Goal: Task Accomplishment & Management: Manage account settings

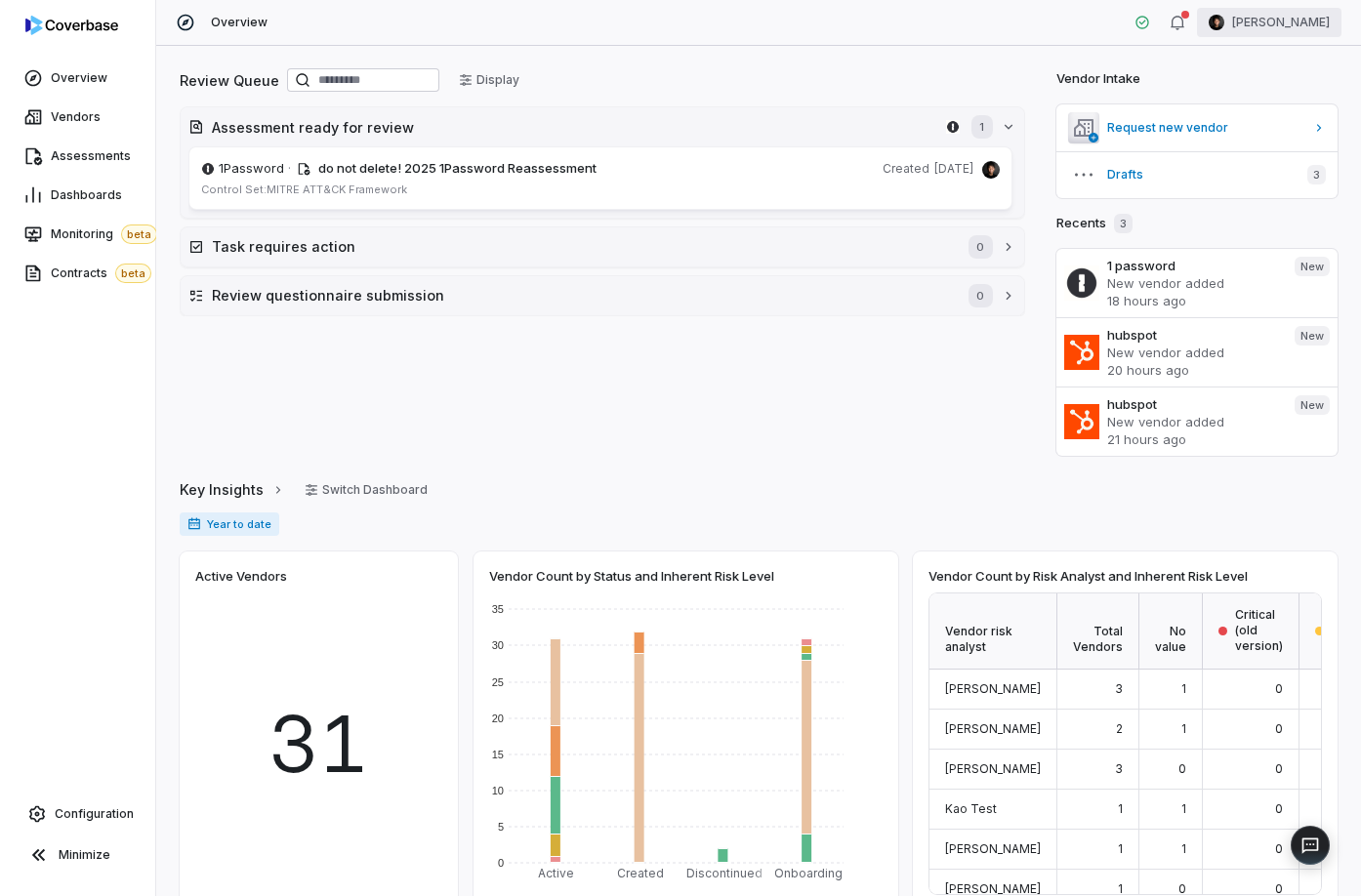
click at [1112, 14] on html "Overview Vendors Assessments Dashboards Monitoring beta Contracts beta Configur…" at bounding box center [680, 448] width 1361 height 896
click at [1112, 179] on div "Log out" at bounding box center [1259, 179] width 149 height 31
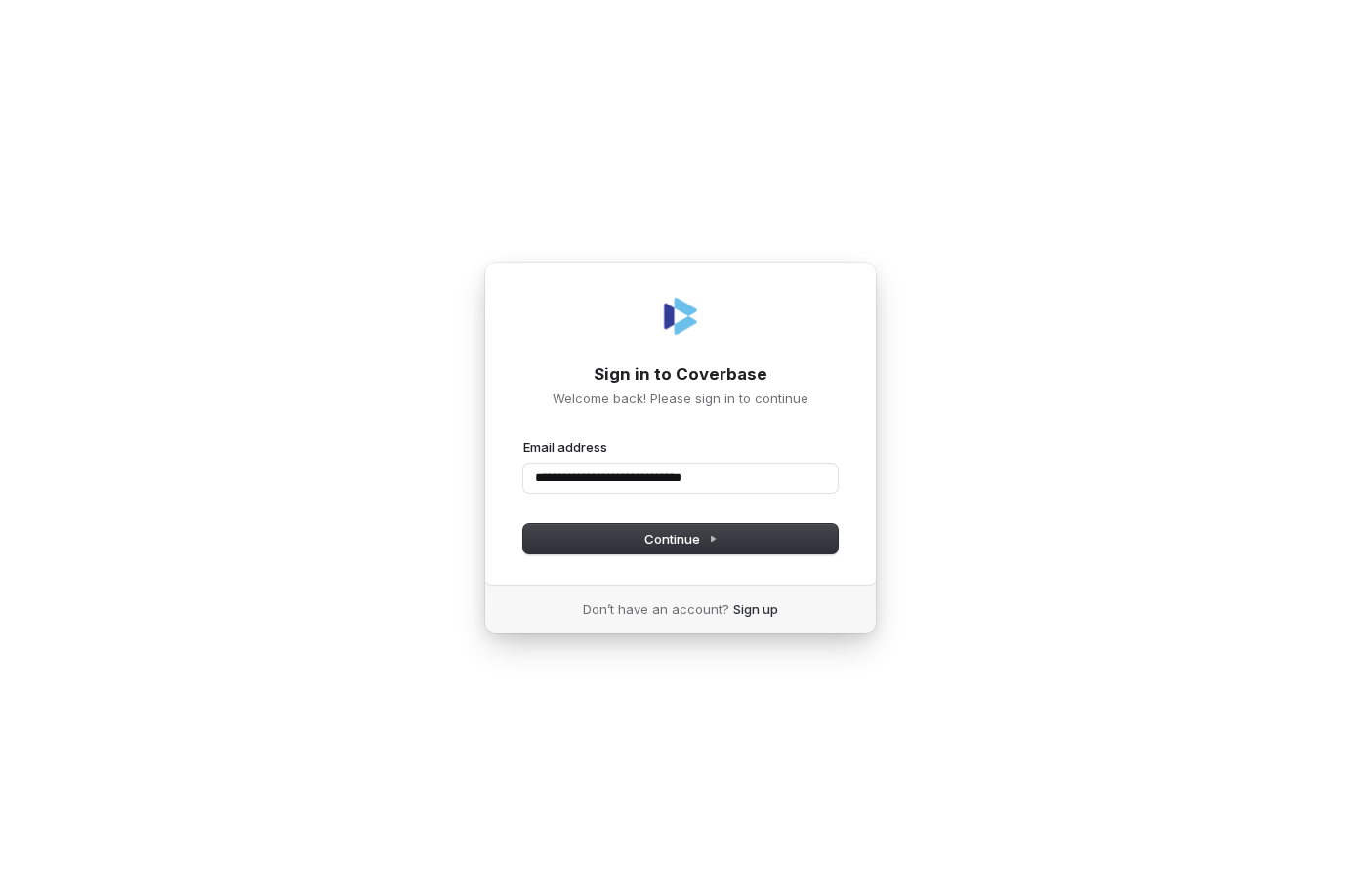
type input "**********"
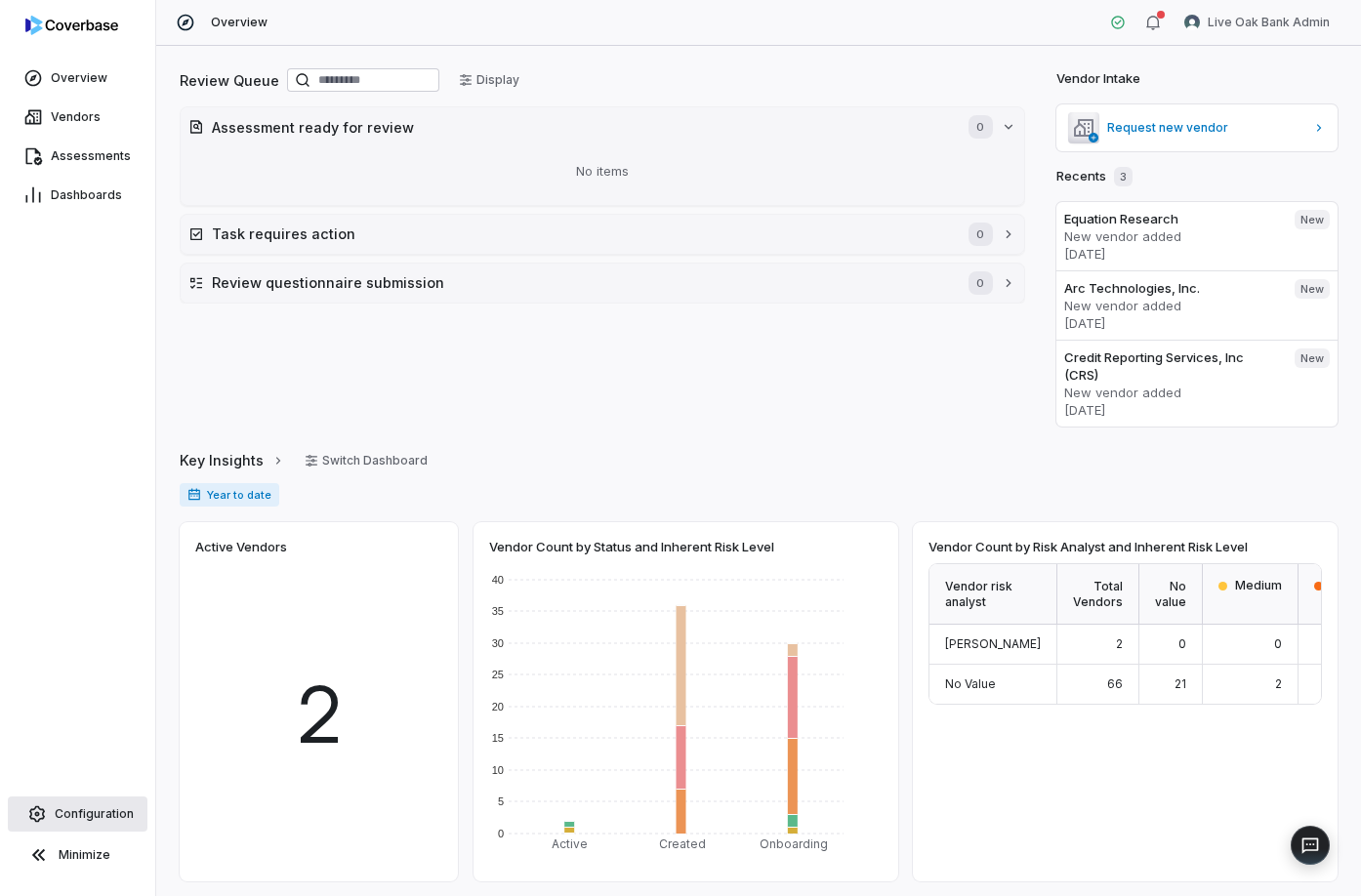
click at [67, 823] on link "Configuration" at bounding box center [77, 815] width 139 height 35
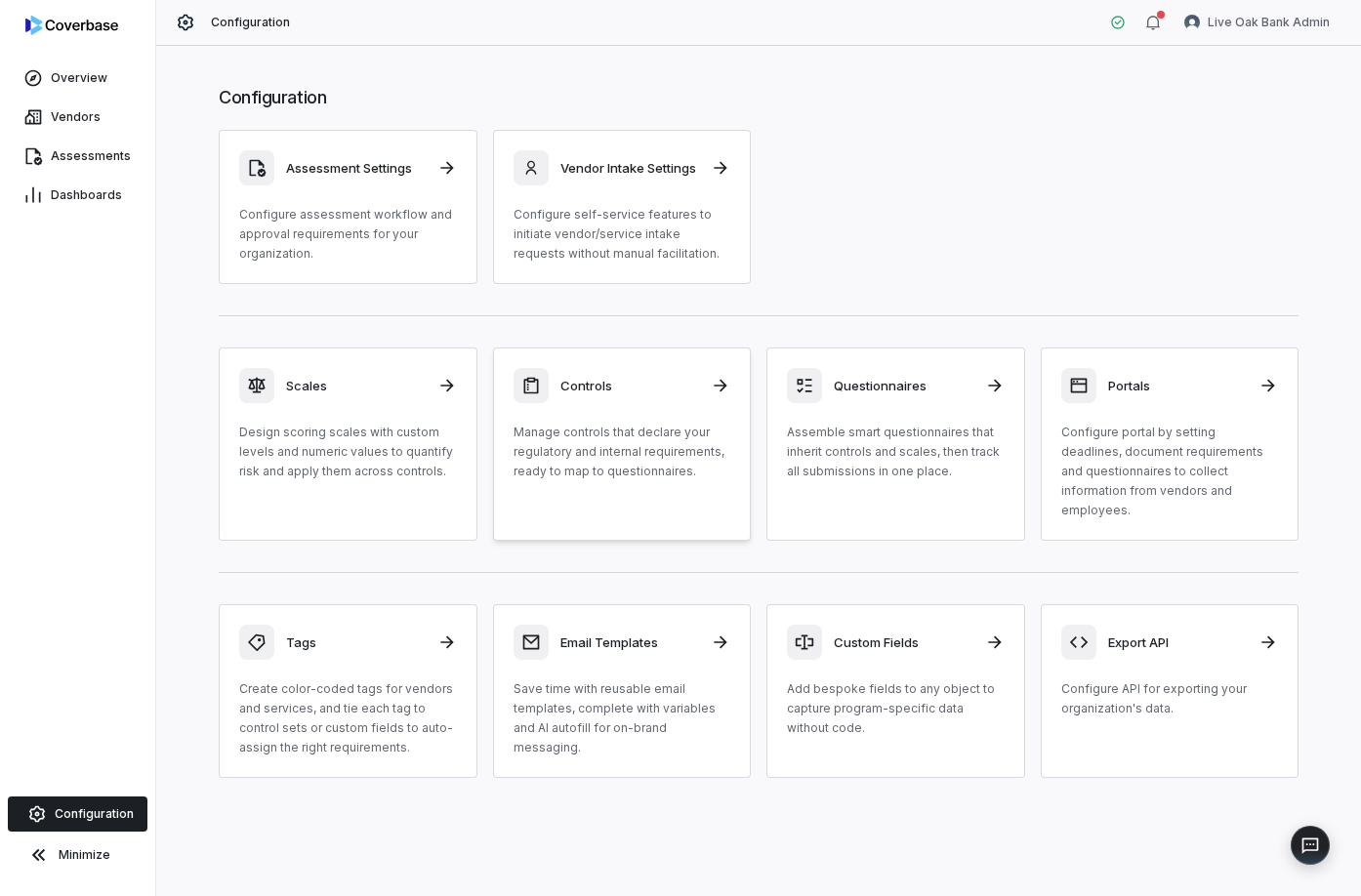
click at [644, 422] on div "Controls Manage controls that declare your regulatory and internal requirements…" at bounding box center [623, 424] width 218 height 114
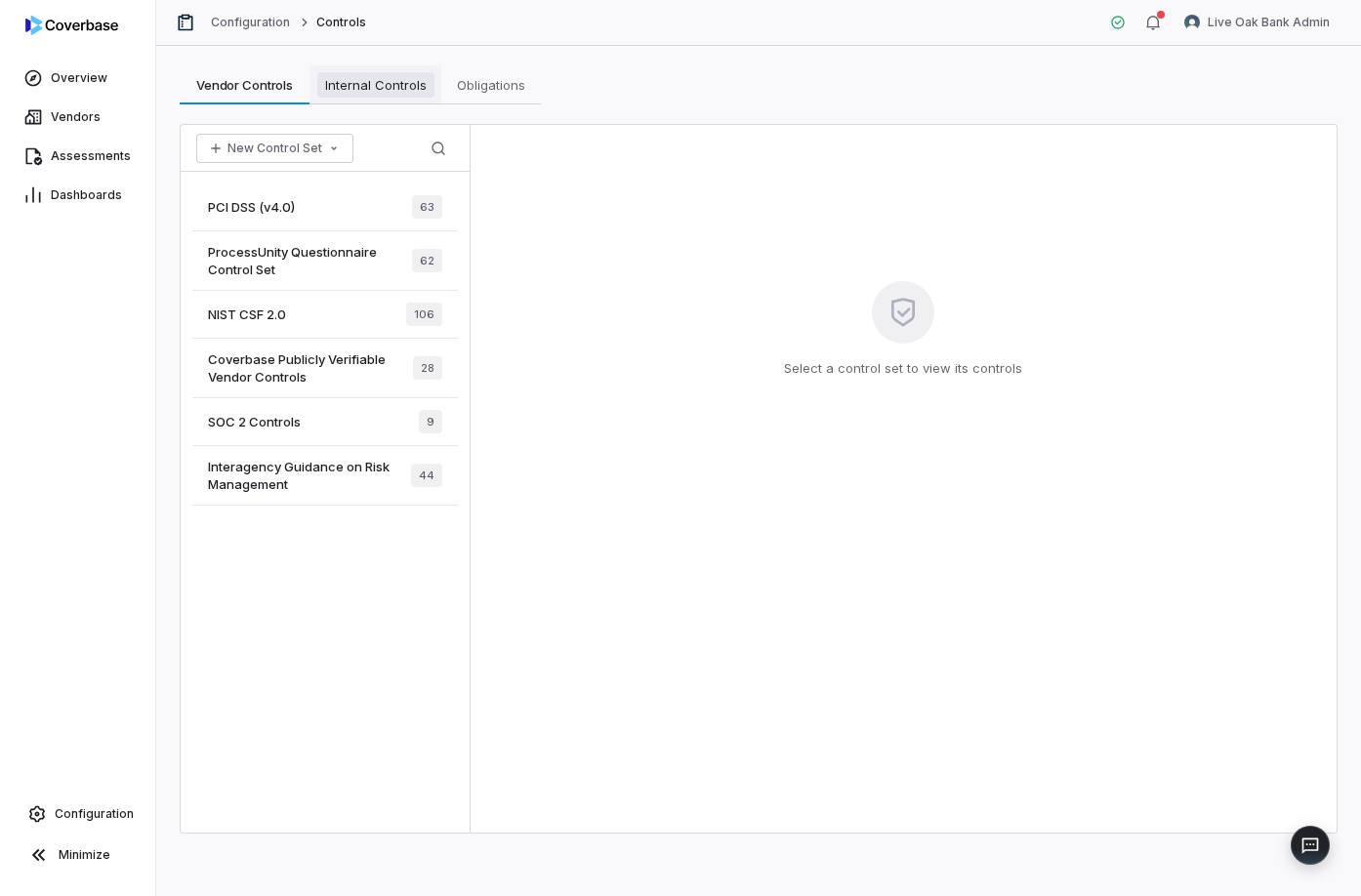
click at [363, 88] on span "Internal Controls" at bounding box center [377, 85] width 118 height 25
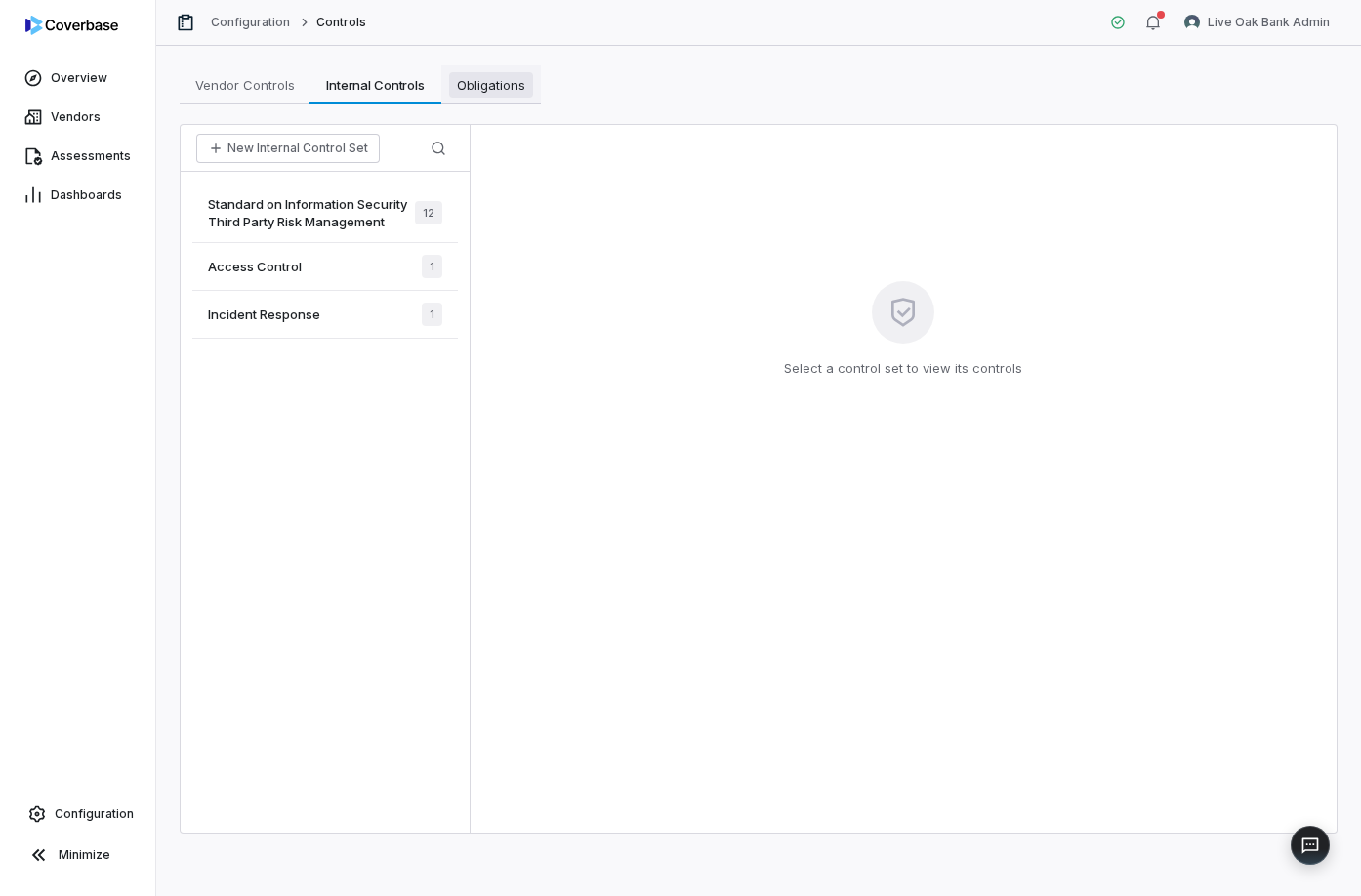
click at [460, 88] on span "Obligations" at bounding box center [491, 85] width 84 height 25
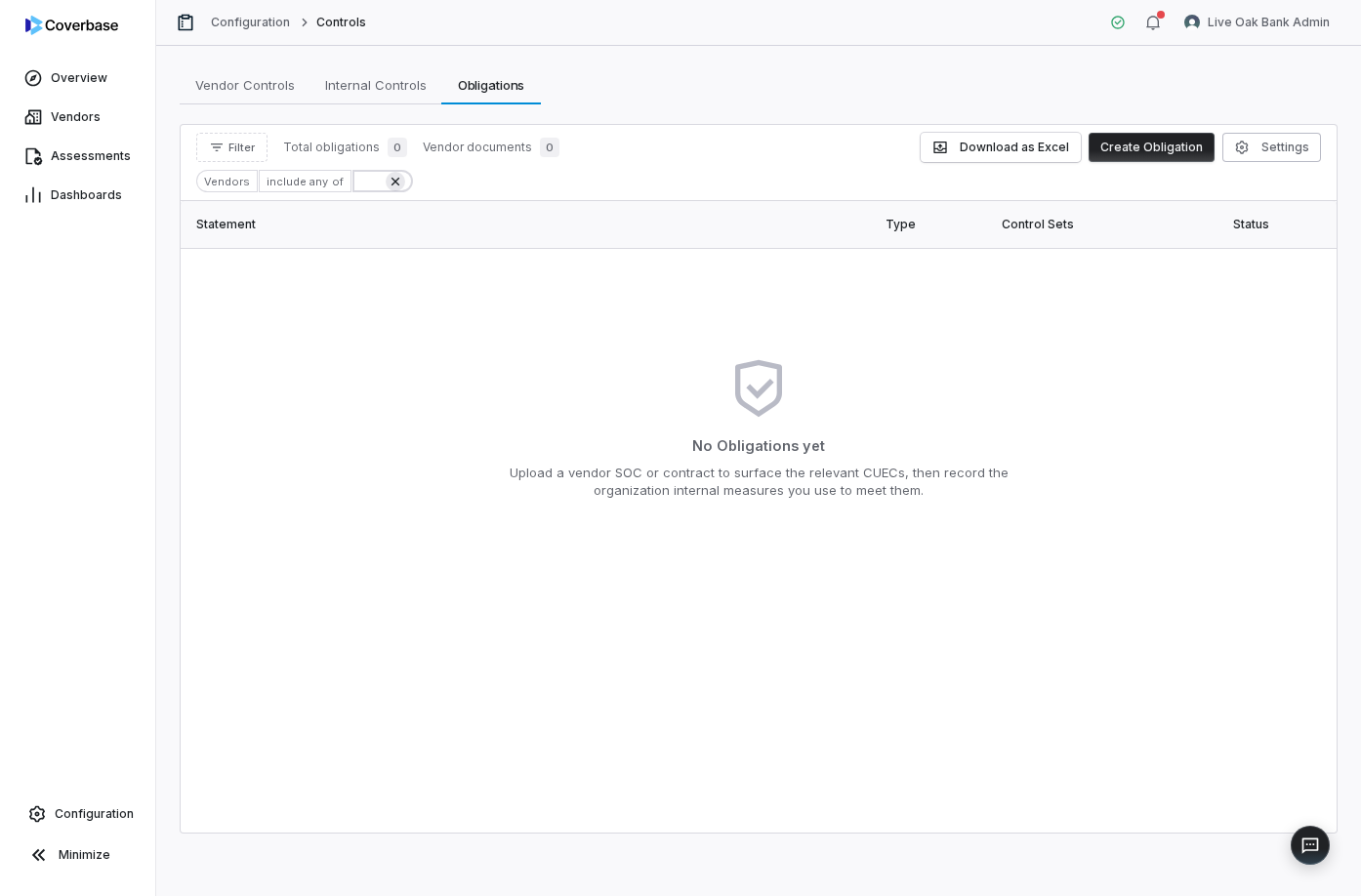
click at [389, 179] on icon at bounding box center [395, 181] width 16 height 16
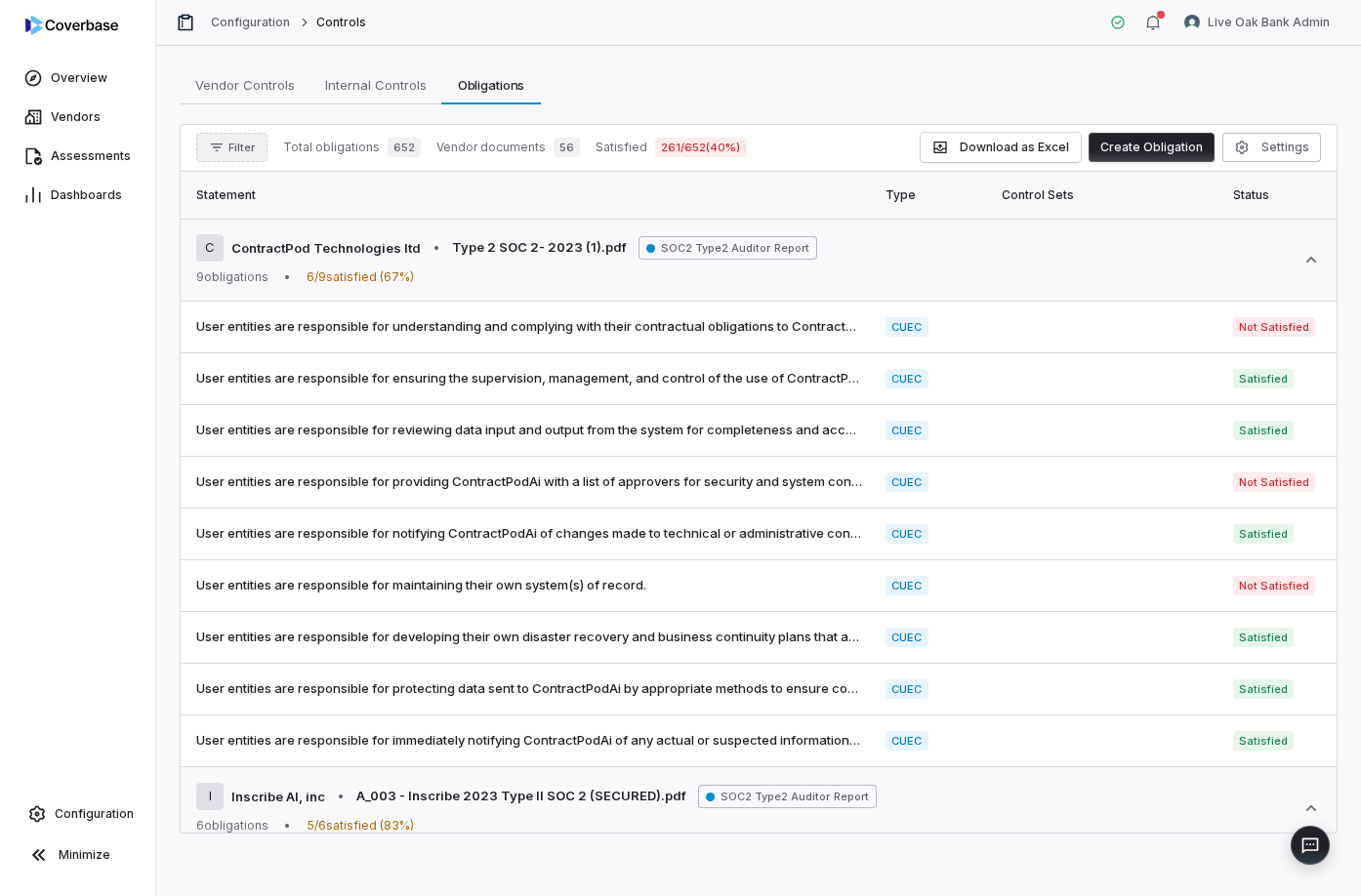
click at [225, 150] on button "Filter" at bounding box center [231, 147] width 72 height 29
click at [280, 238] on div "Vendors" at bounding box center [297, 237] width 187 height 31
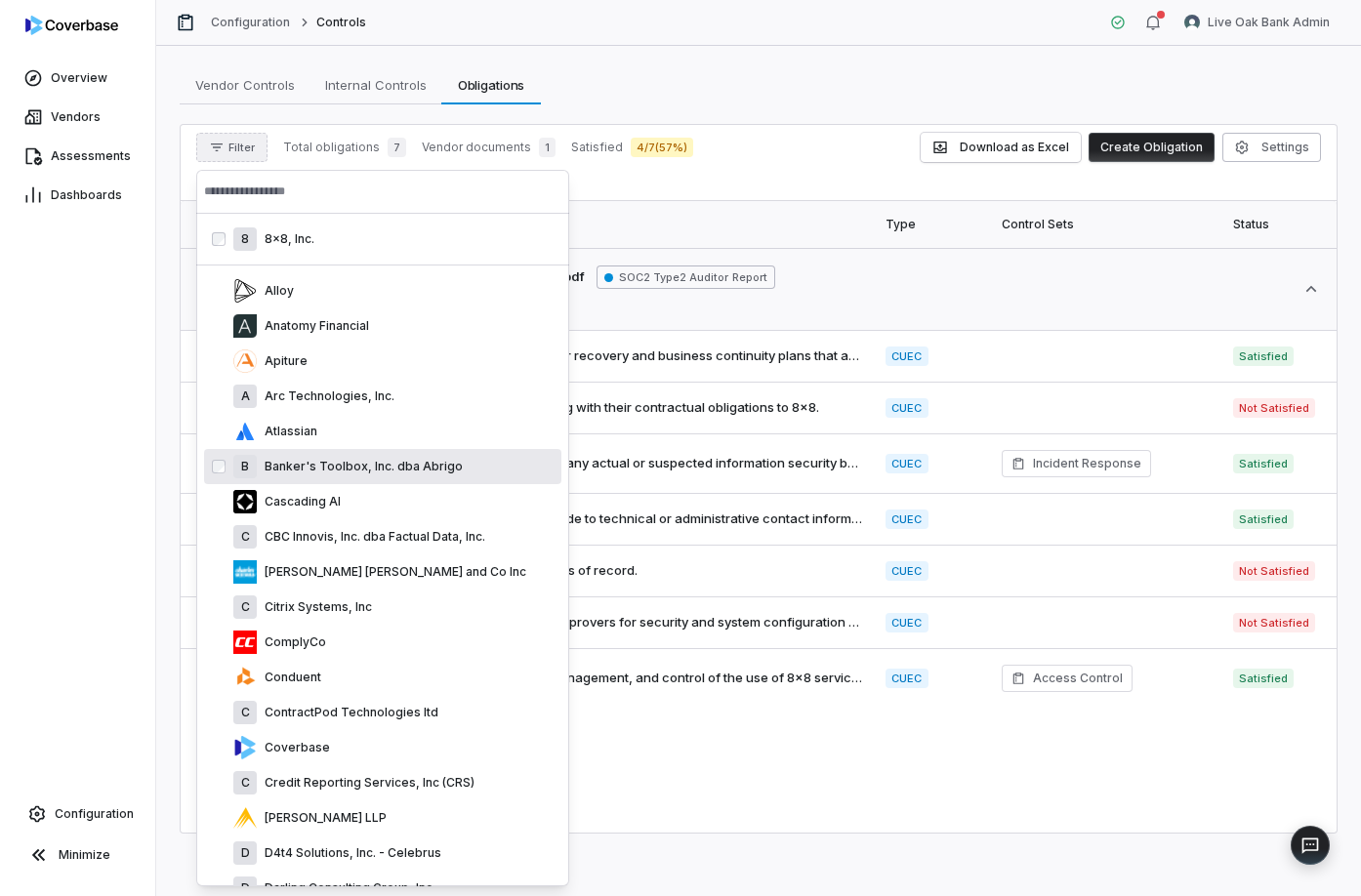
click at [242, 481] on div "B Banker's Toolbox, Inc. dba Abrigo" at bounding box center [382, 467] width 358 height 35
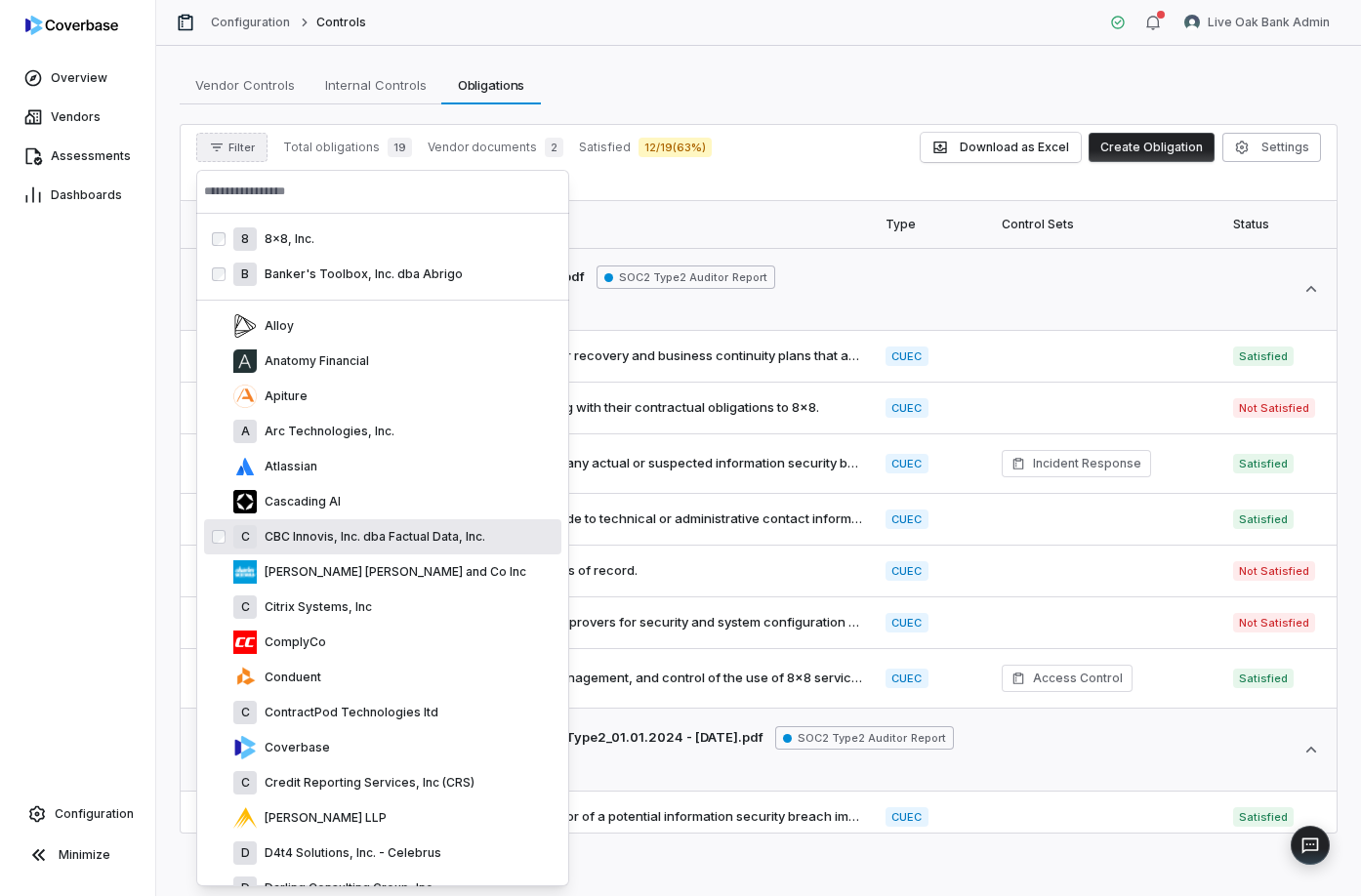
click at [310, 540] on p "CBC Innovis, Inc. dba Factual Data, Inc." at bounding box center [371, 537] width 228 height 16
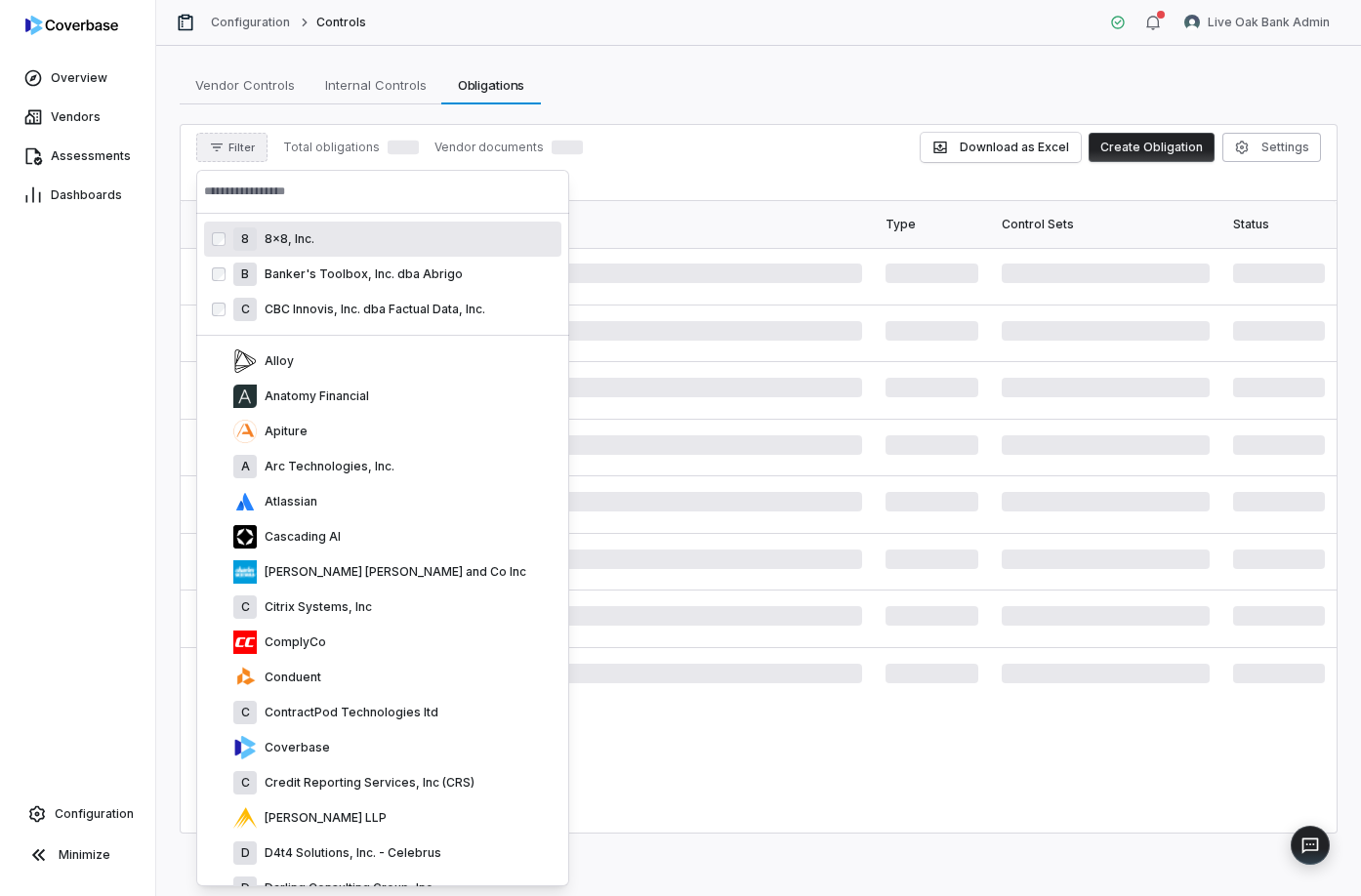
click at [310, 540] on p "Cascading AI" at bounding box center [299, 537] width 84 height 16
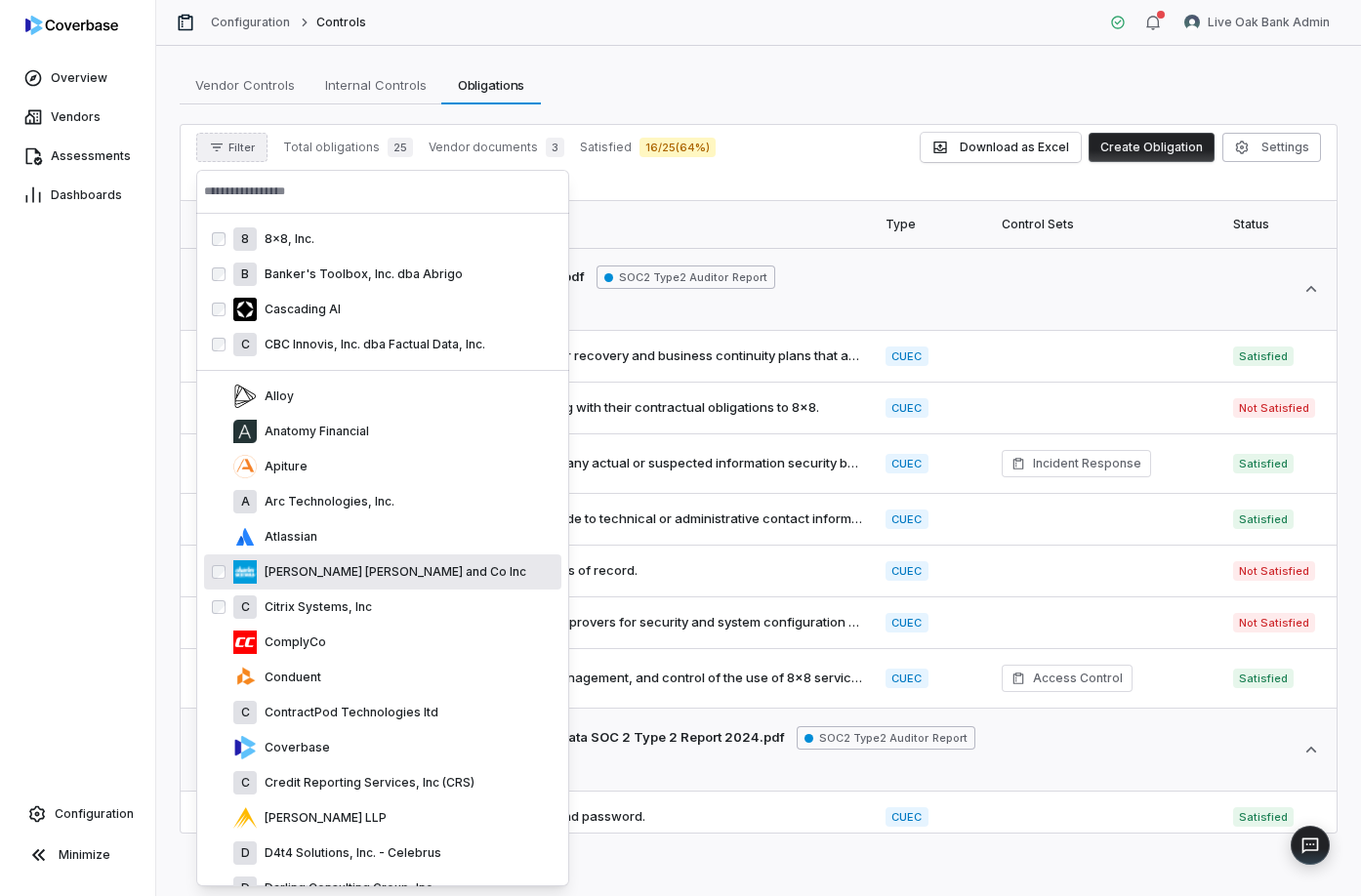
click at [309, 608] on p "Citrix Systems, Inc" at bounding box center [315, 608] width 116 height 16
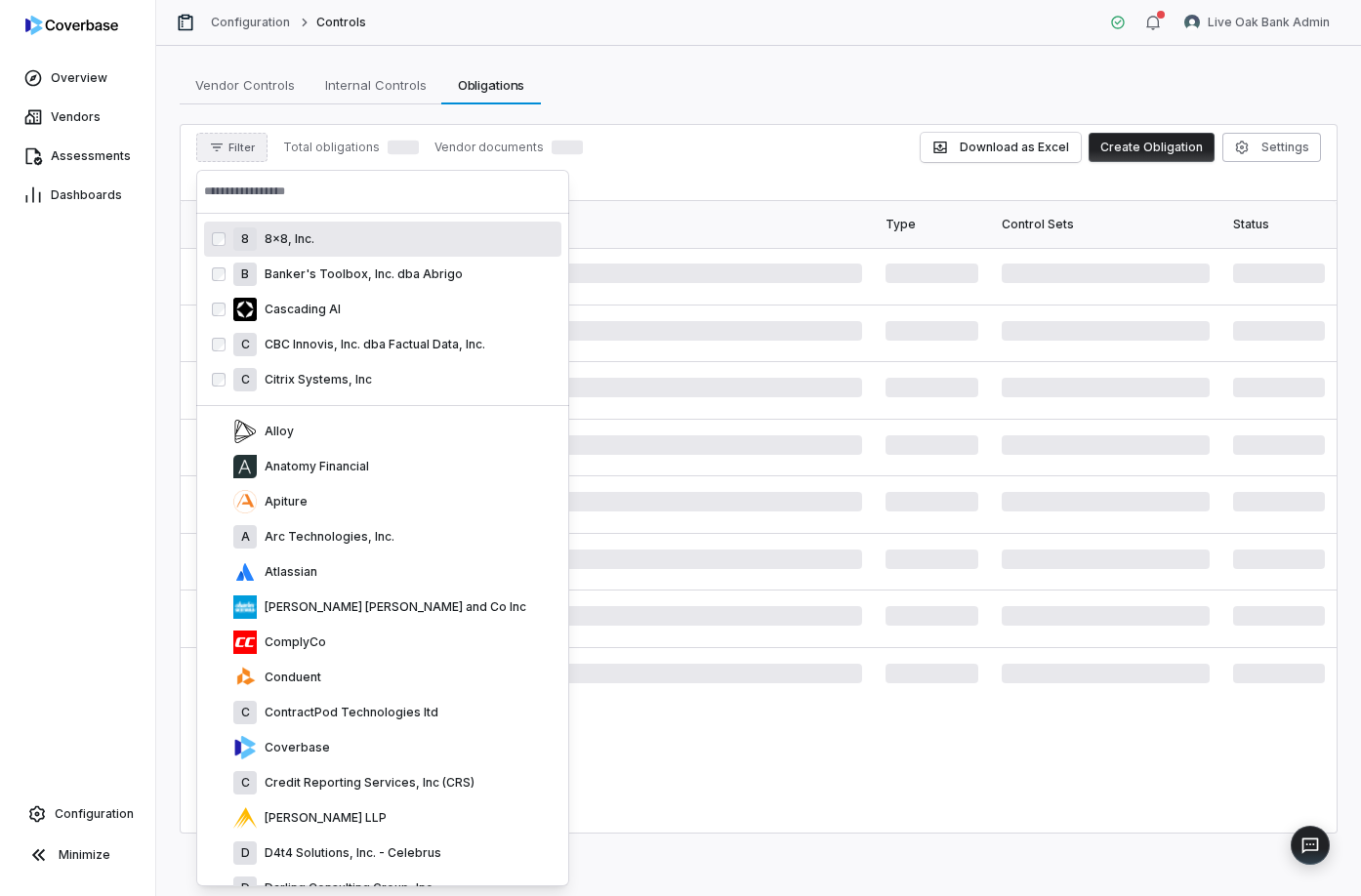
click at [309, 608] on p "Charles Schwab and Co Inc" at bounding box center [391, 608] width 270 height 16
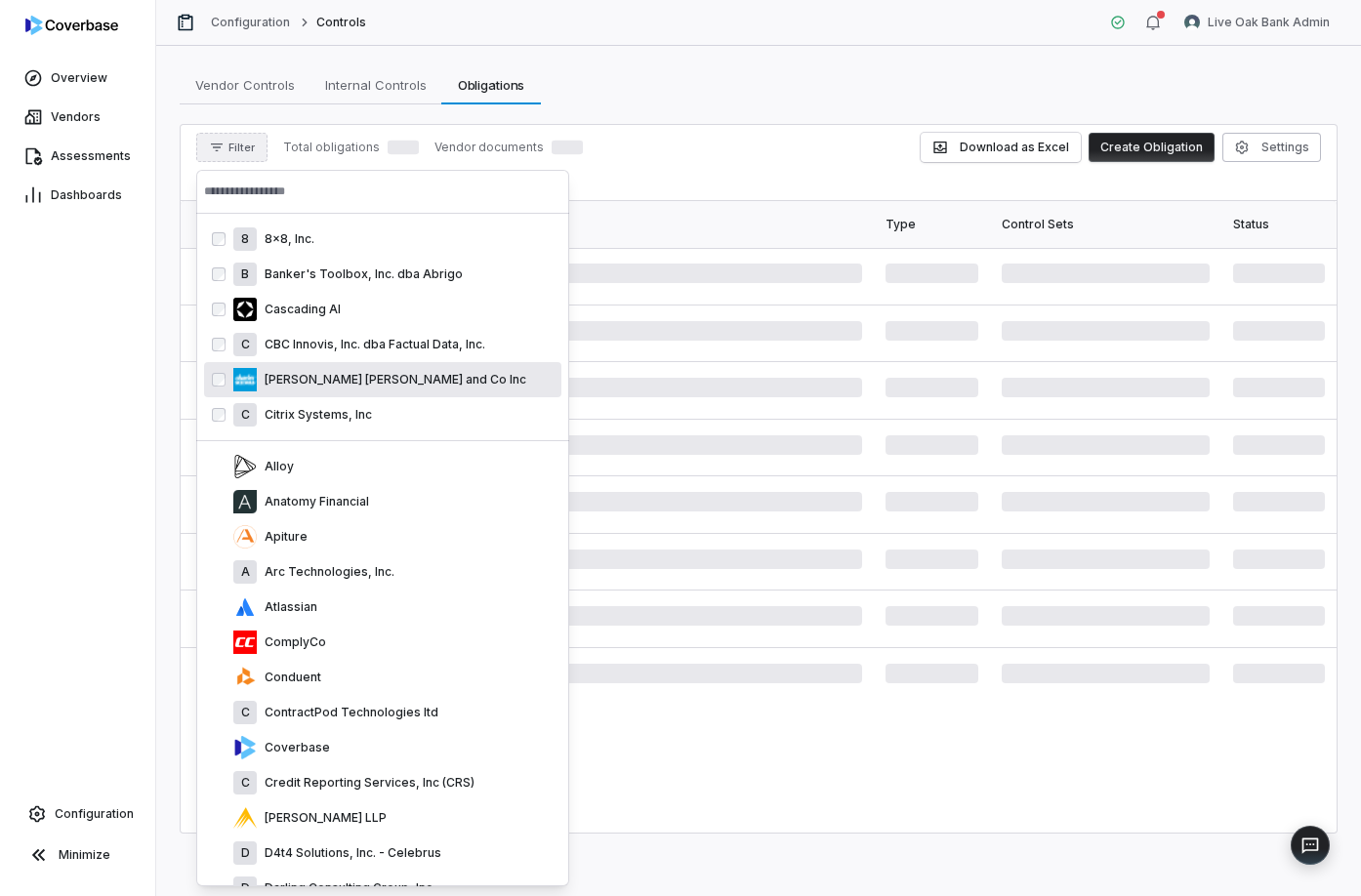
click at [309, 608] on p "Atlassian" at bounding box center [287, 608] width 61 height 16
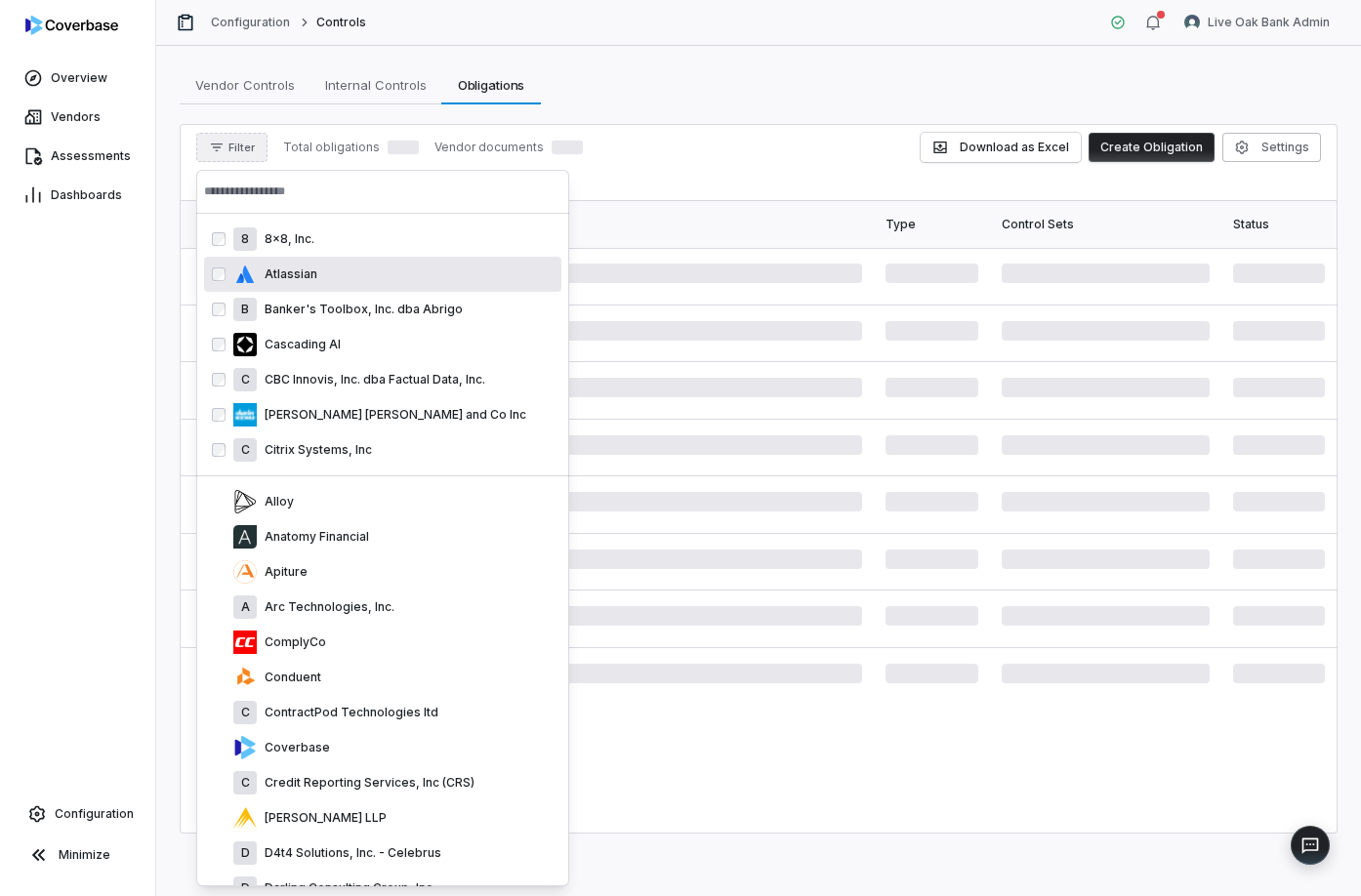
click at [309, 608] on p "Arc Technologies, Inc." at bounding box center [326, 608] width 137 height 16
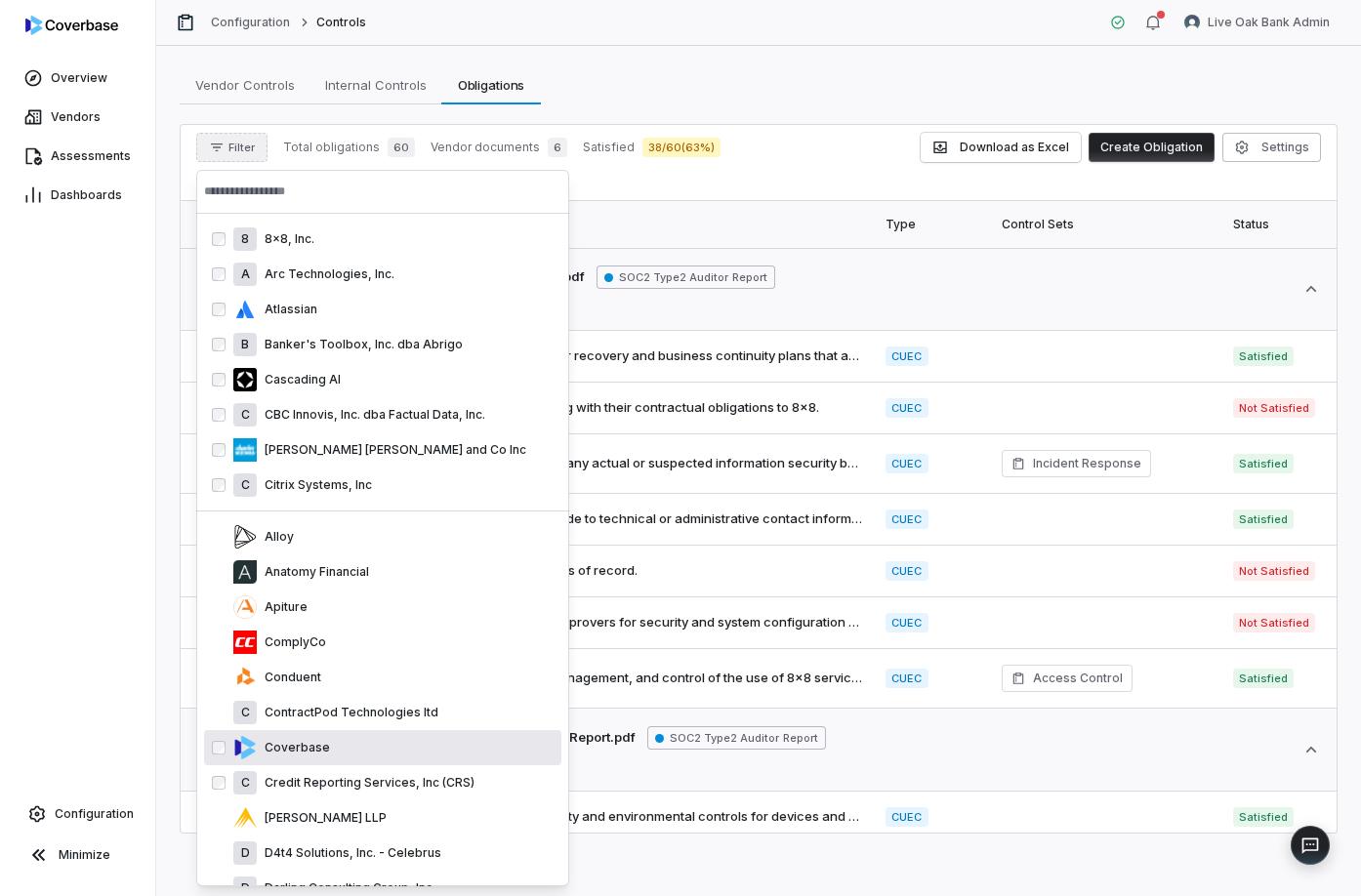
click at [307, 800] on div "C Credit Reporting Services, Inc (CRS)" at bounding box center [382, 783] width 358 height 35
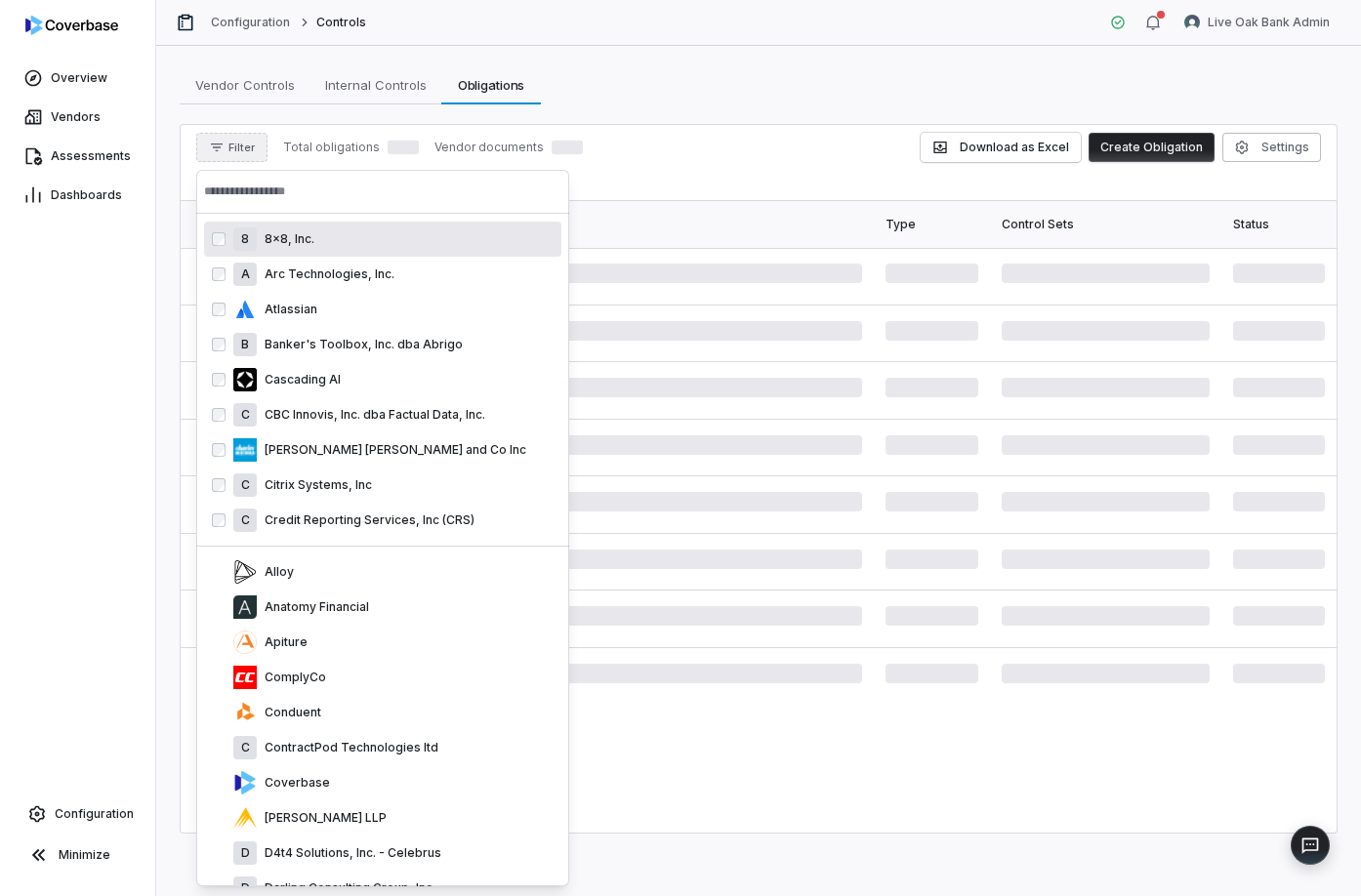
click at [307, 800] on div "Coverbase" at bounding box center [382, 783] width 358 height 35
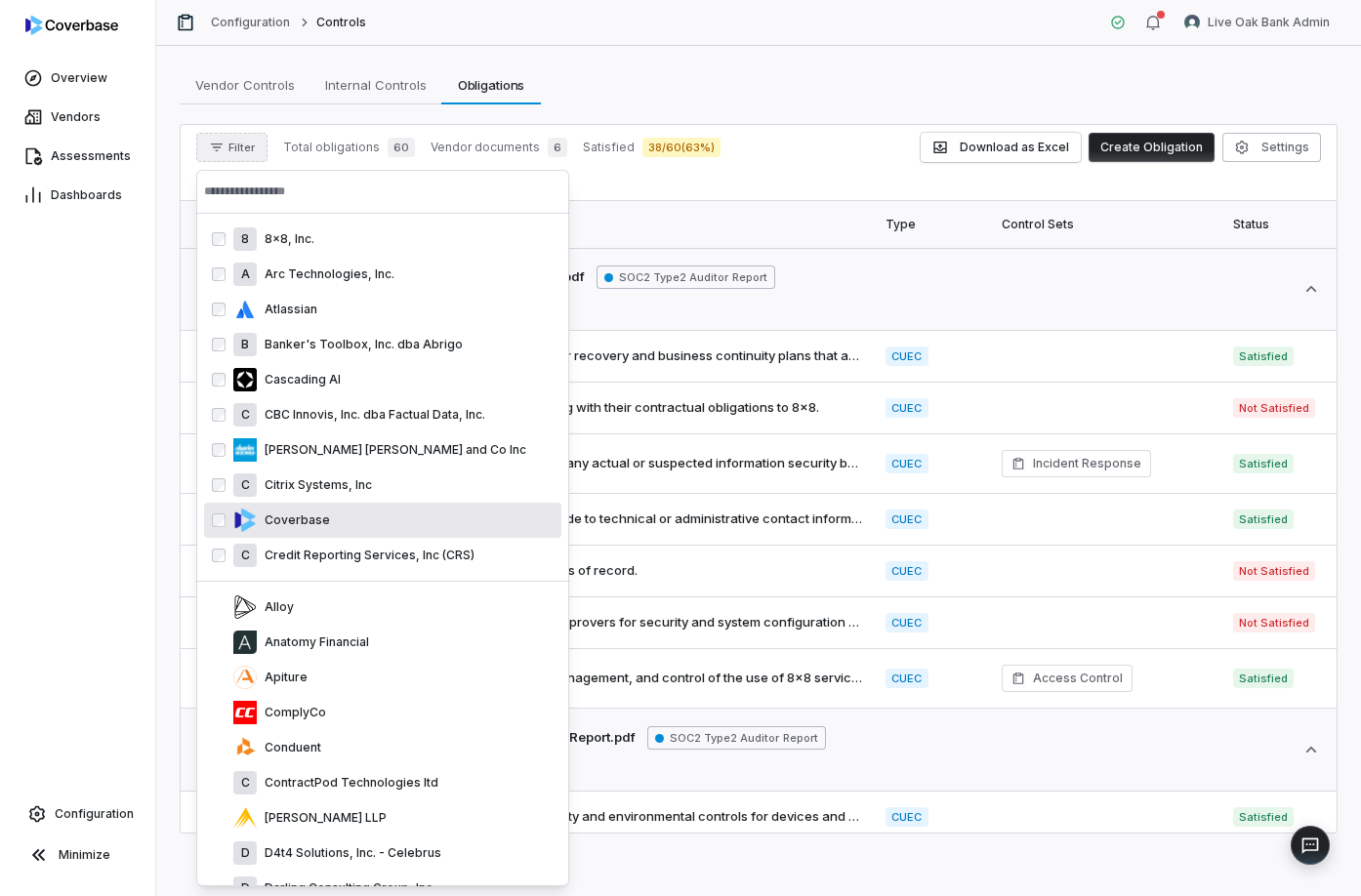
click at [307, 800] on div "C ContractPod Technologies ltd" at bounding box center [382, 783] width 358 height 35
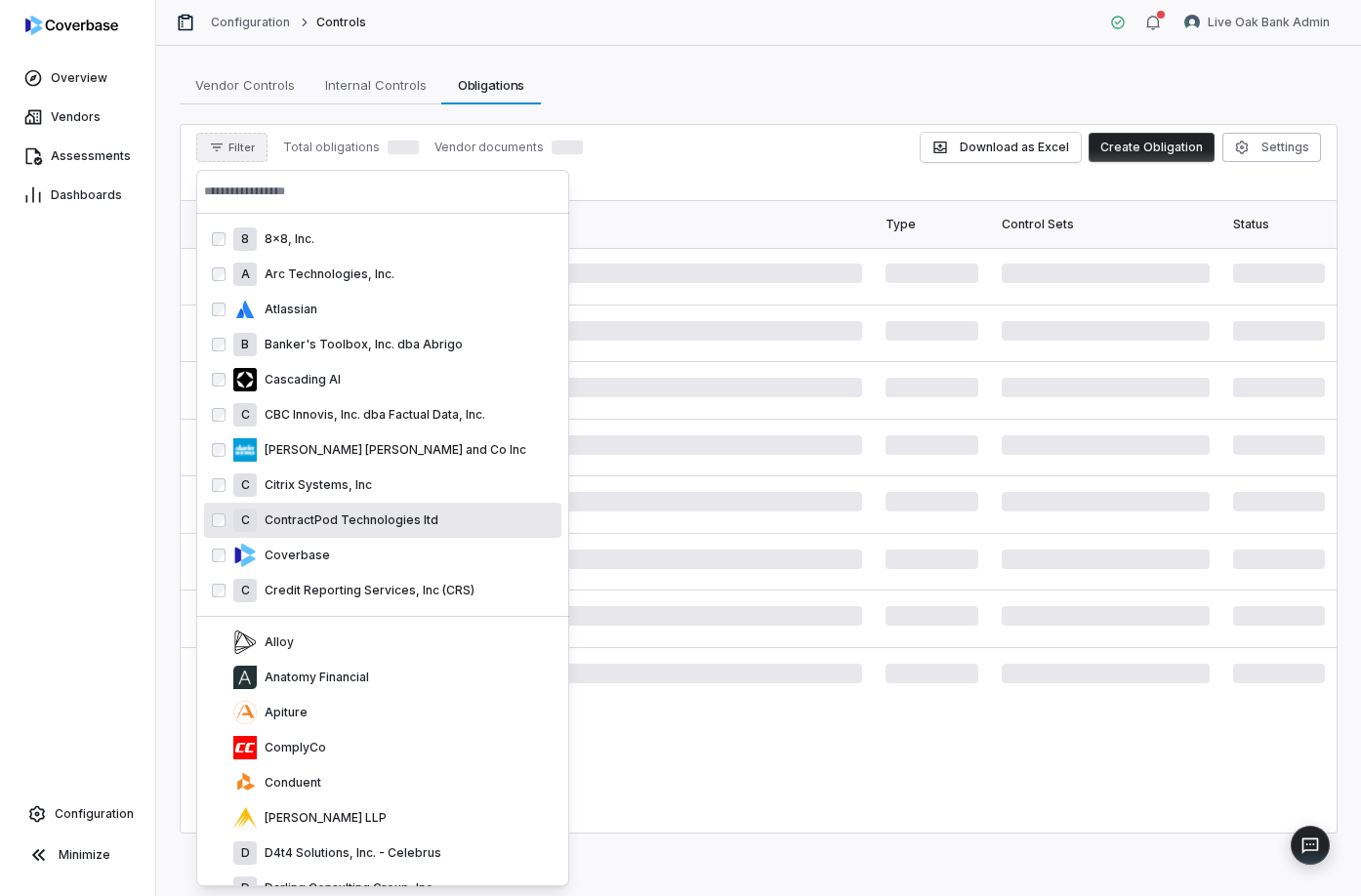
click at [307, 800] on div "Conduent" at bounding box center [382, 783] width 358 height 35
click at [307, 766] on div "ComplyCo" at bounding box center [382, 748] width 358 height 35
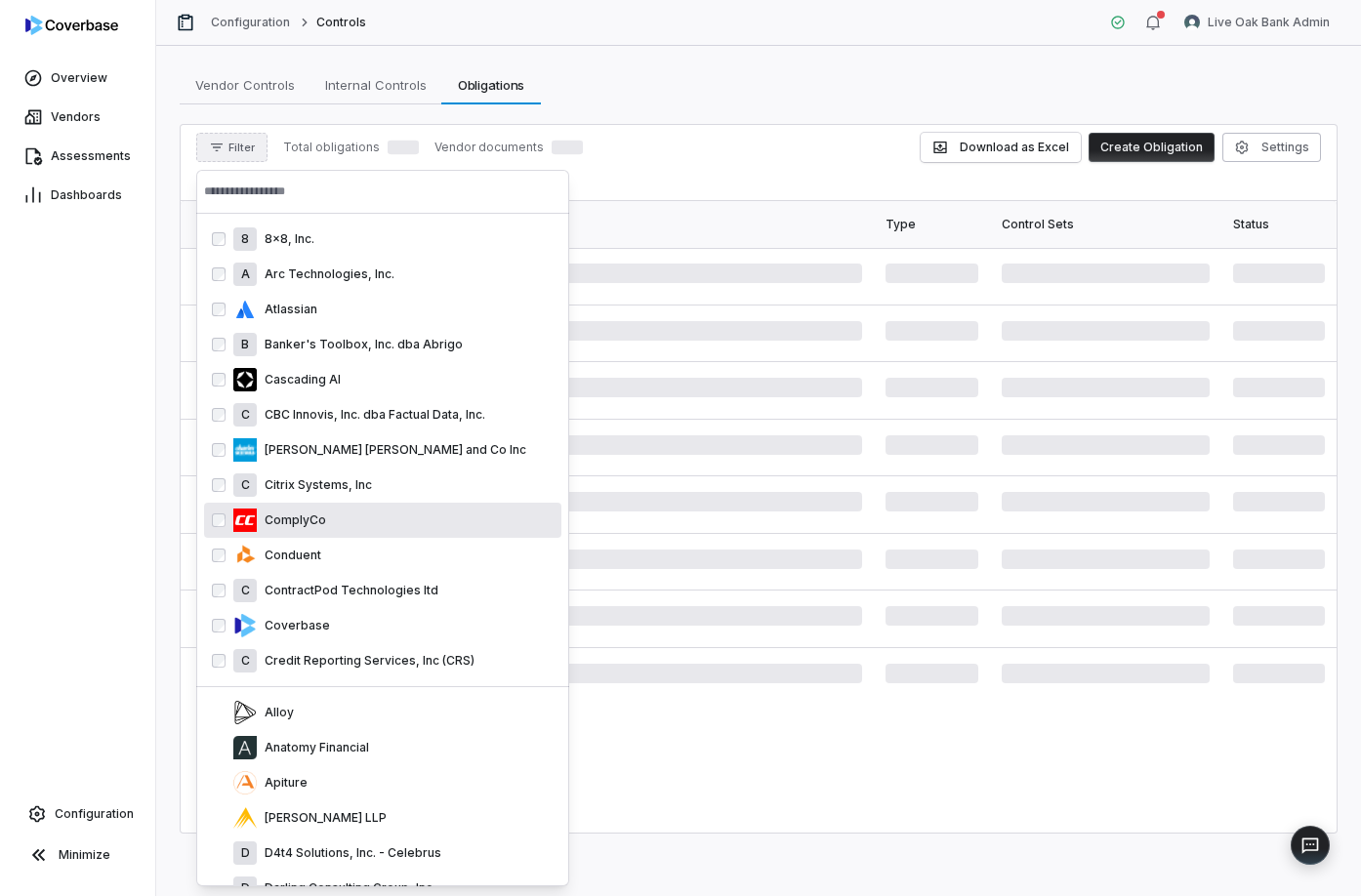
click at [307, 800] on div "Apiture" at bounding box center [382, 783] width 358 height 35
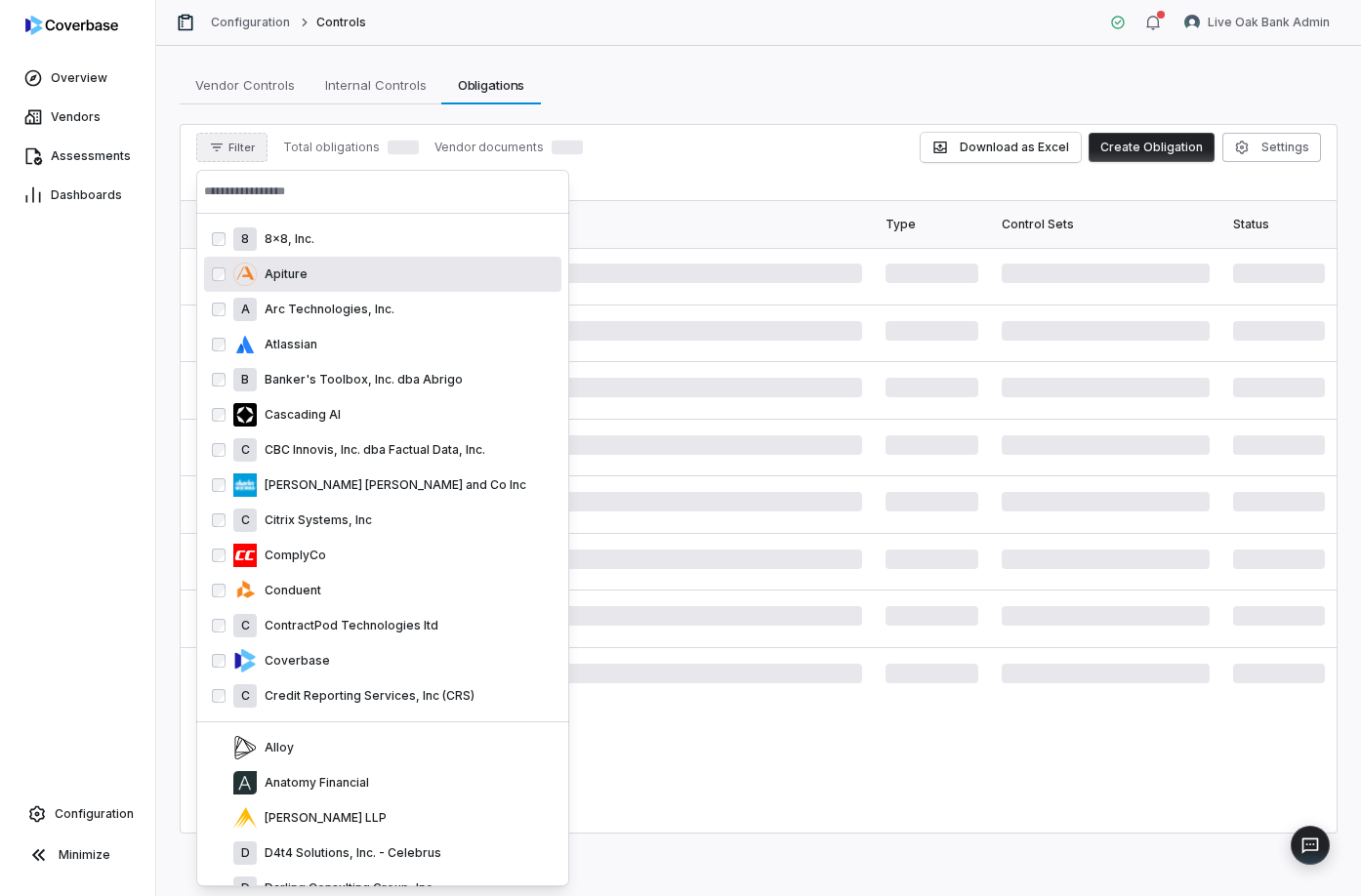
click at [307, 800] on div "Anatomy Financial" at bounding box center [382, 783] width 358 height 35
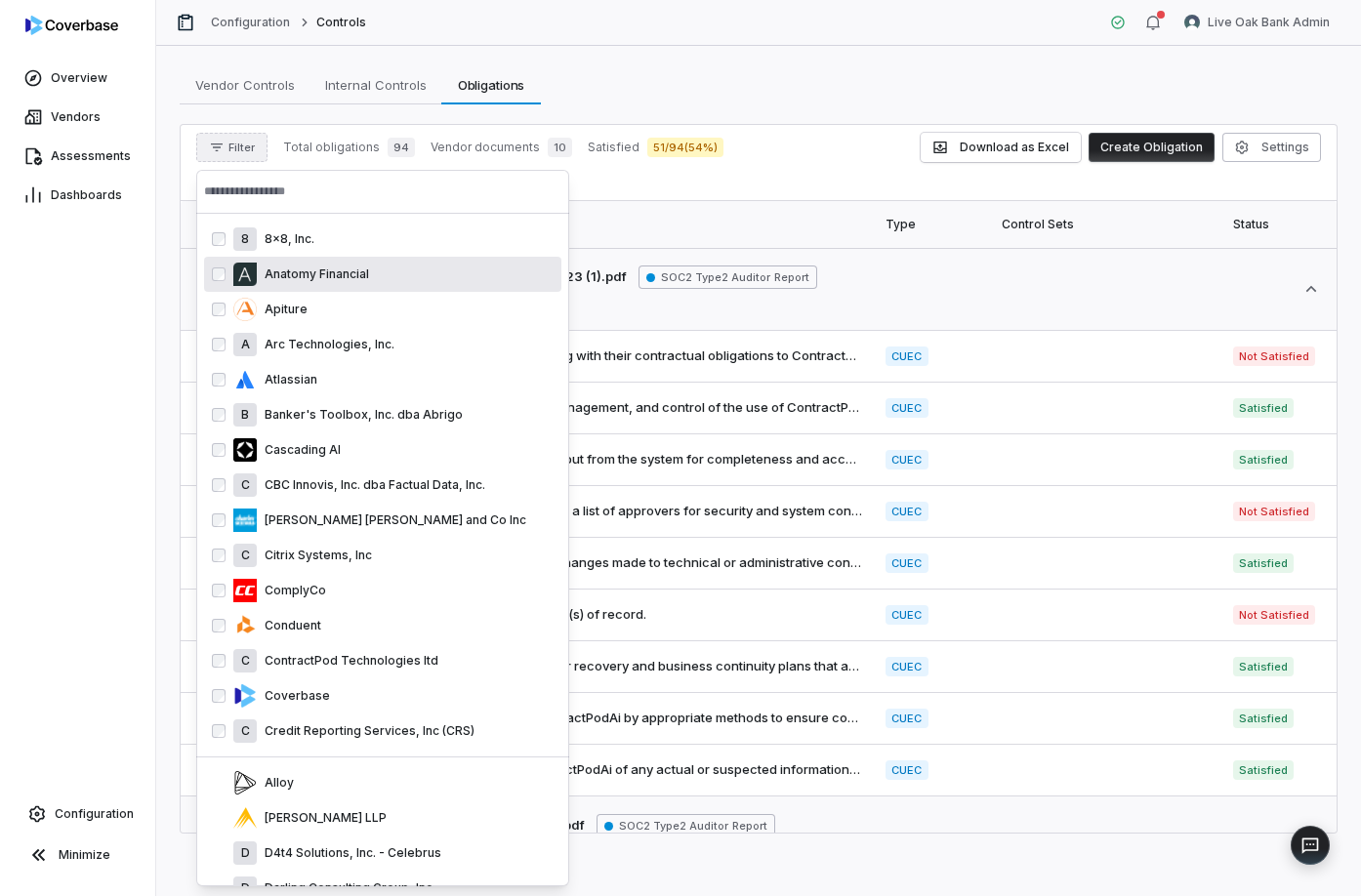
click at [307, 800] on div "Alloy" at bounding box center [382, 783] width 358 height 35
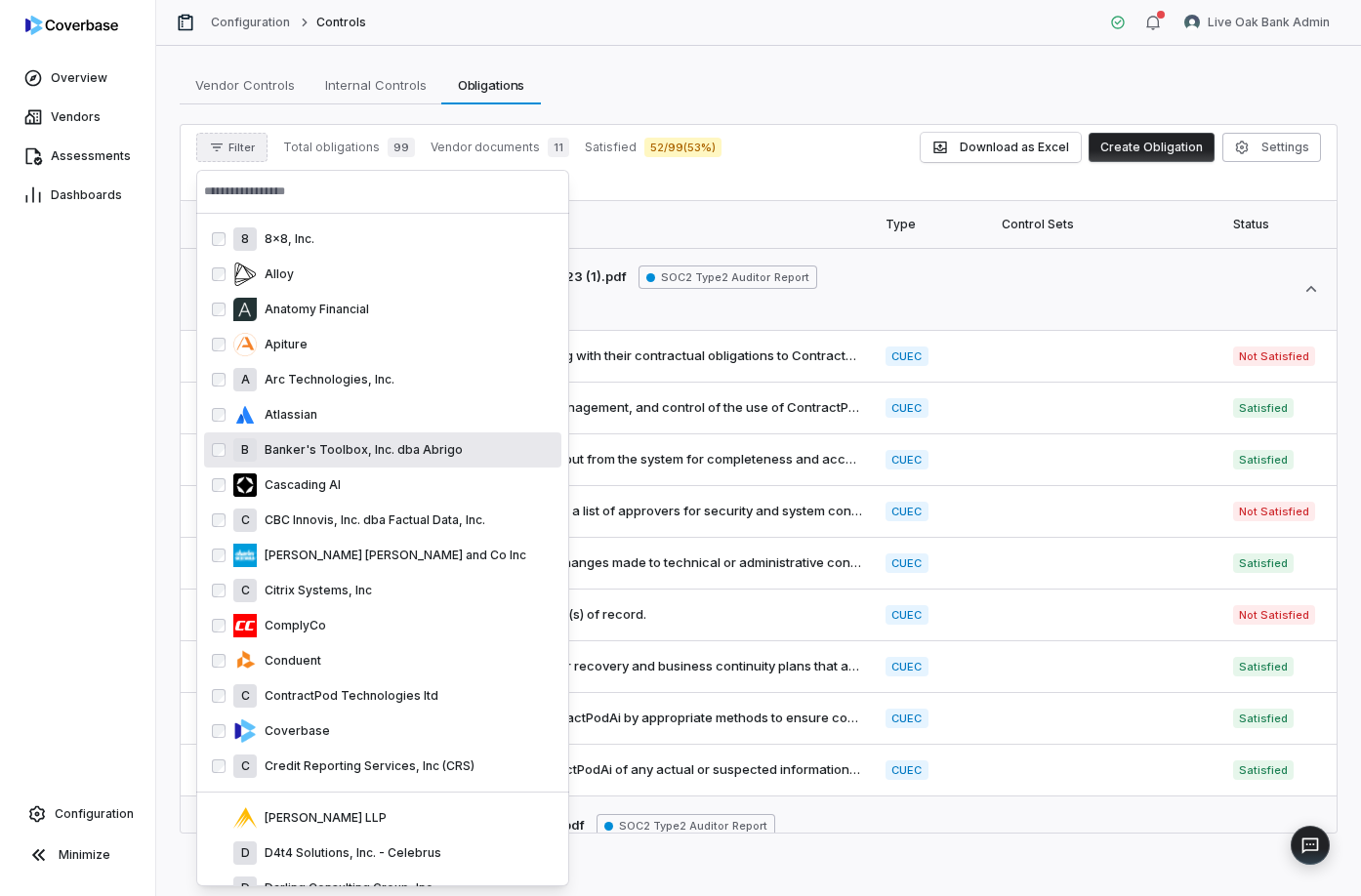
click at [681, 226] on th "Statement" at bounding box center [527, 224] width 693 height 47
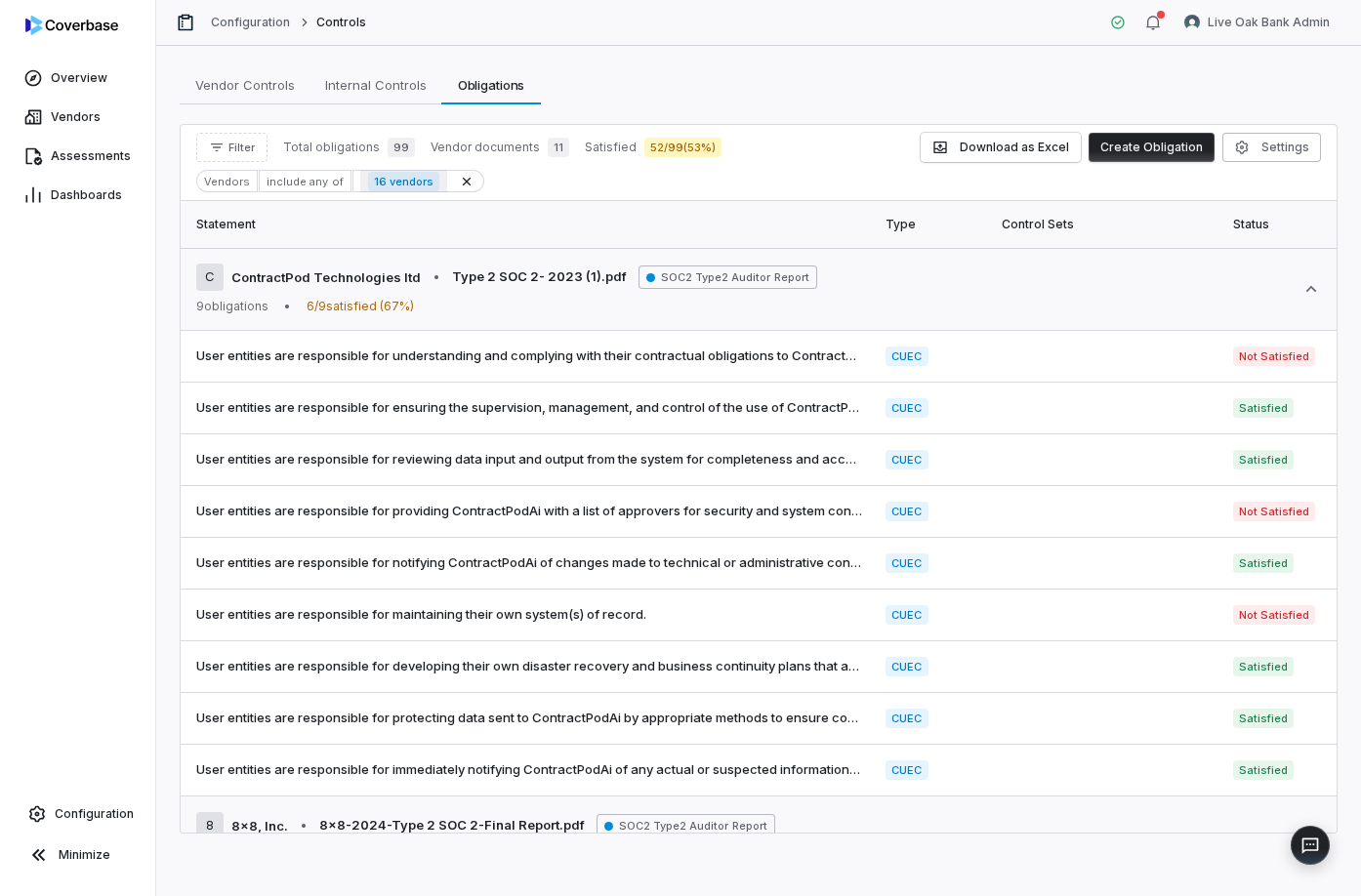
click at [409, 176] on span "16 vendors" at bounding box center [403, 181] width 72 height 20
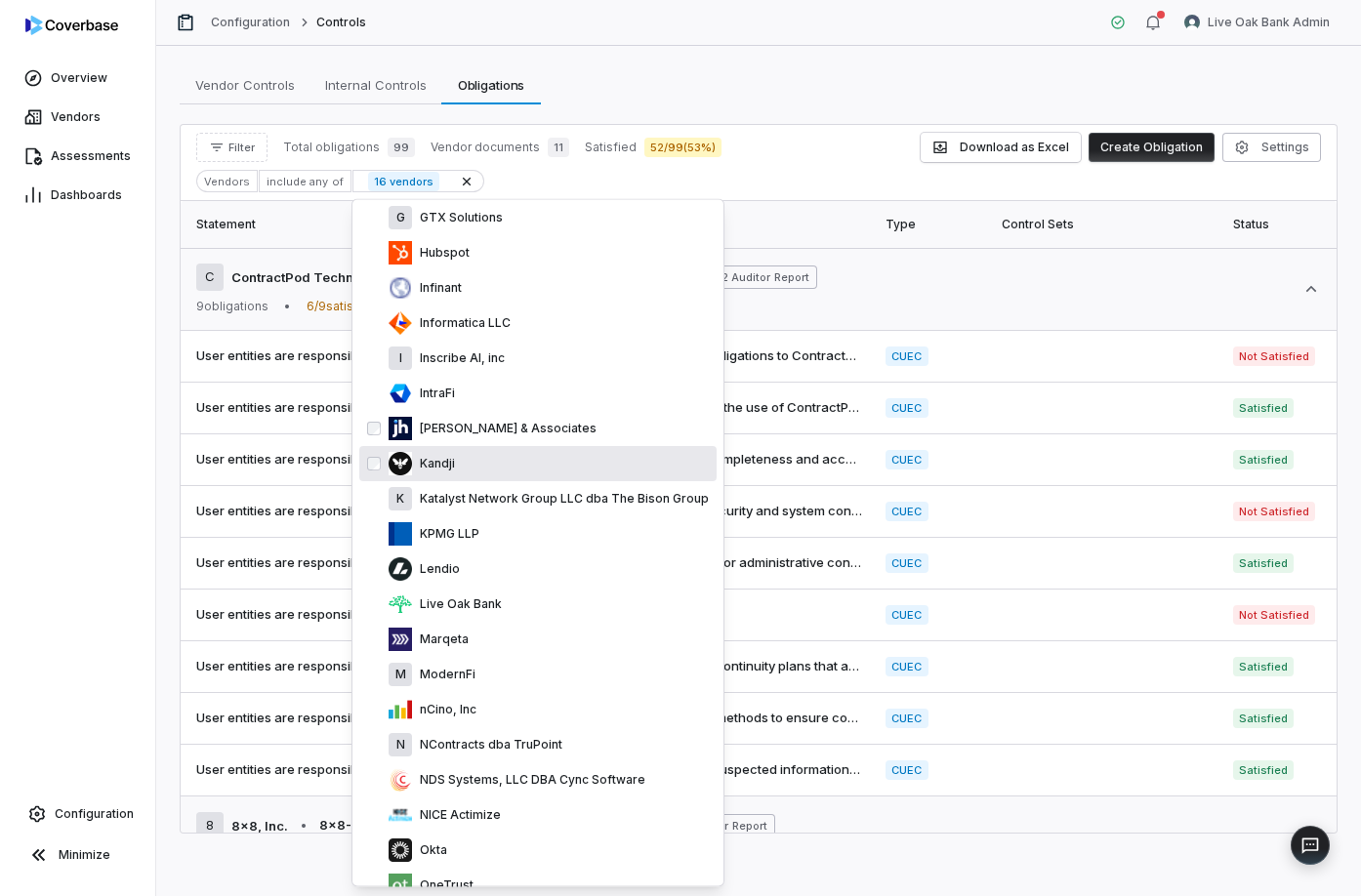
click at [472, 435] on p "Jack Henry & Associates" at bounding box center [504, 429] width 184 height 16
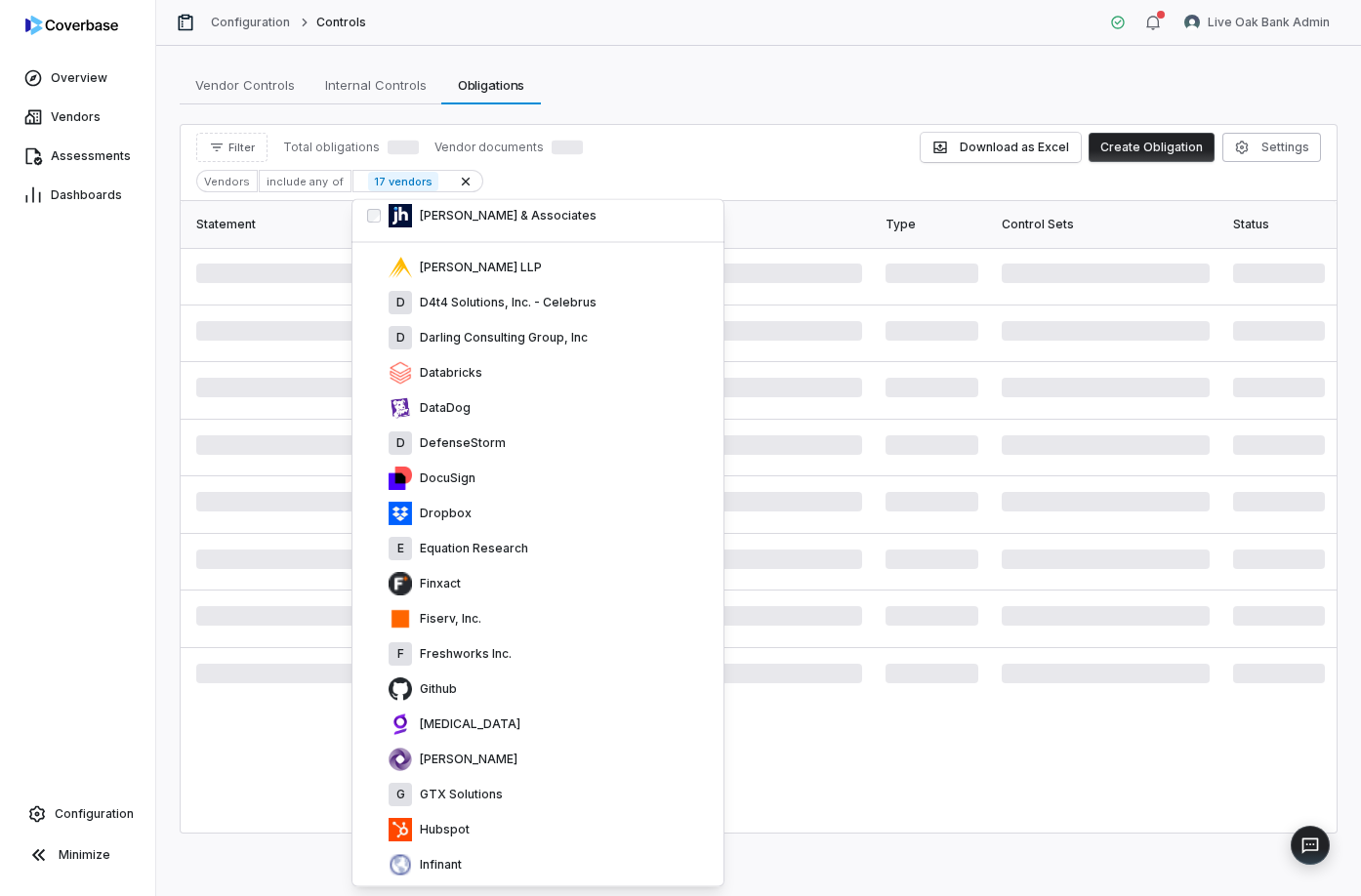
click at [472, 436] on p "DefenseStorm" at bounding box center [459, 444] width 94 height 16
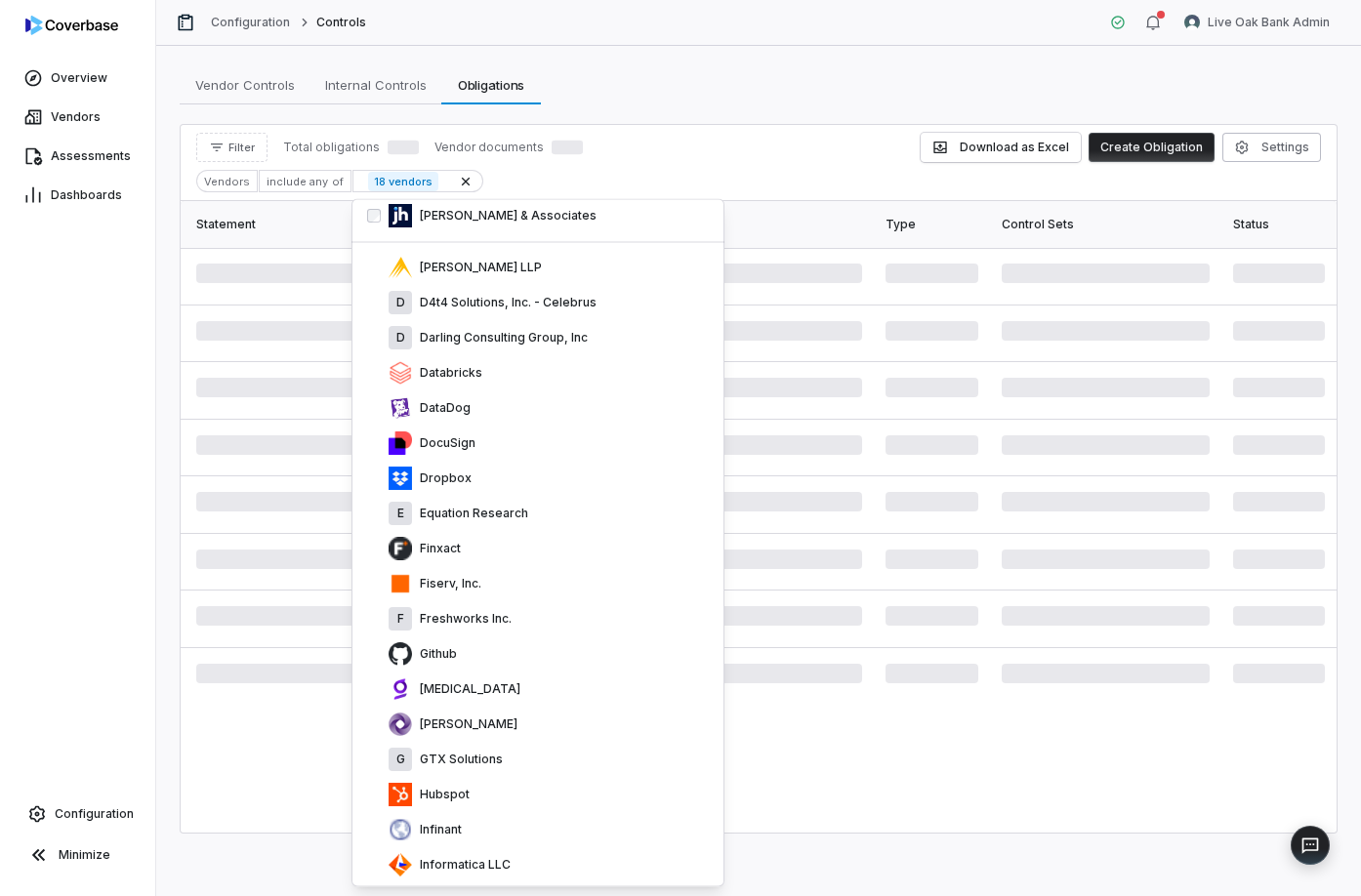
click at [472, 436] on p "DocuSign" at bounding box center [443, 444] width 64 height 16
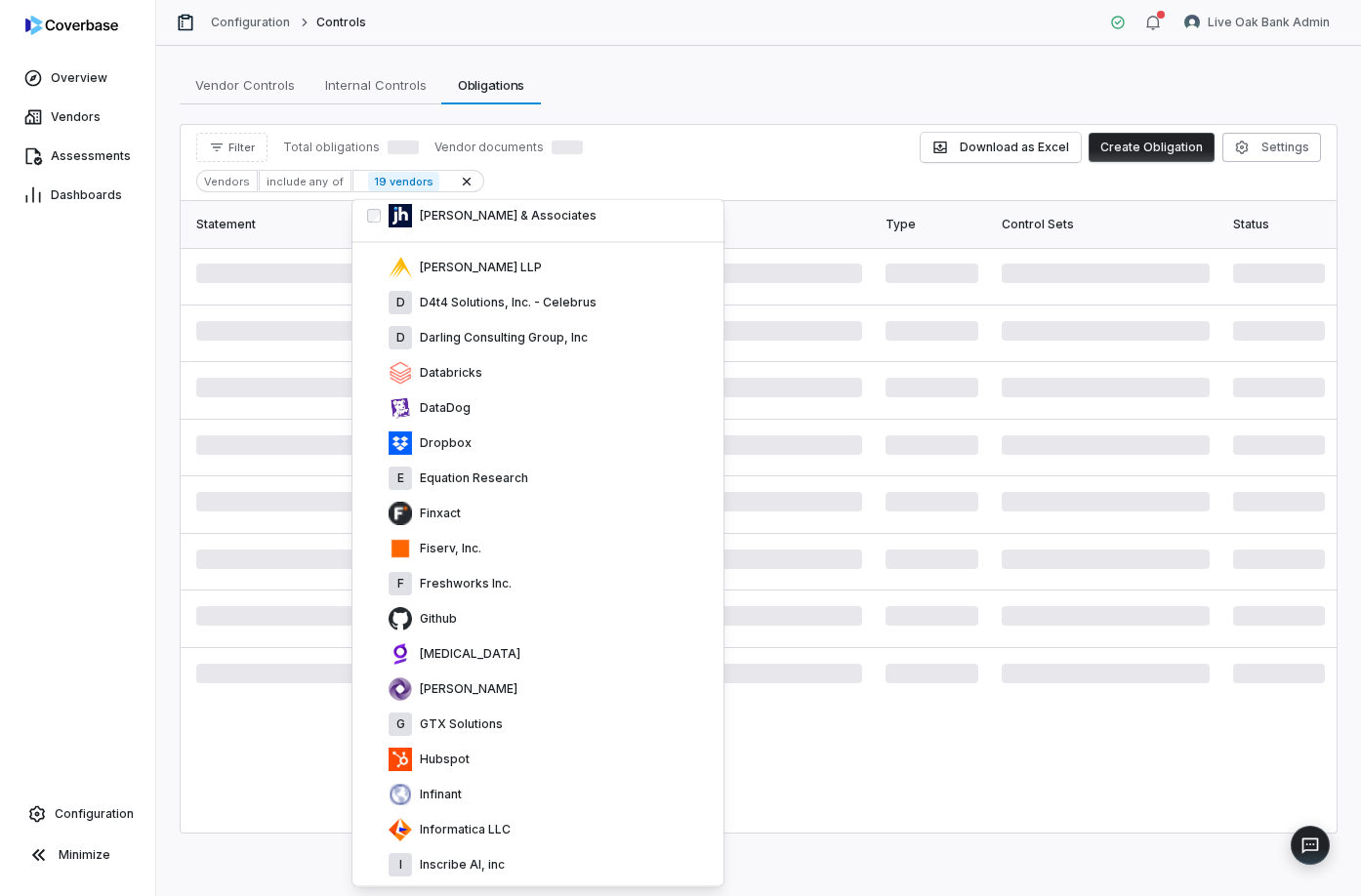
click at [472, 435] on div "Dropbox" at bounding box center [548, 444] width 321 height 24
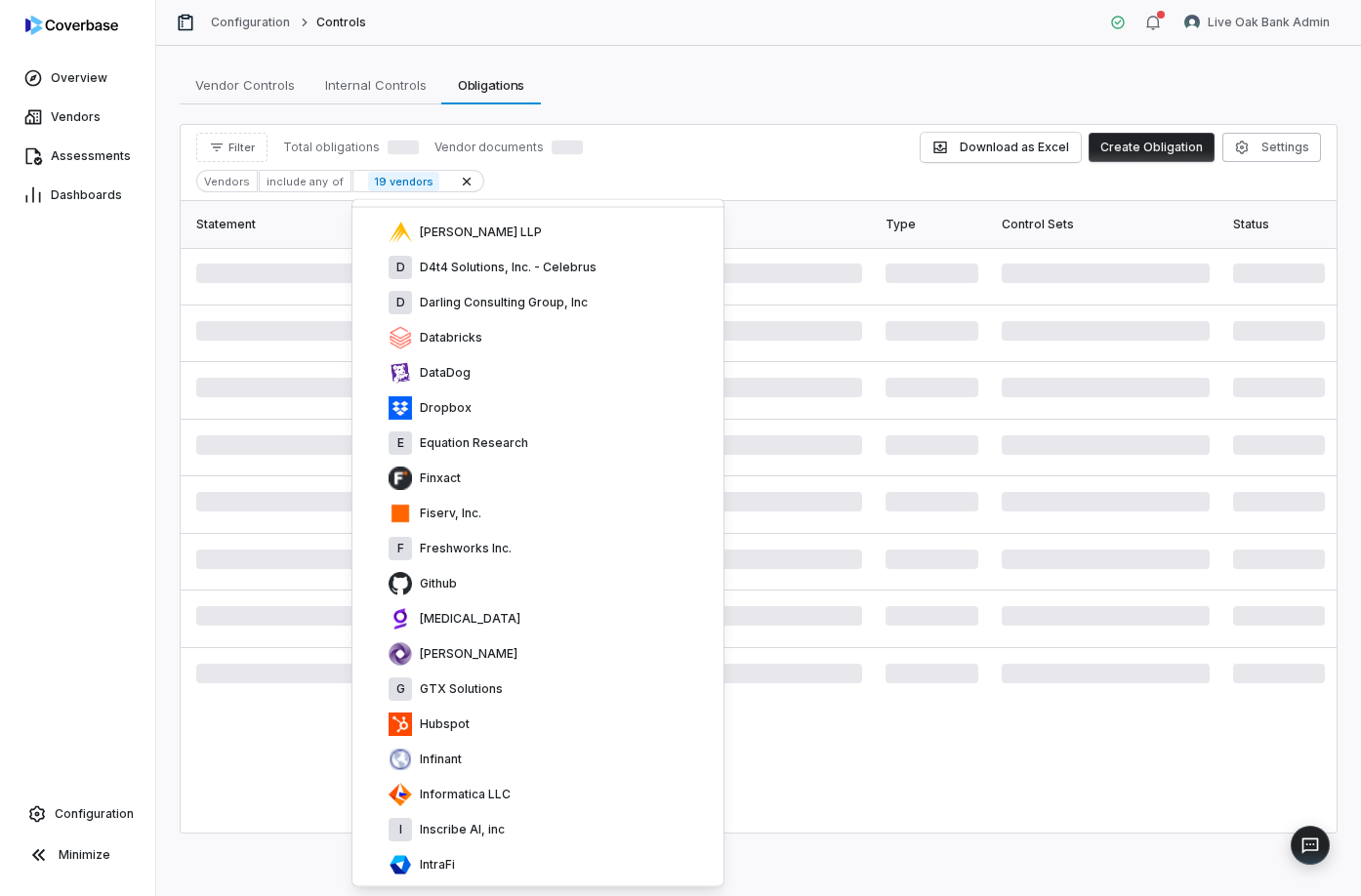
click at [472, 436] on p "Equation Research" at bounding box center [470, 444] width 117 height 16
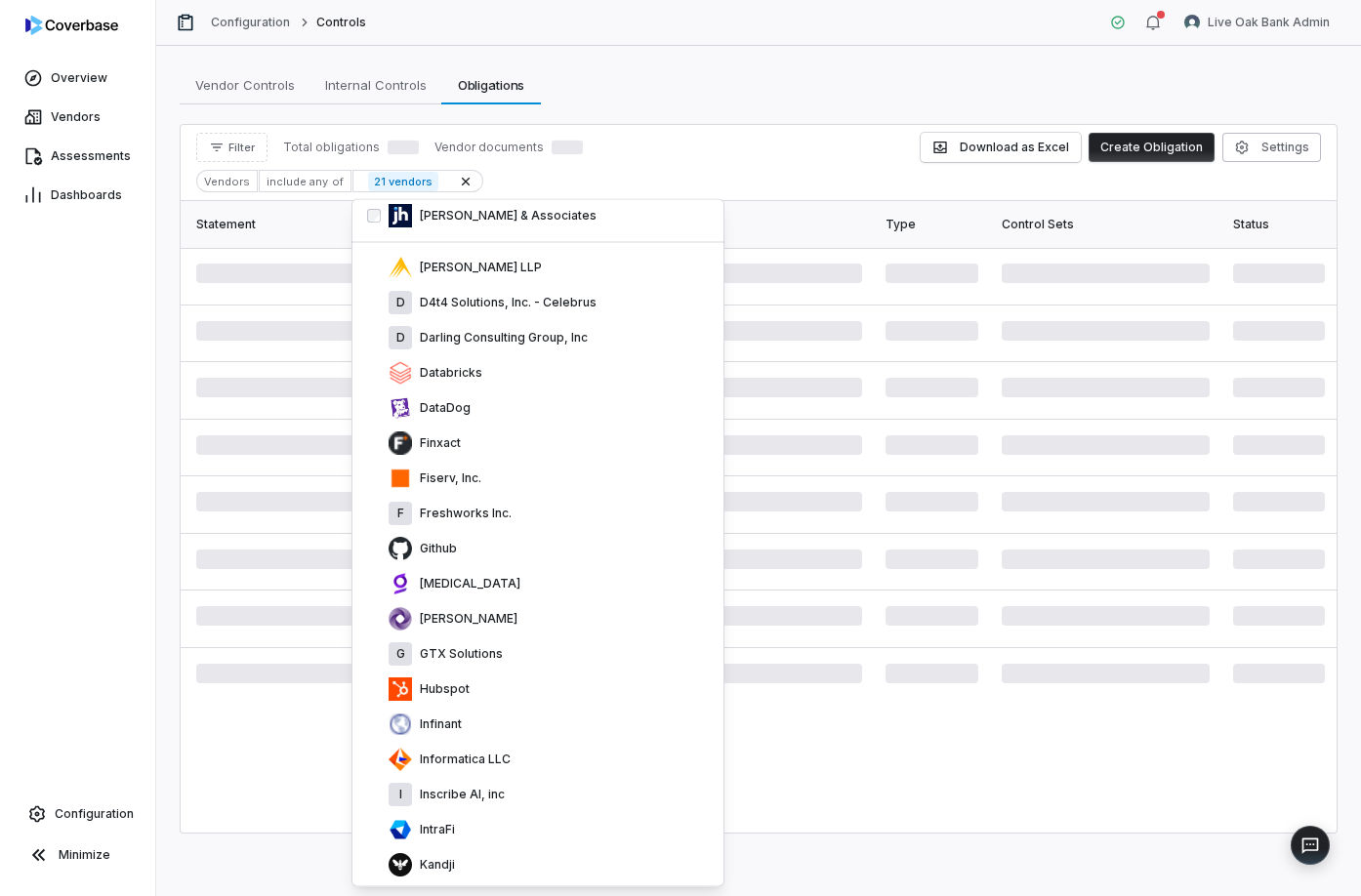
click at [472, 435] on div "Finxact" at bounding box center [548, 444] width 321 height 24
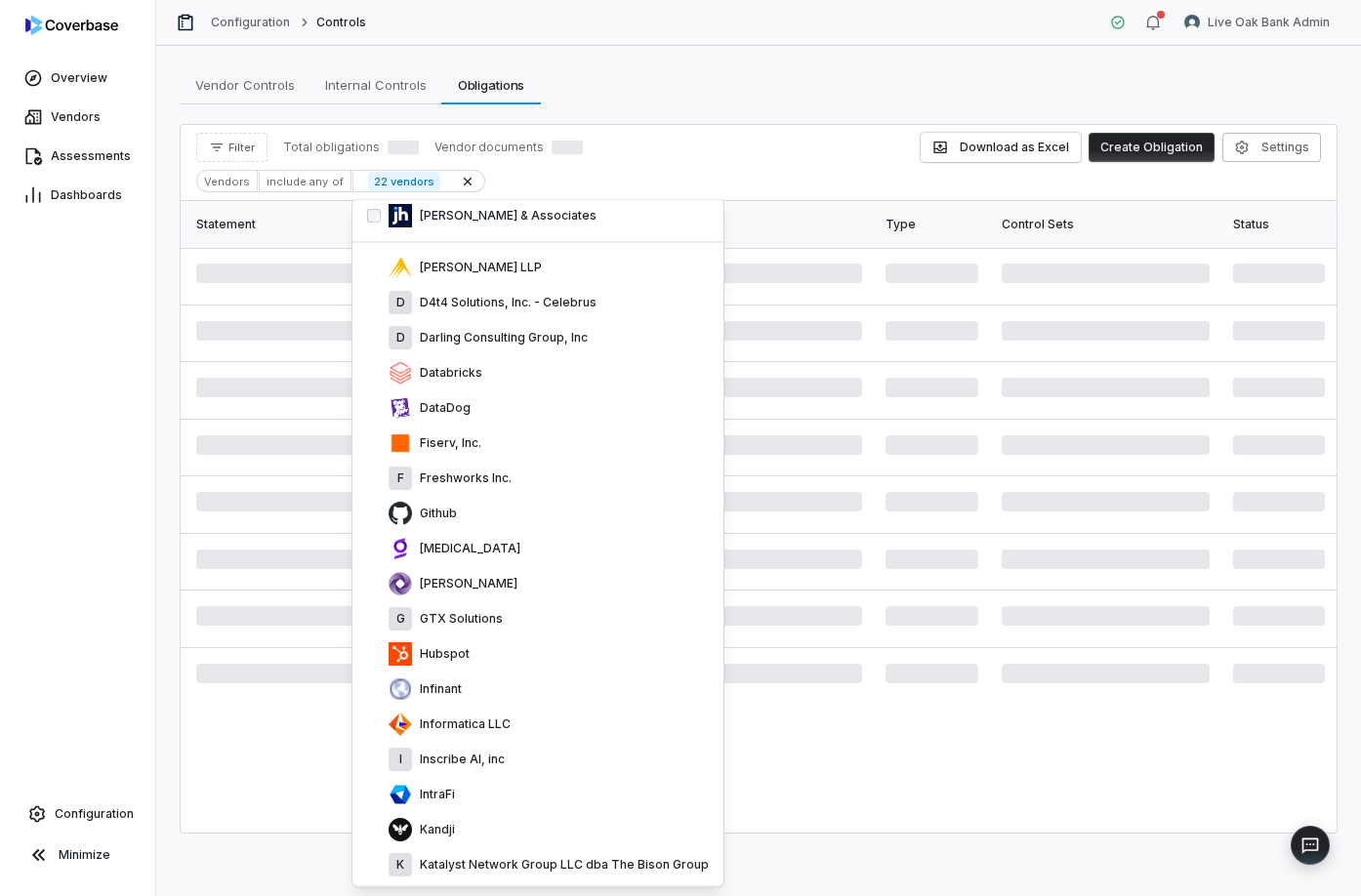
click at [472, 436] on p "Fiserv, Inc." at bounding box center [446, 444] width 70 height 16
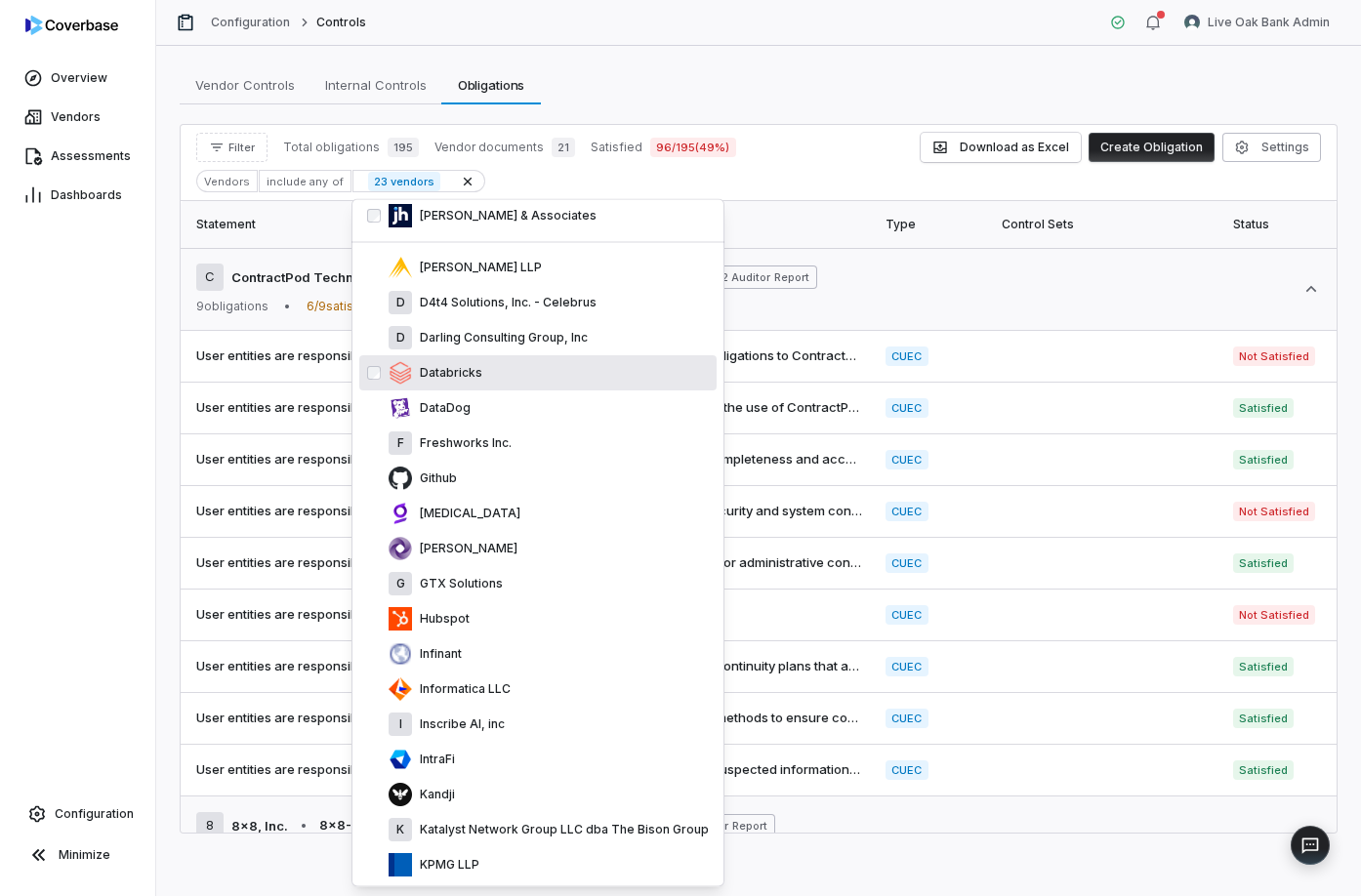
click at [446, 368] on p "Databricks" at bounding box center [447, 374] width 71 height 16
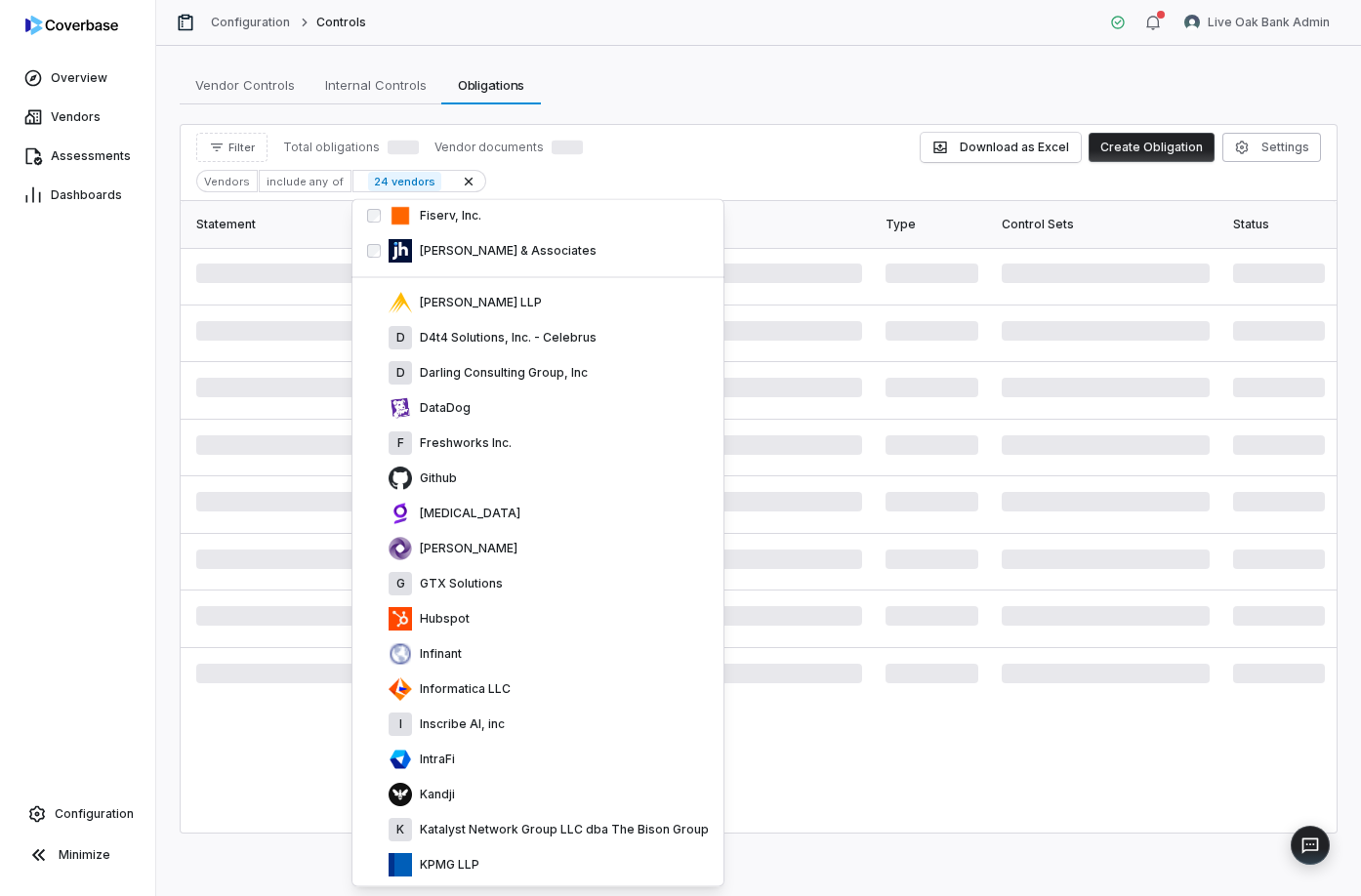
scroll to position [614, 0]
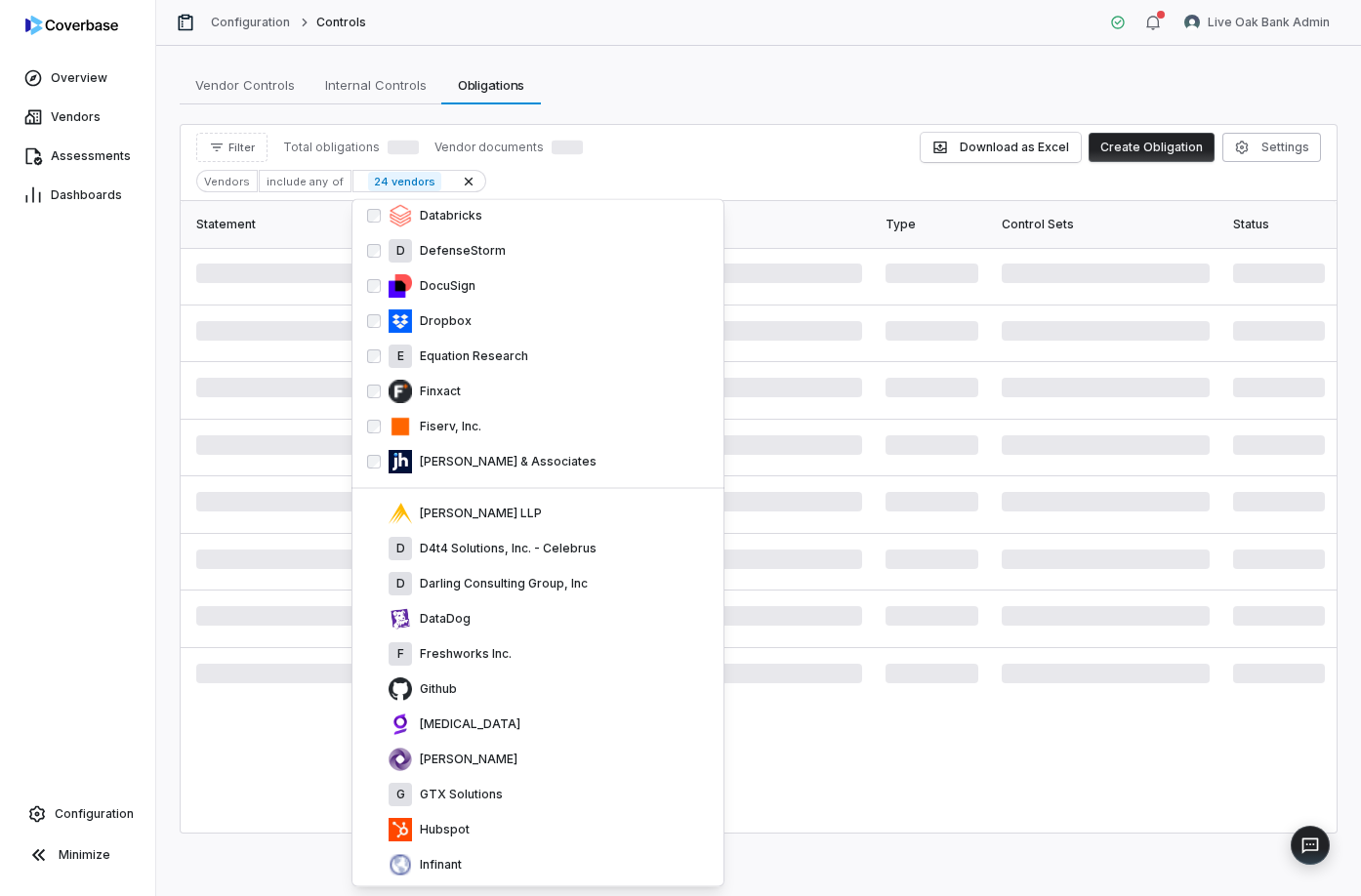
click at [446, 368] on div "E Equation Research" at bounding box center [548, 358] width 321 height 24
click at [446, 380] on div "Finxact" at bounding box center [548, 392] width 321 height 24
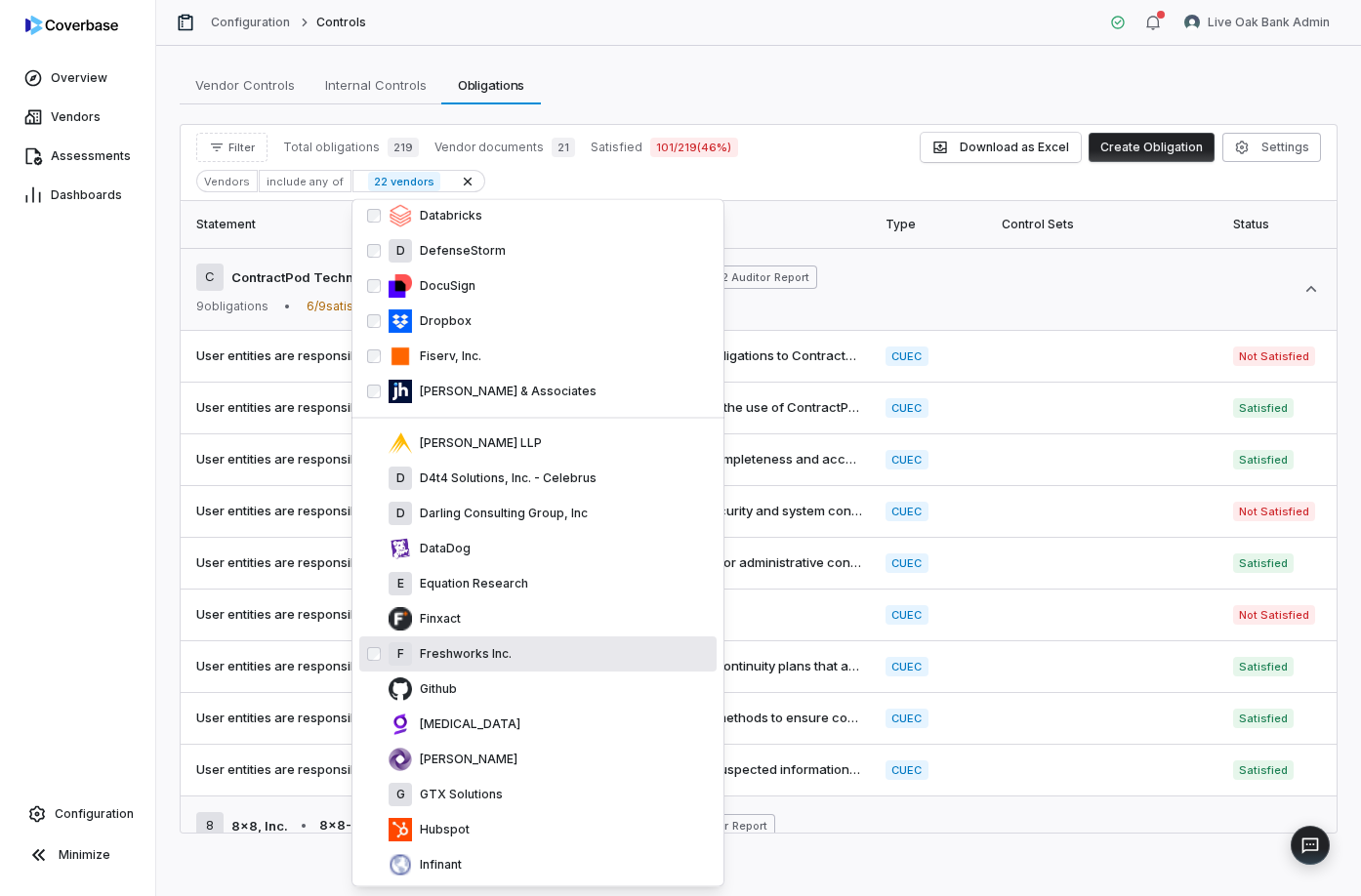
click at [490, 658] on p "Freshworks Inc." at bounding box center [462, 655] width 100 height 16
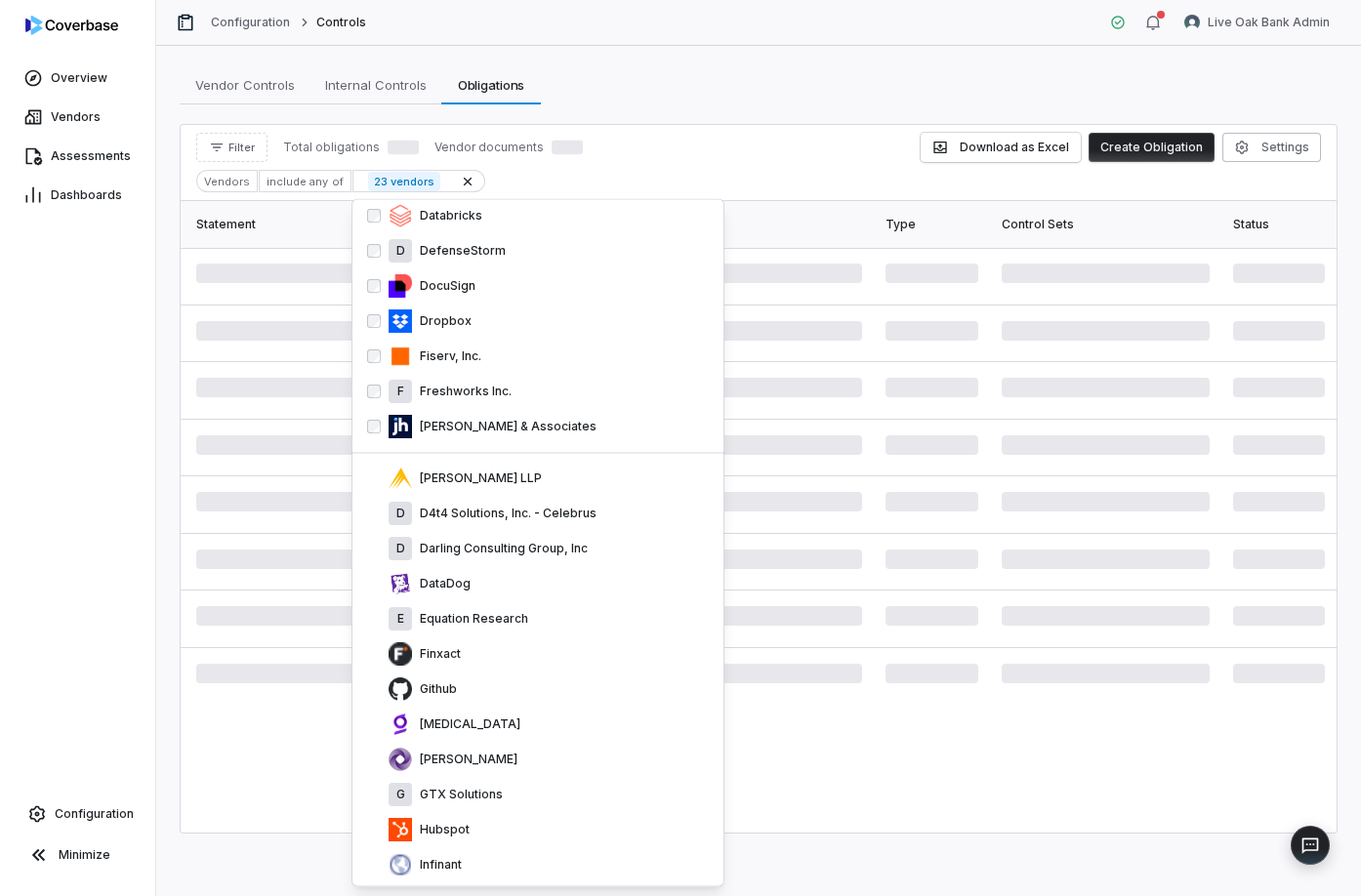
click at [490, 658] on div "Finxact" at bounding box center [548, 655] width 321 height 24
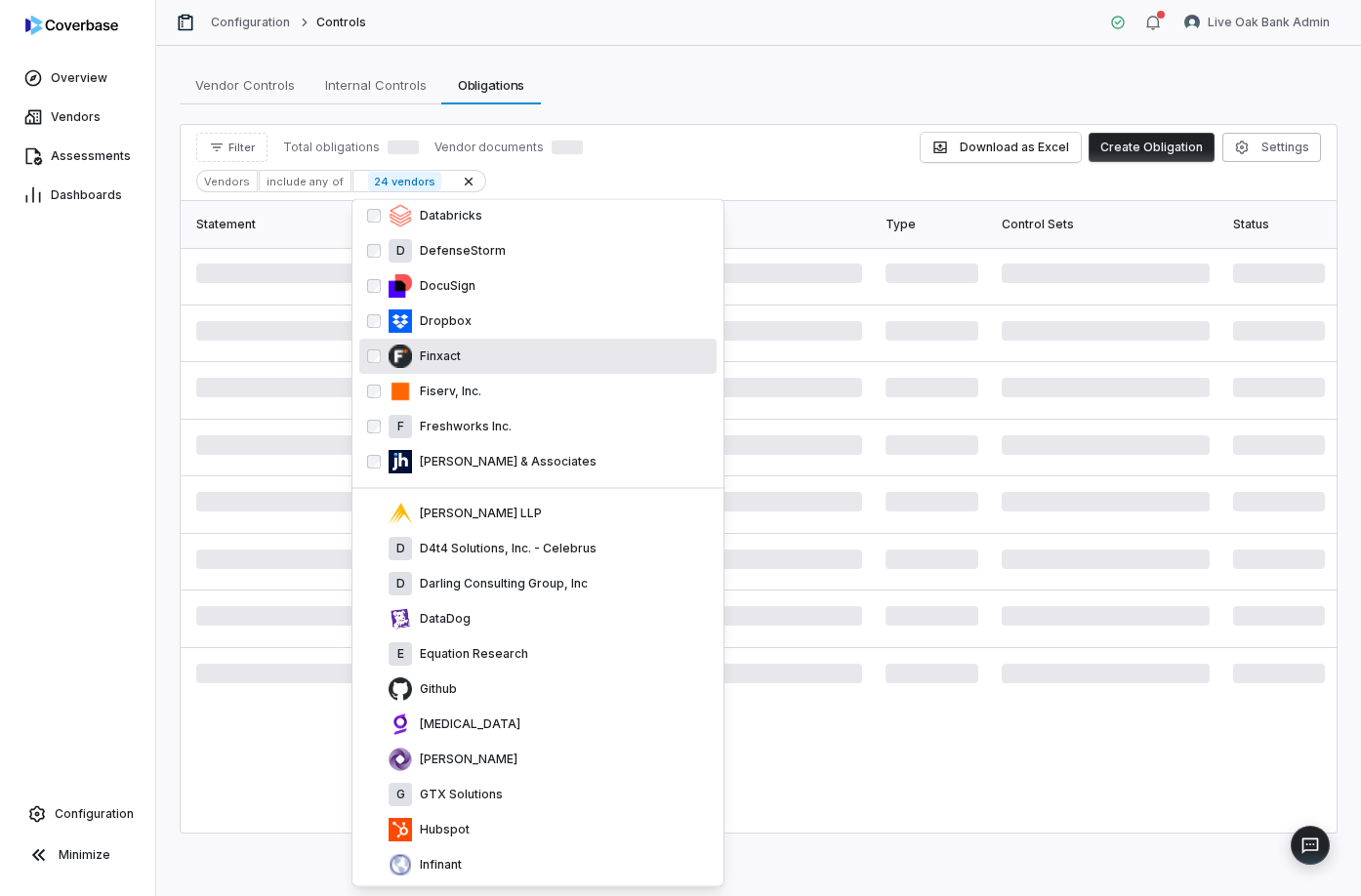
click at [490, 658] on p "Equation Research" at bounding box center [470, 655] width 117 height 16
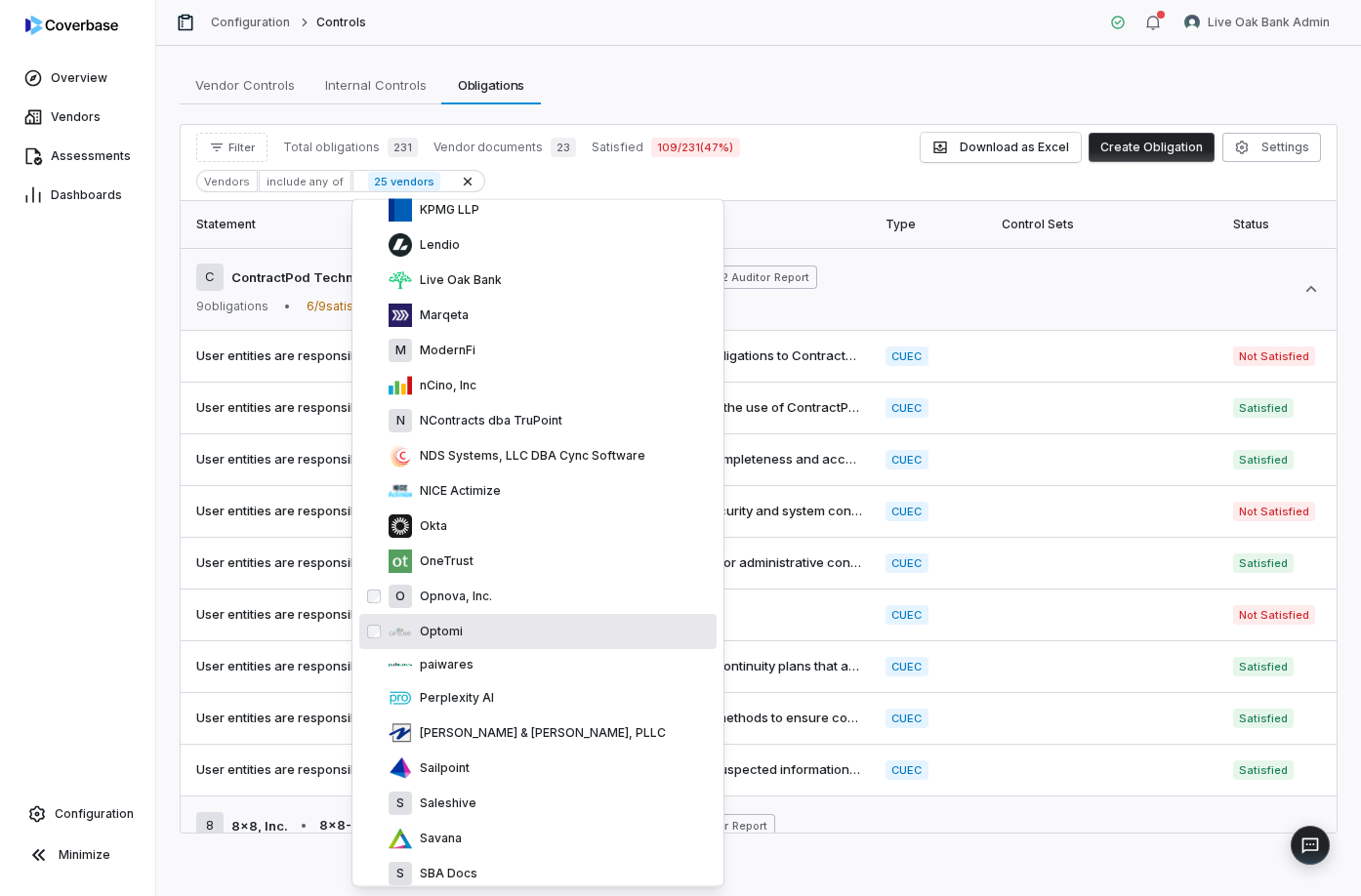
click at [521, 605] on div "O Opnova, Inc." at bounding box center [548, 598] width 321 height 24
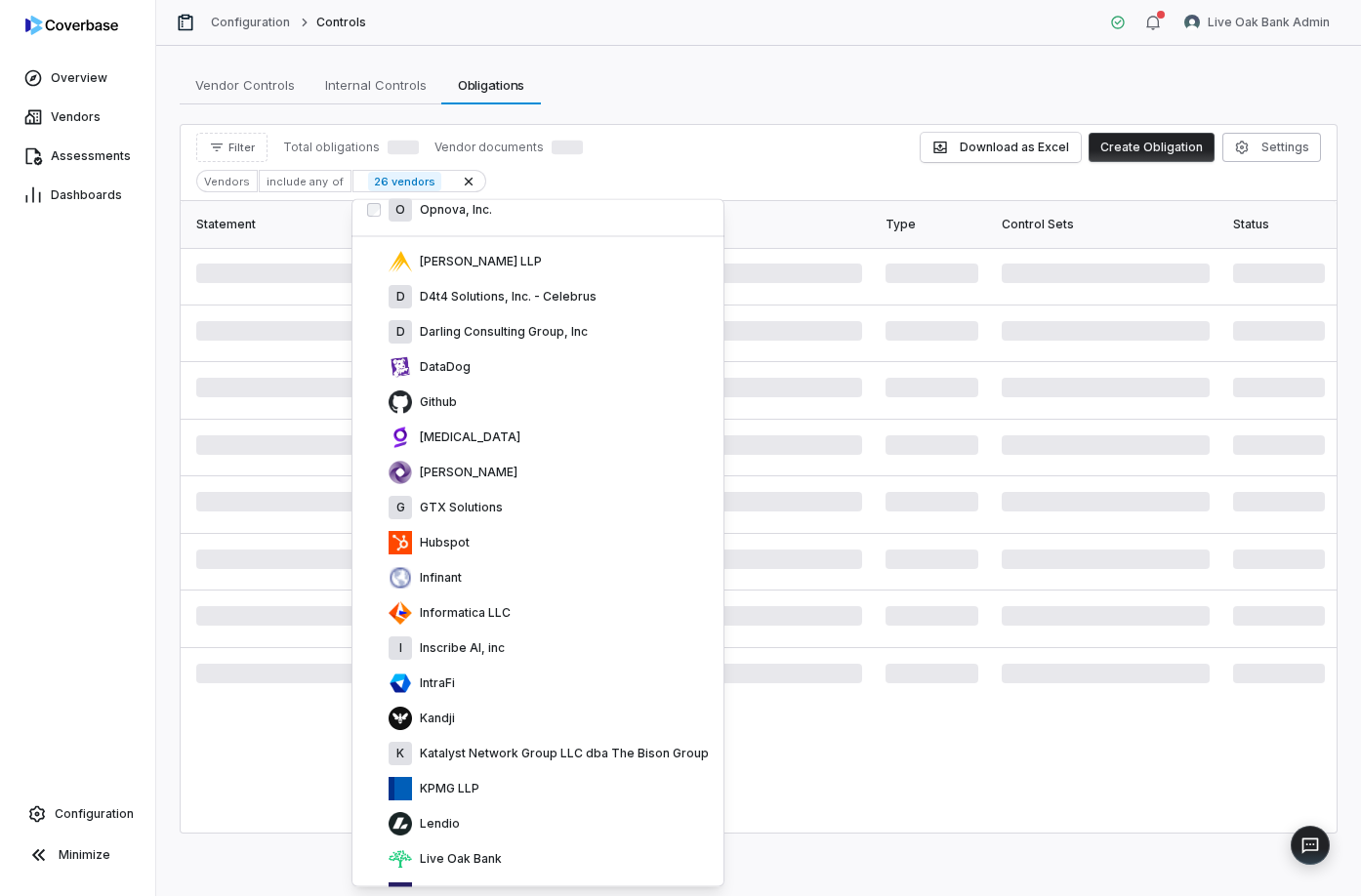
click at [521, 605] on div "Informatica LLC" at bounding box center [538, 615] width 358 height 35
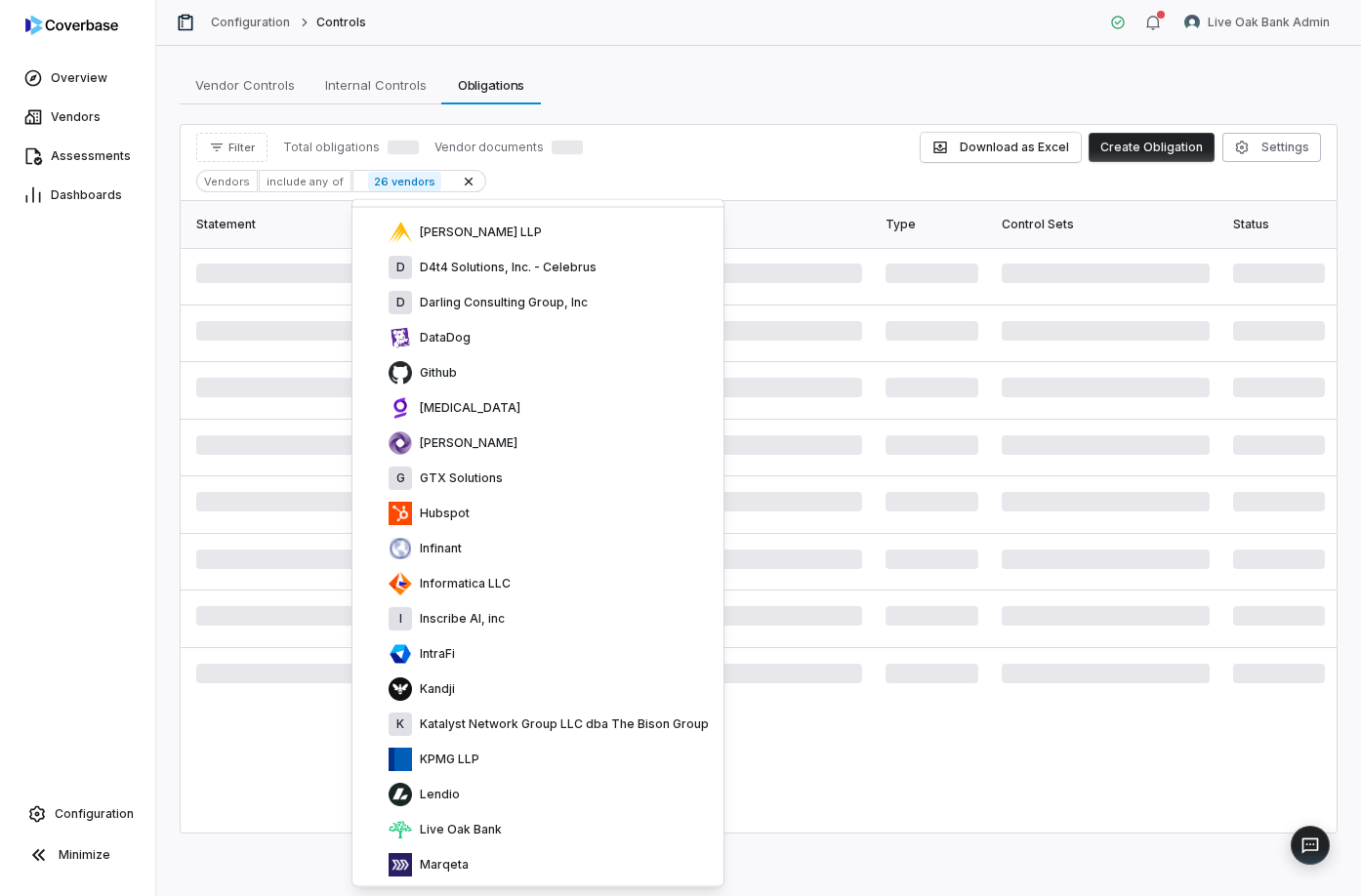
click at [521, 605] on div "I Inscribe AI, inc" at bounding box center [538, 621] width 358 height 35
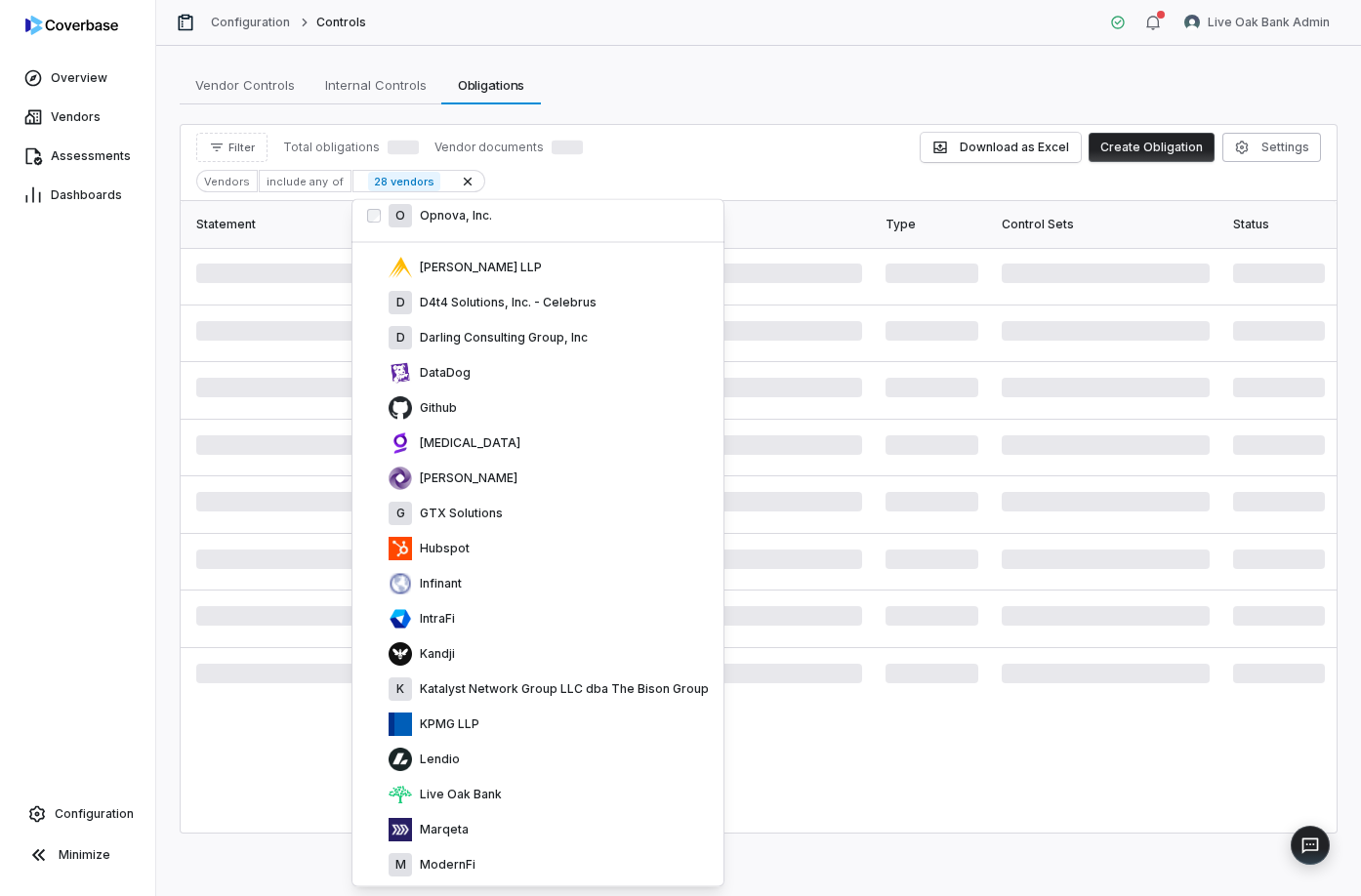
click at [521, 605] on div "IntraFi" at bounding box center [538, 621] width 358 height 35
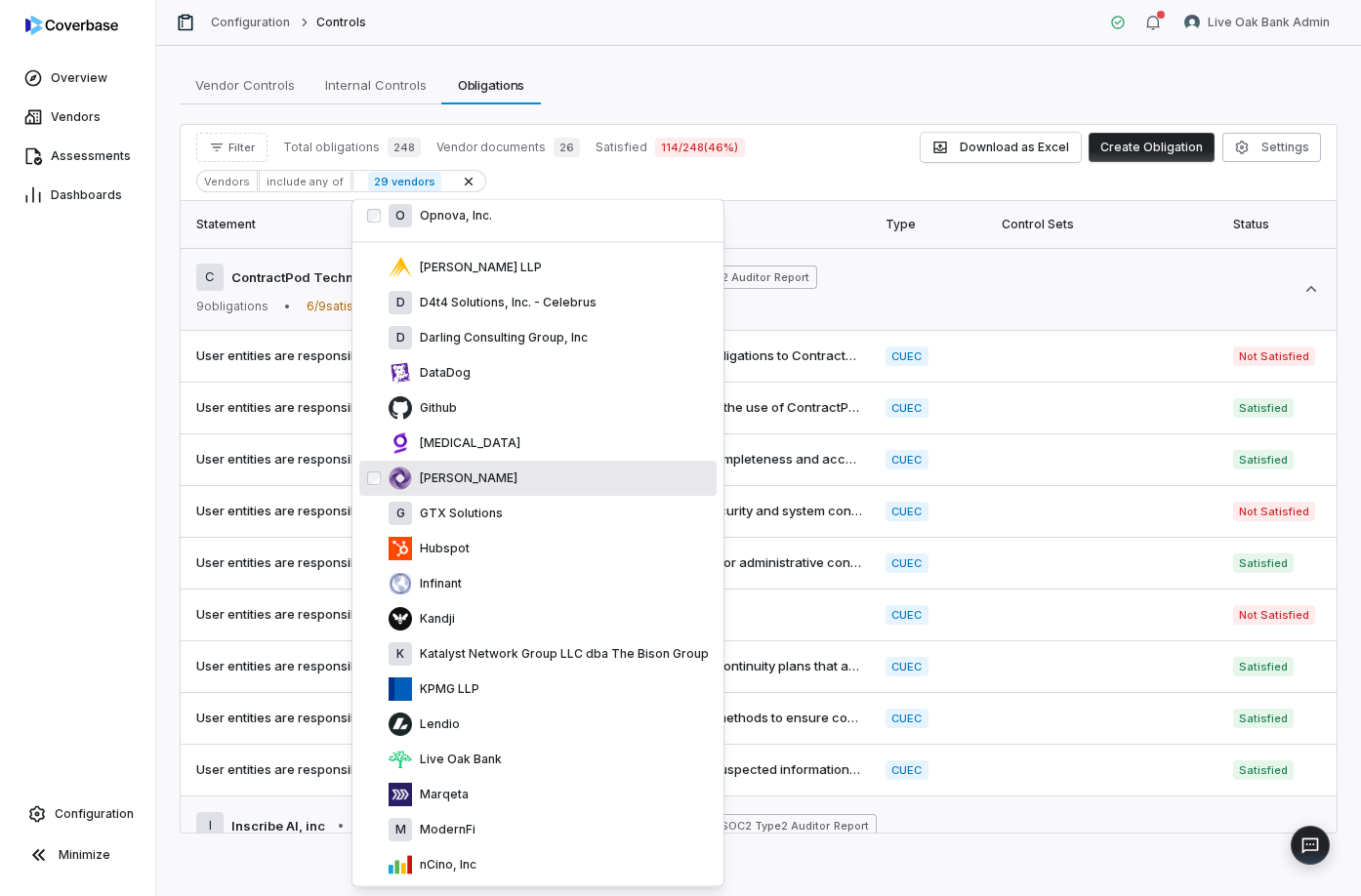
click at [502, 495] on div "Grant Thornton" at bounding box center [538, 479] width 358 height 35
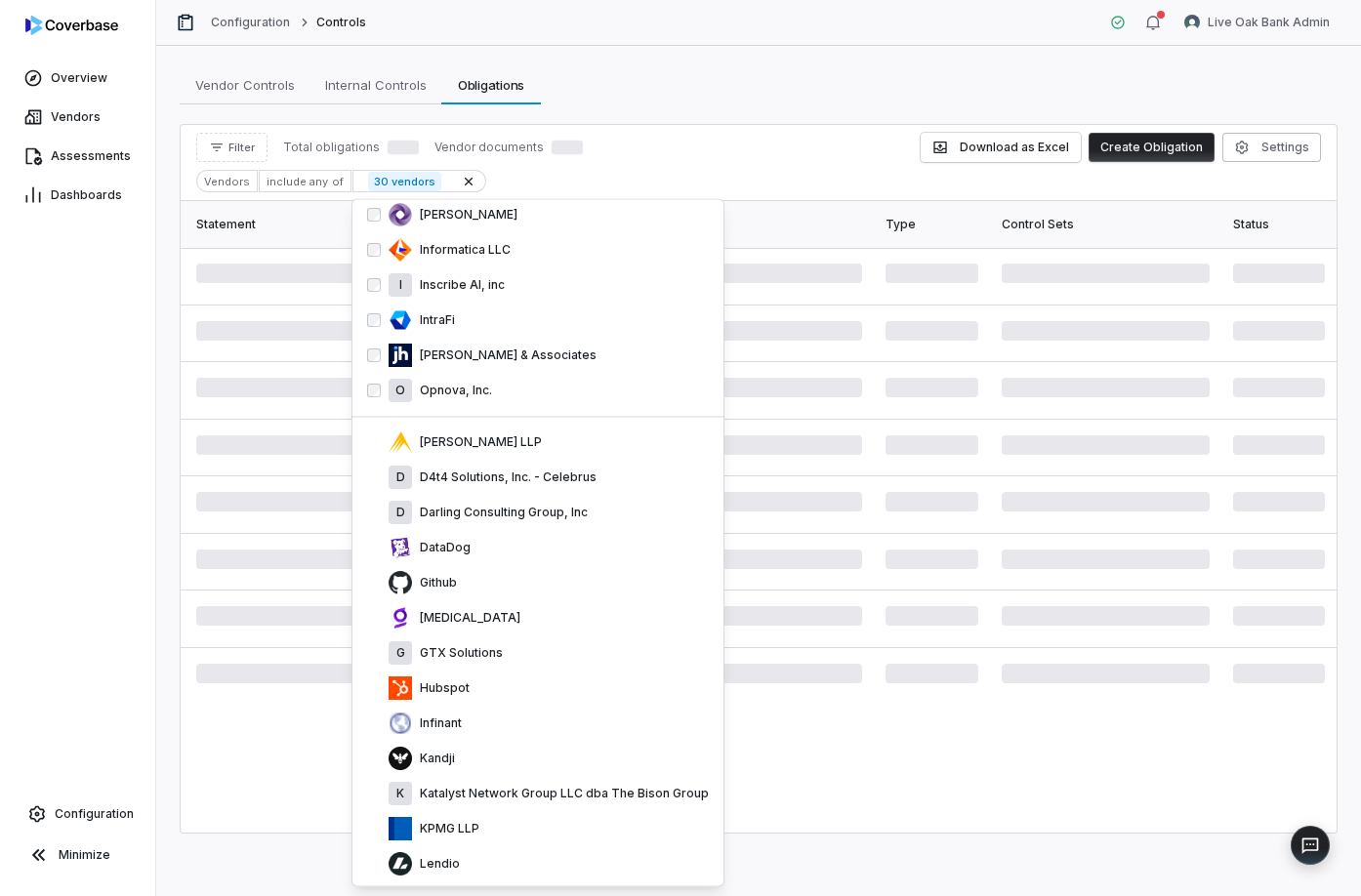
click at [502, 495] on div "D D4t4 Solutions, Inc. - Celebrus" at bounding box center [538, 478] width 358 height 35
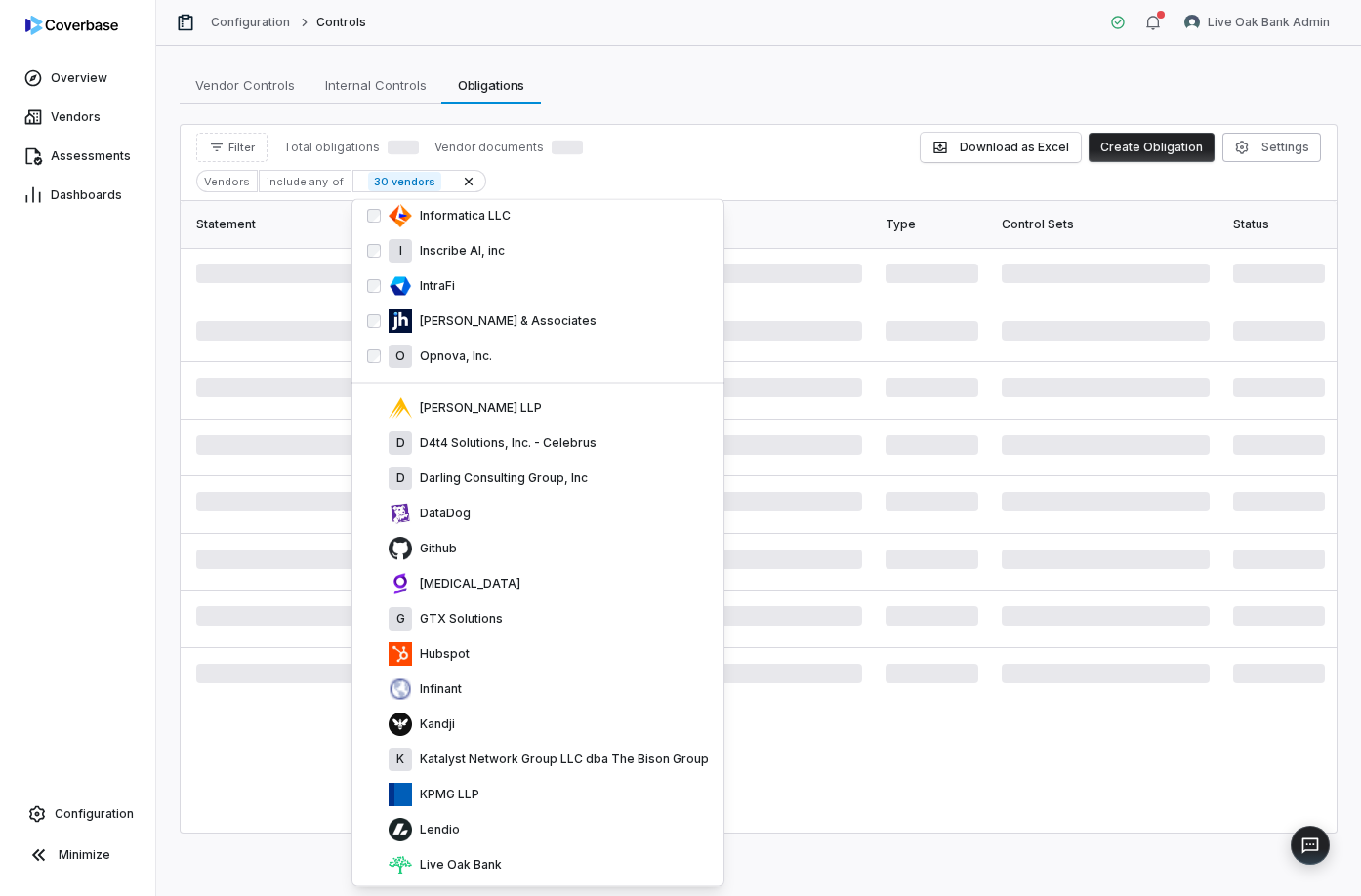
click at [502, 495] on div "D Darling Consulting Group, Inc" at bounding box center [538, 479] width 358 height 35
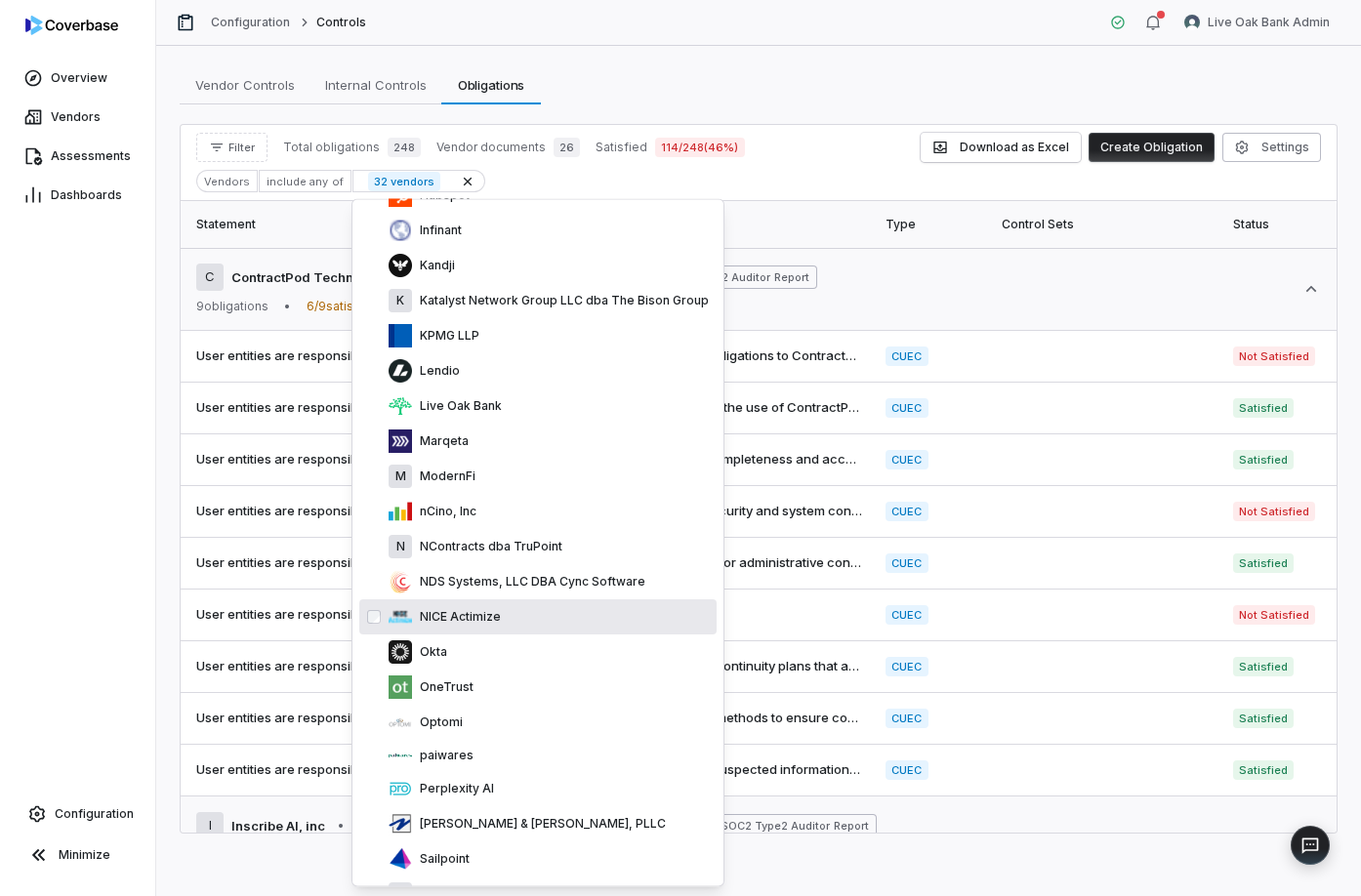
click at [519, 618] on div "NICE Actimize" at bounding box center [548, 619] width 321 height 24
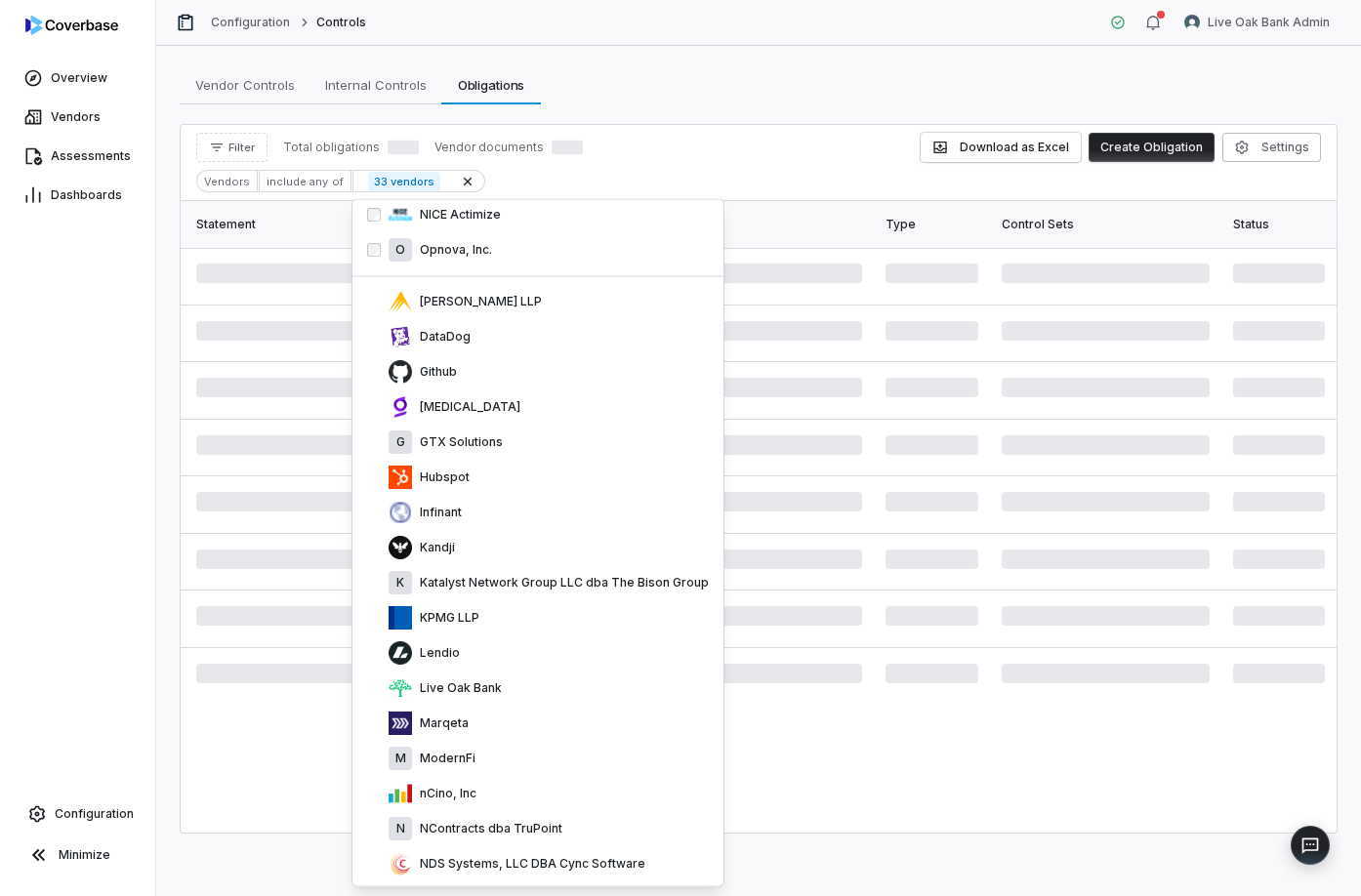
click at [519, 618] on div "KPMG LLP" at bounding box center [548, 620] width 321 height 24
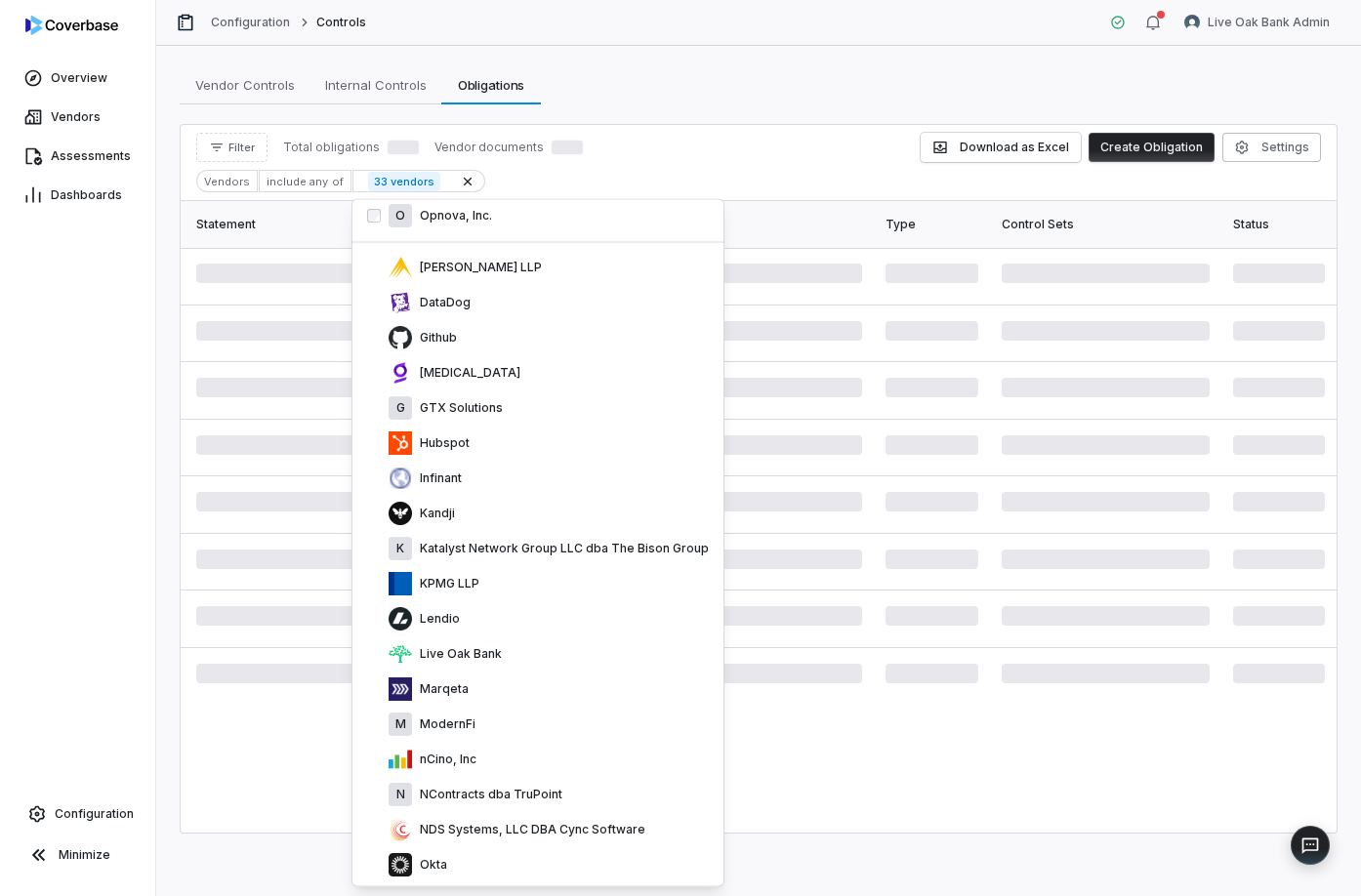
click at [519, 618] on div "Lendio" at bounding box center [548, 621] width 321 height 24
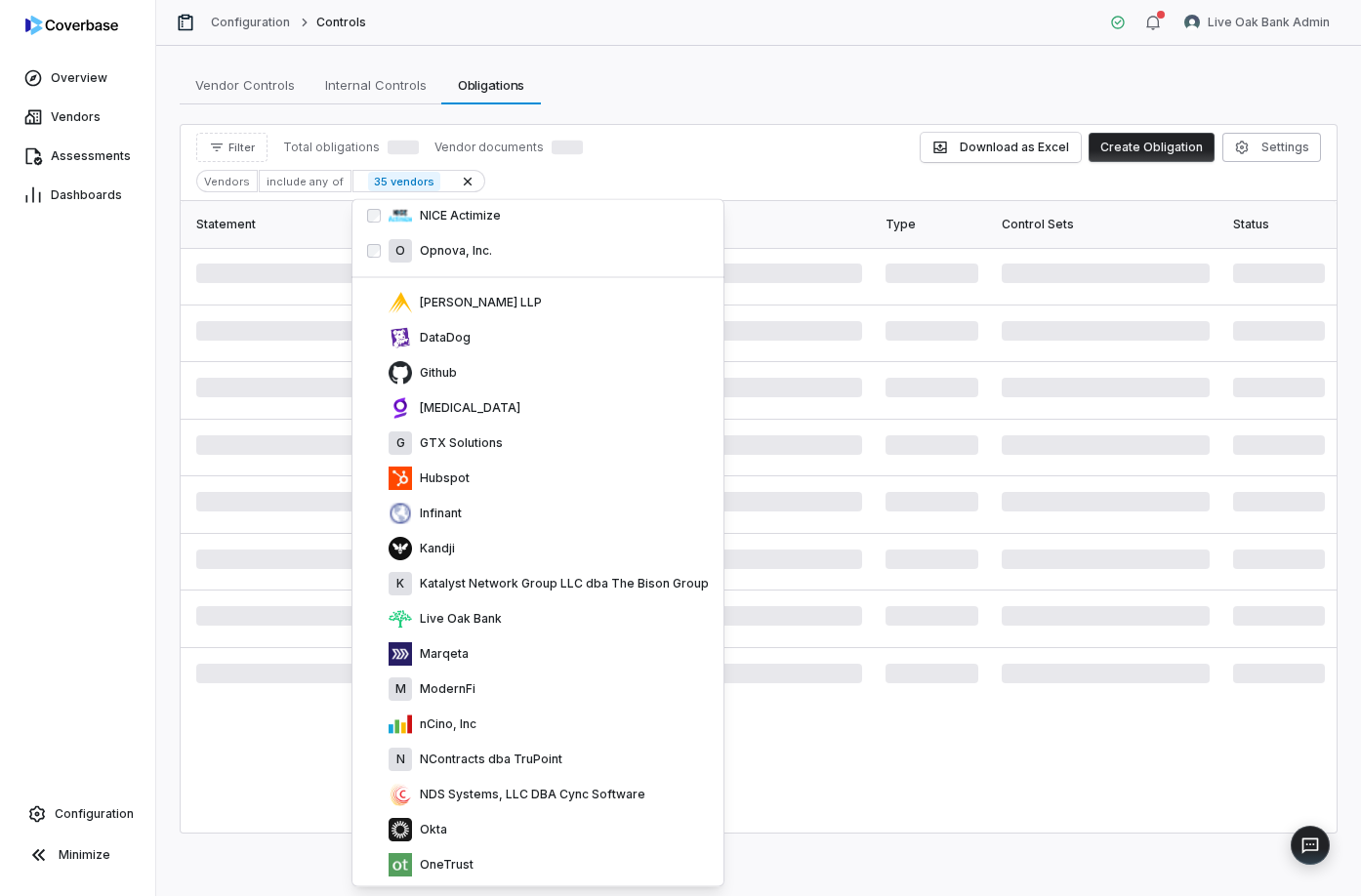
click at [519, 618] on div "Live Oak Bank" at bounding box center [548, 621] width 321 height 24
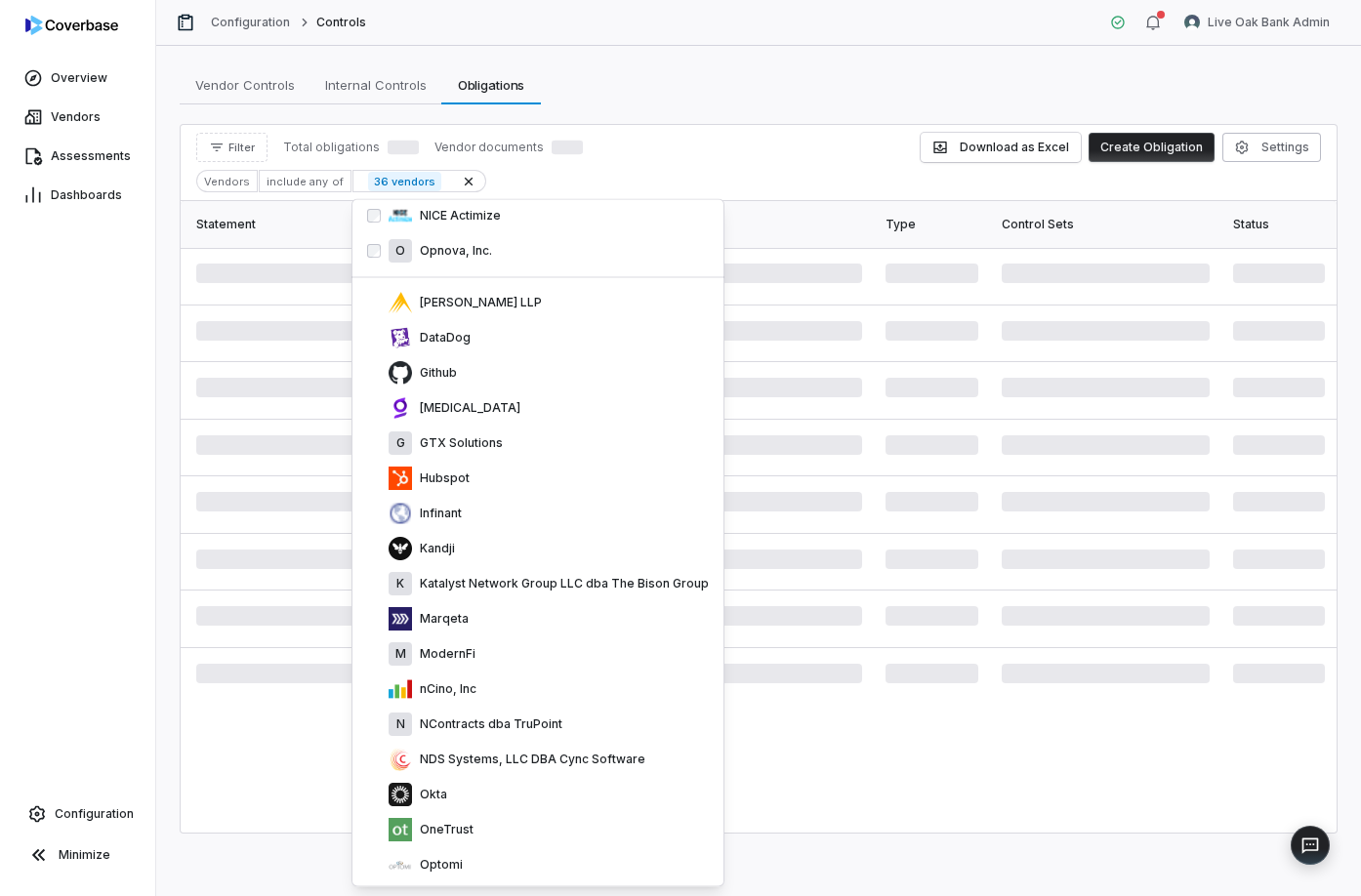
click at [519, 618] on div "Marqeta" at bounding box center [548, 621] width 321 height 24
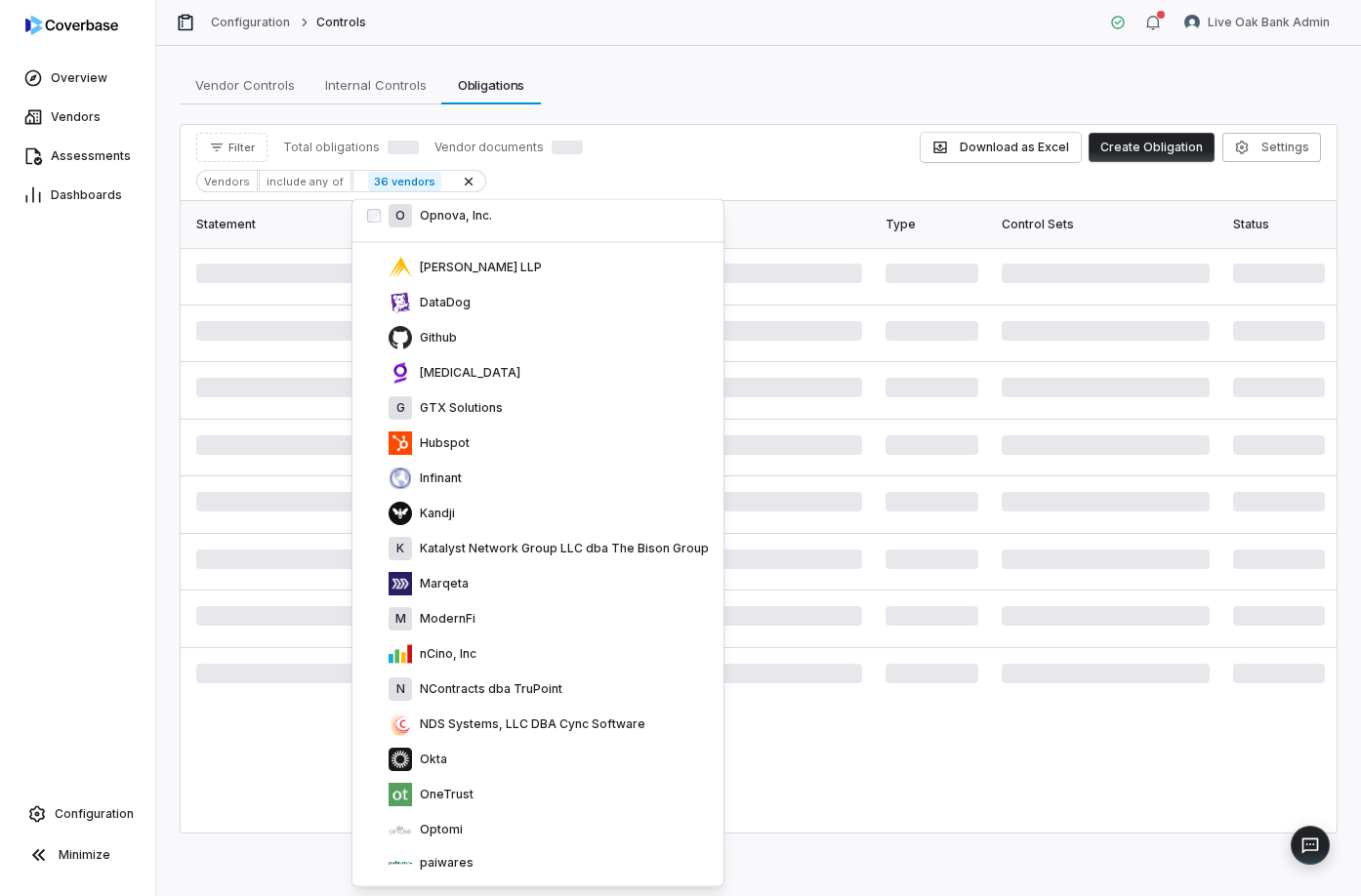
click at [519, 618] on div "M ModernFi" at bounding box center [548, 621] width 321 height 24
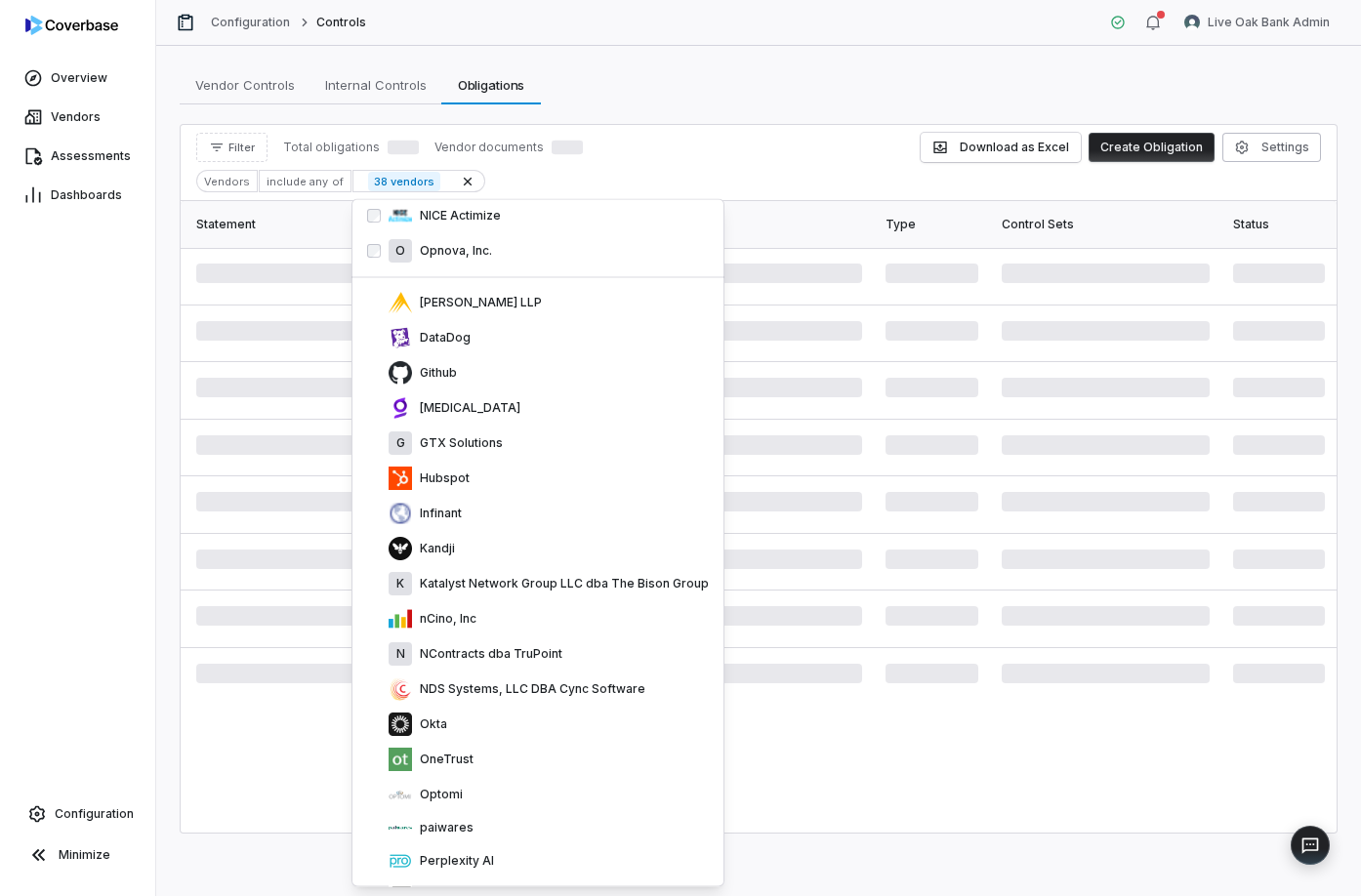
click at [519, 618] on div "nCino, Inc" at bounding box center [548, 621] width 321 height 24
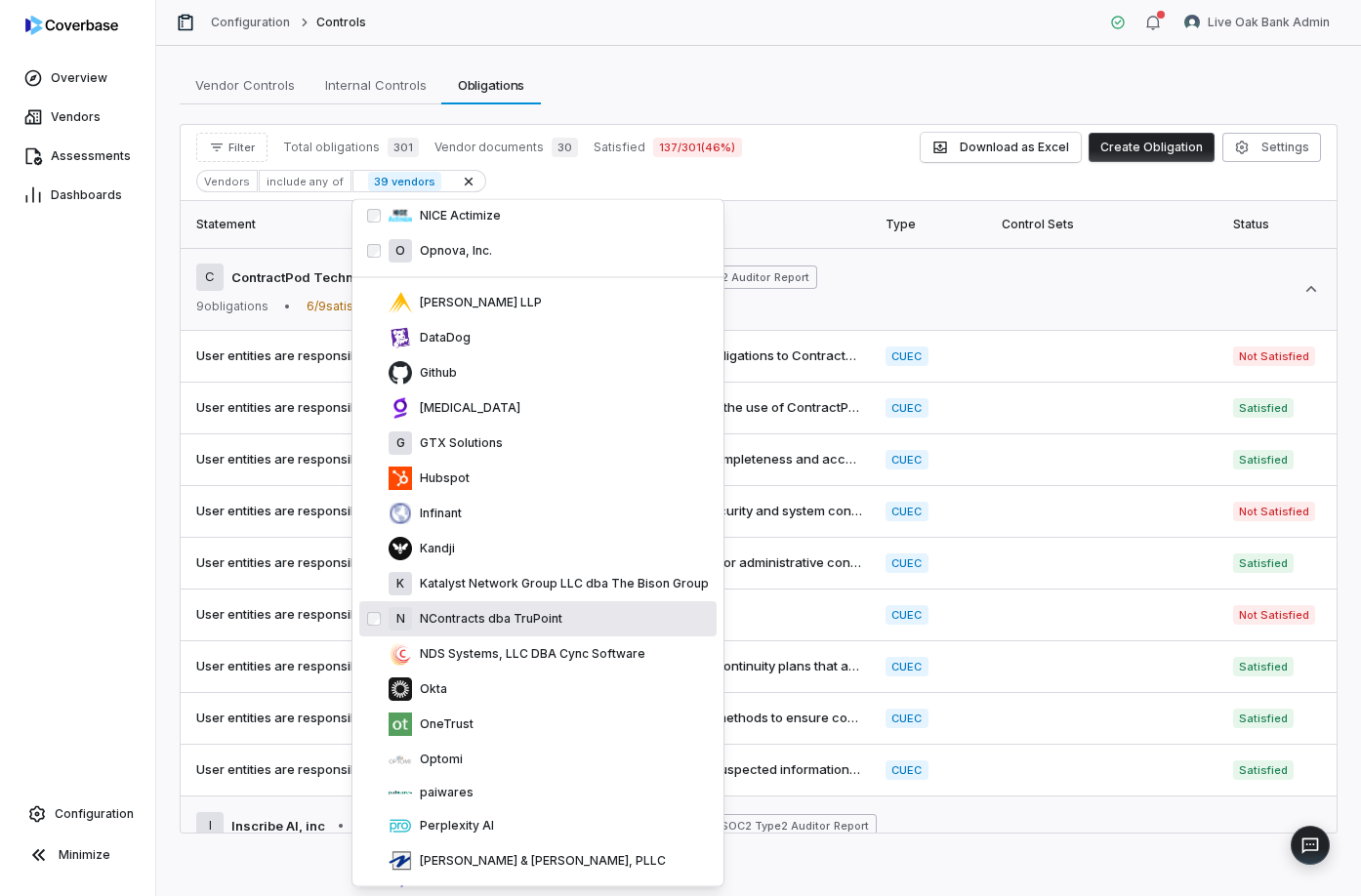
click at [501, 612] on p "NContracts dba TruPoint" at bounding box center [486, 620] width 150 height 16
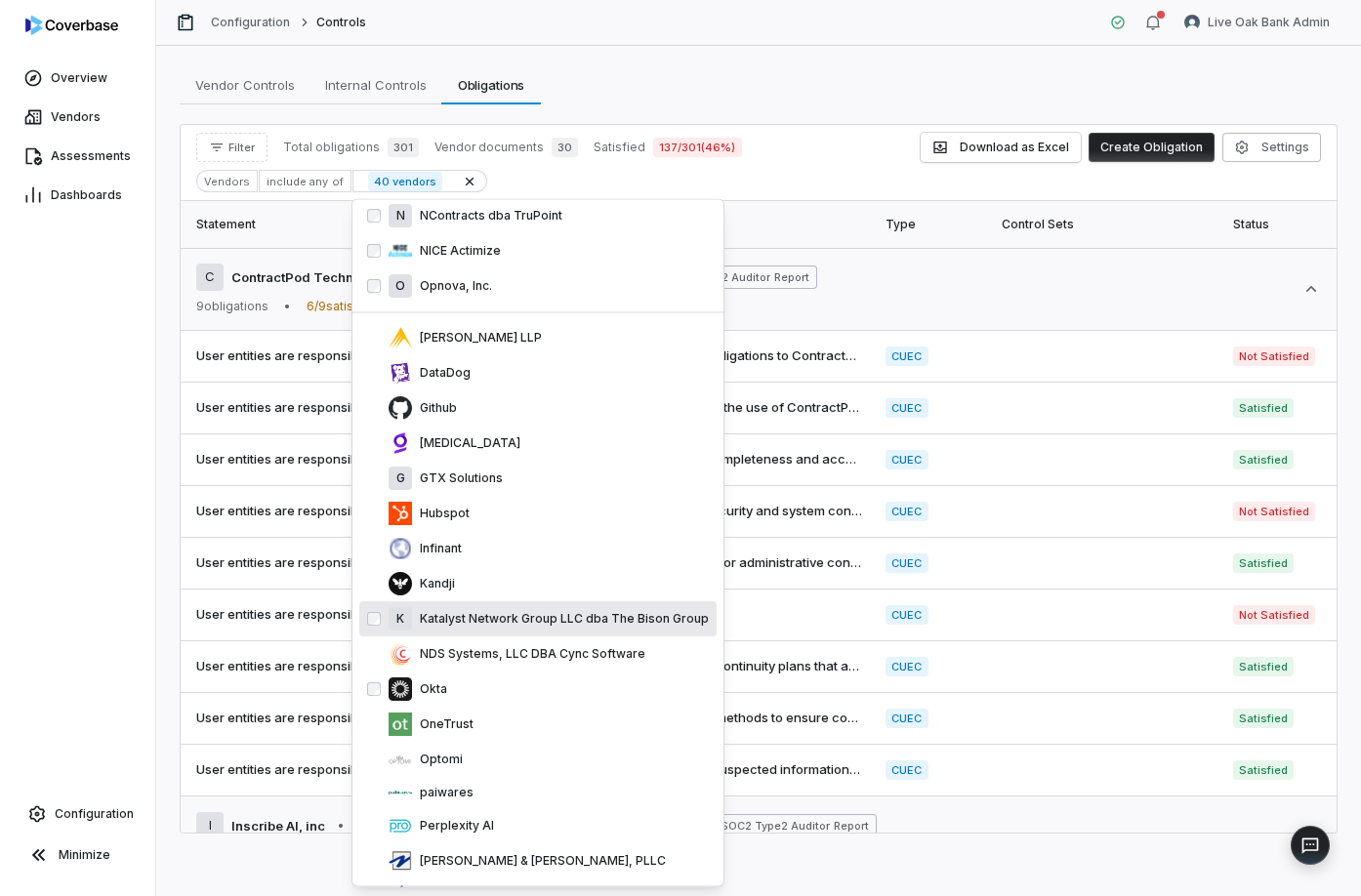
click at [481, 704] on div "Okta" at bounding box center [538, 690] width 358 height 35
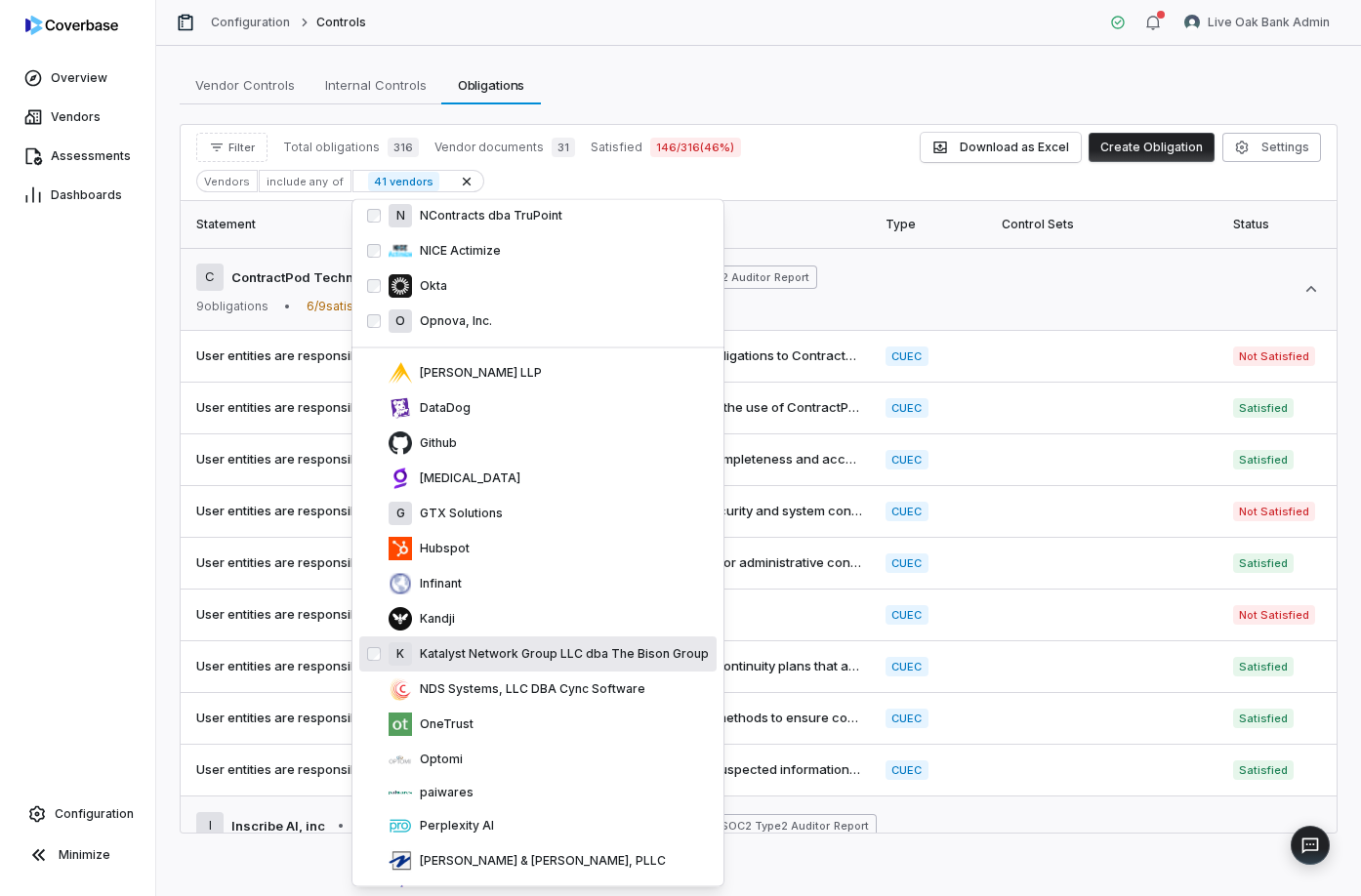
click at [478, 647] on p "Katalyst Network Group LLC dba The Bison Group" at bounding box center [560, 655] width 297 height 16
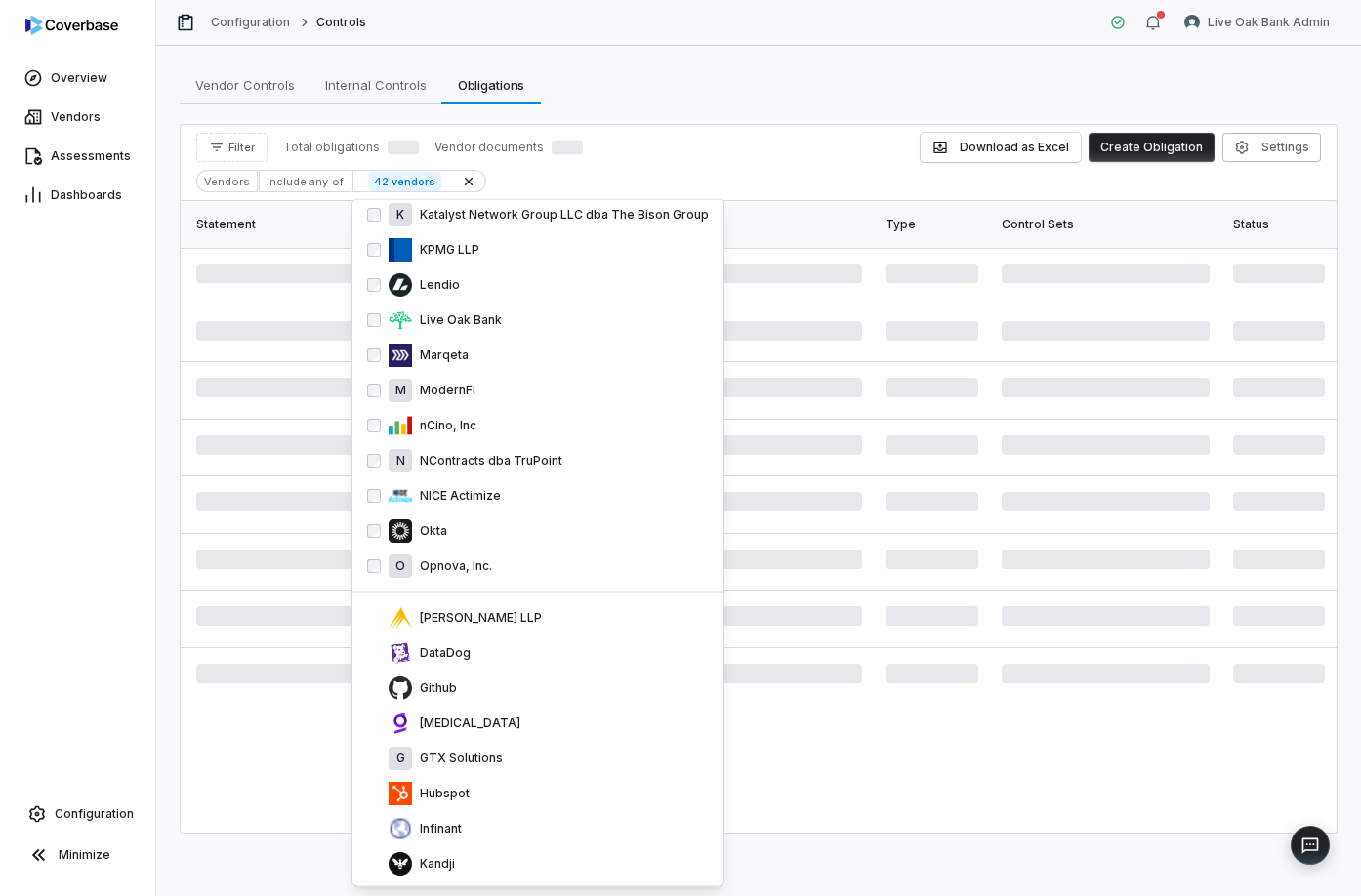
click at [478, 646] on div "DataDog" at bounding box center [548, 654] width 321 height 24
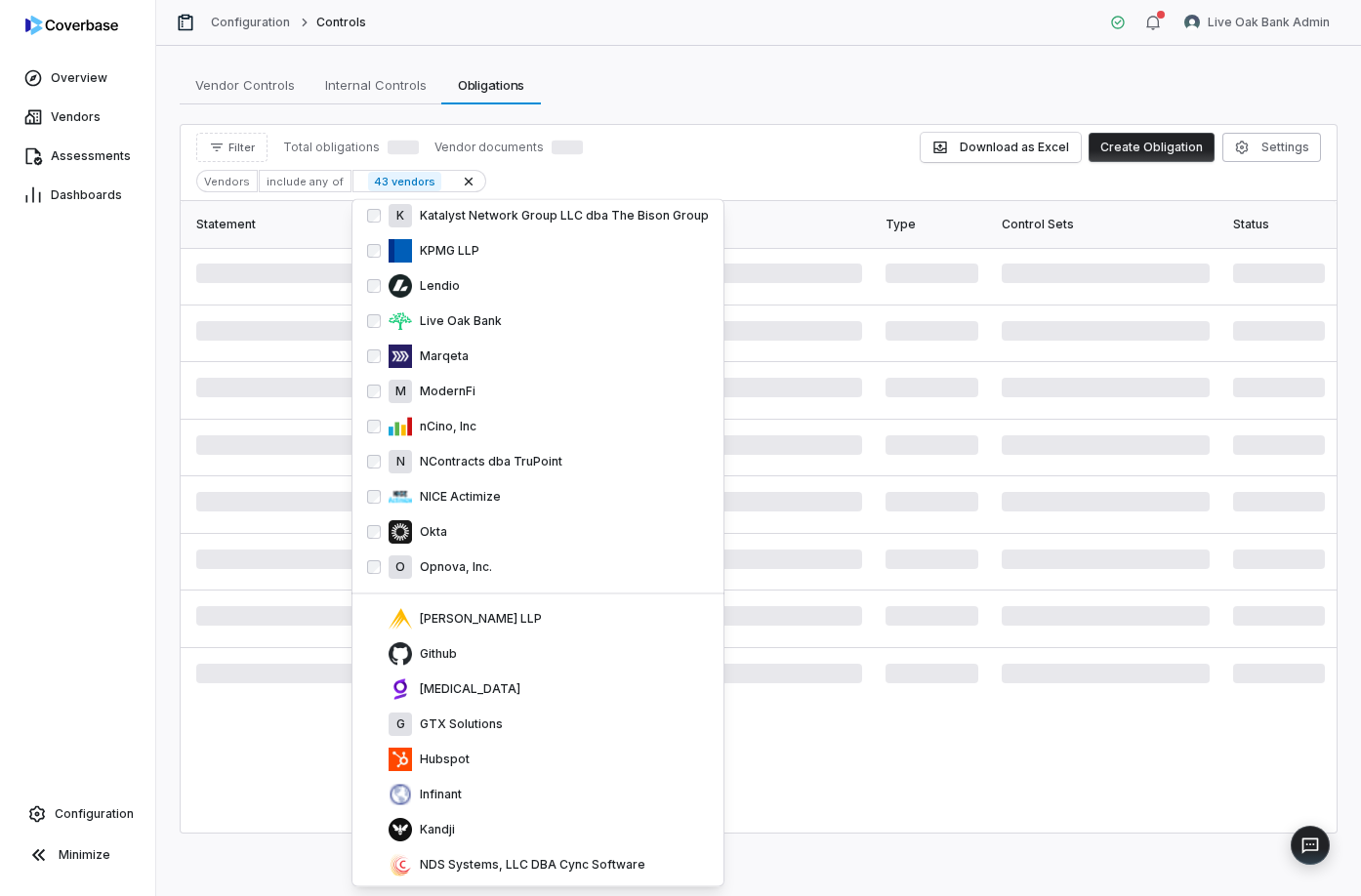
click at [478, 646] on div "Github" at bounding box center [548, 655] width 321 height 24
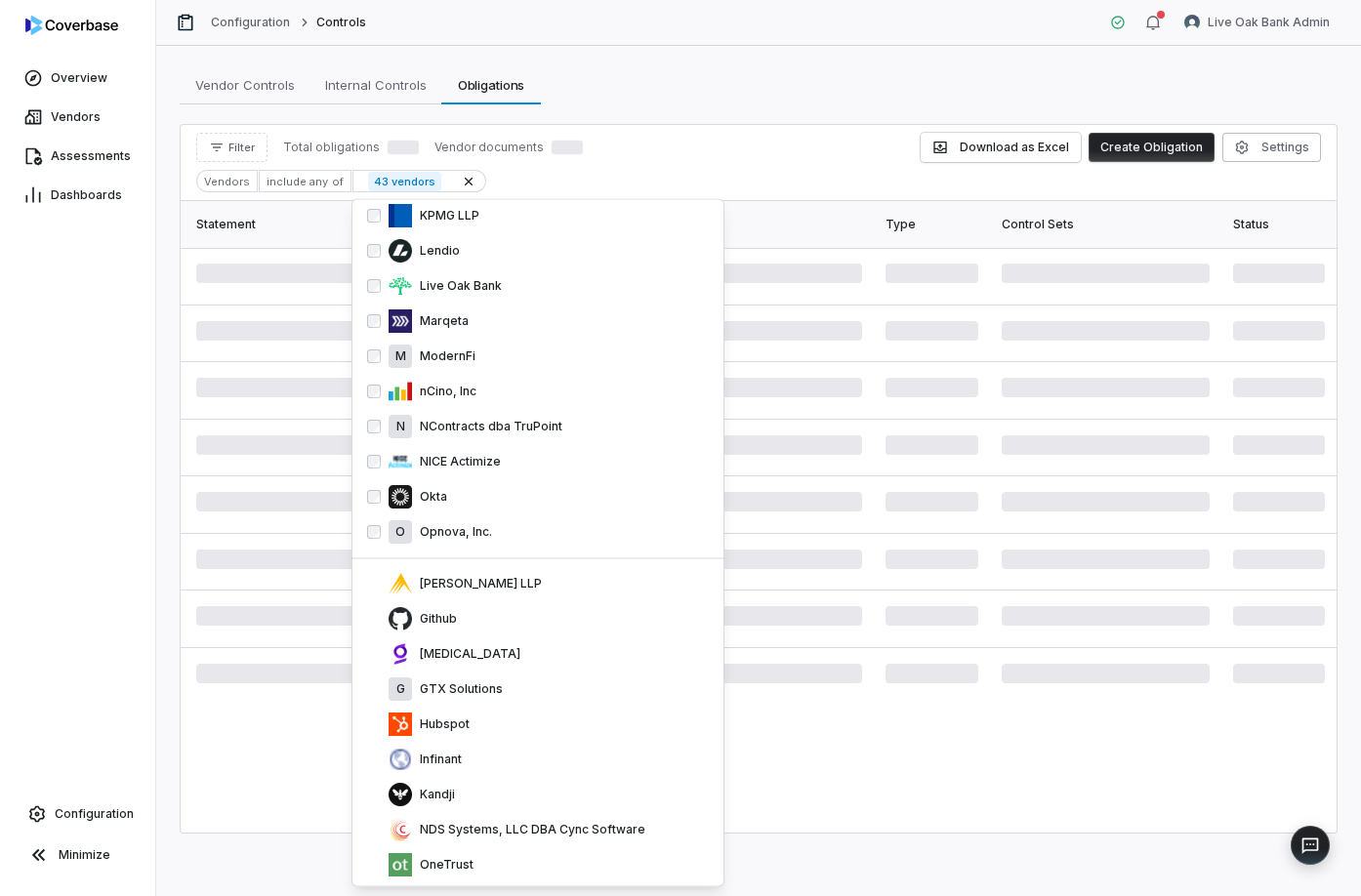
click at [478, 646] on div "Glia" at bounding box center [548, 655] width 321 height 24
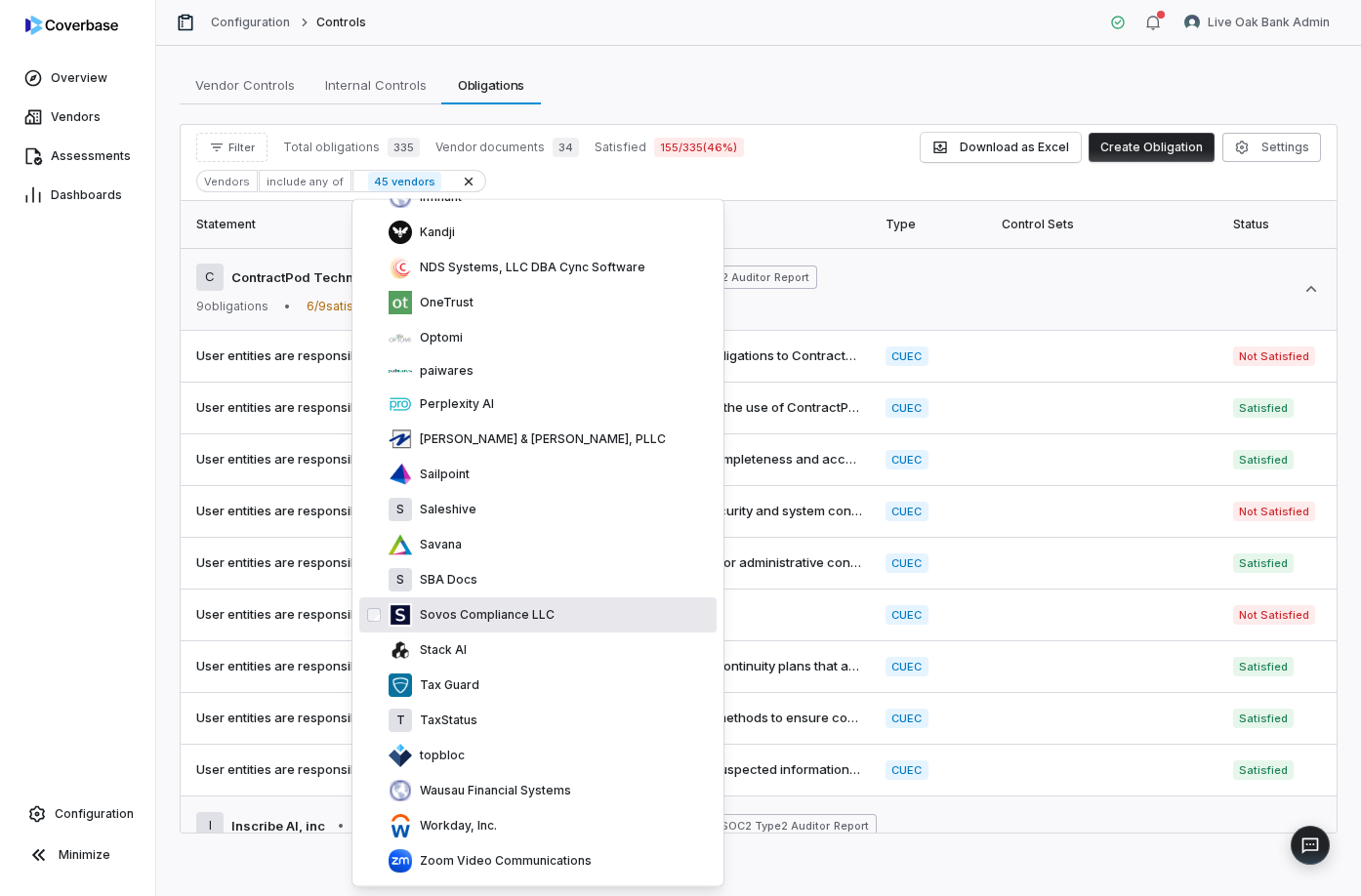
click at [521, 613] on p "Sovos Compliance LLC" at bounding box center [482, 617] width 142 height 16
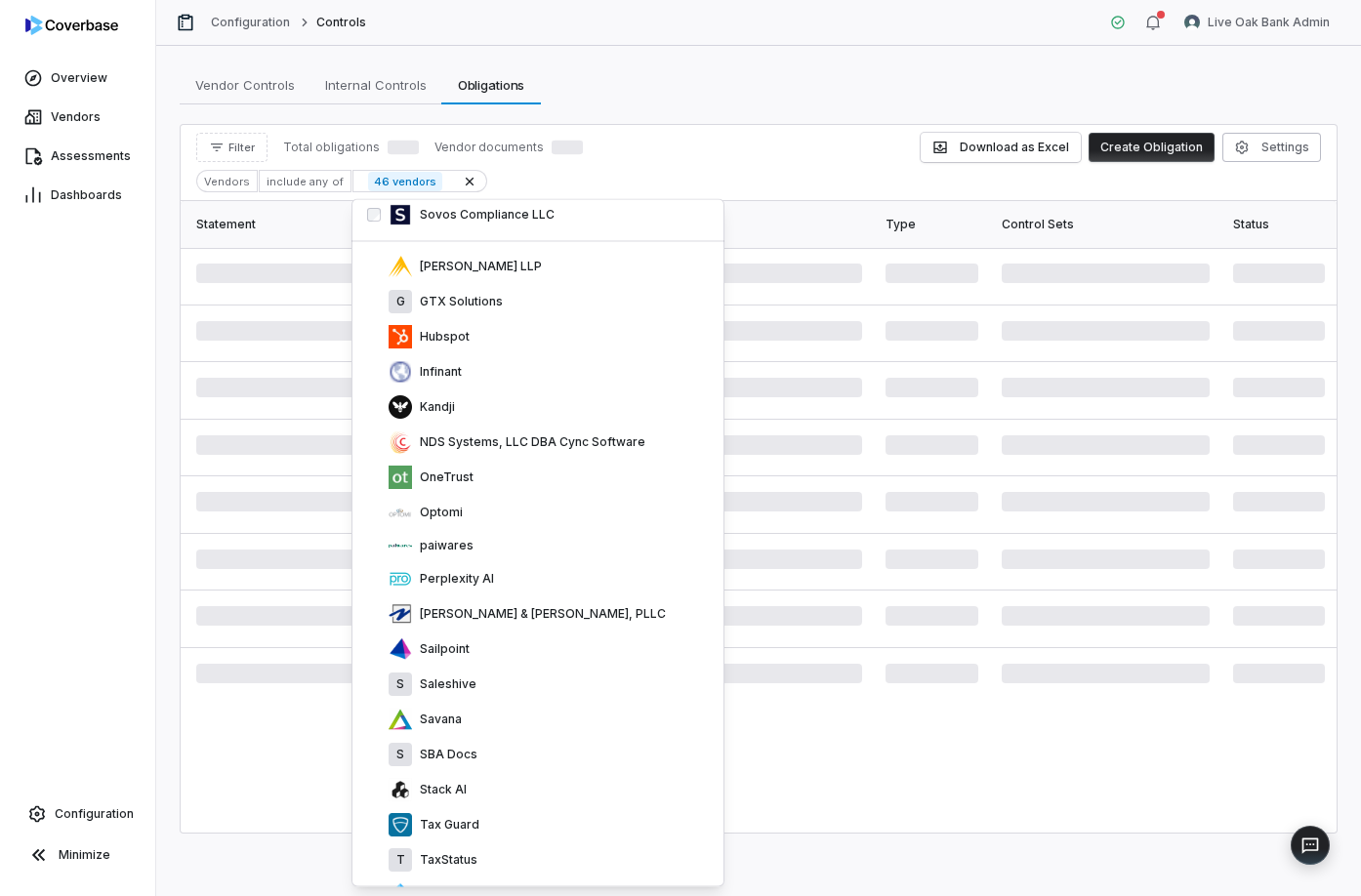
click at [521, 613] on p "Plante & Moran, PLLC" at bounding box center [538, 616] width 254 height 16
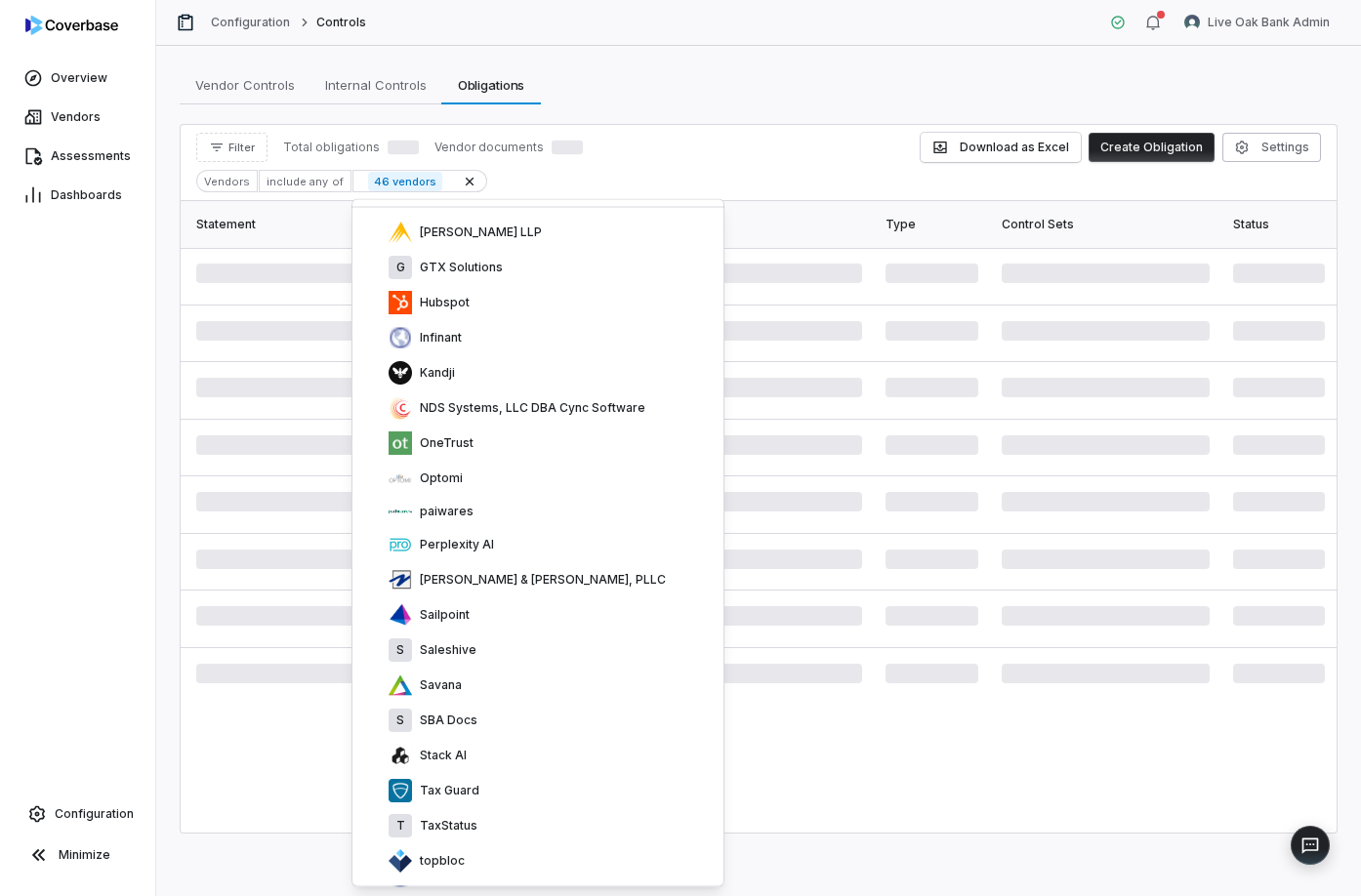
click at [521, 613] on div "Sailpoint" at bounding box center [548, 617] width 321 height 24
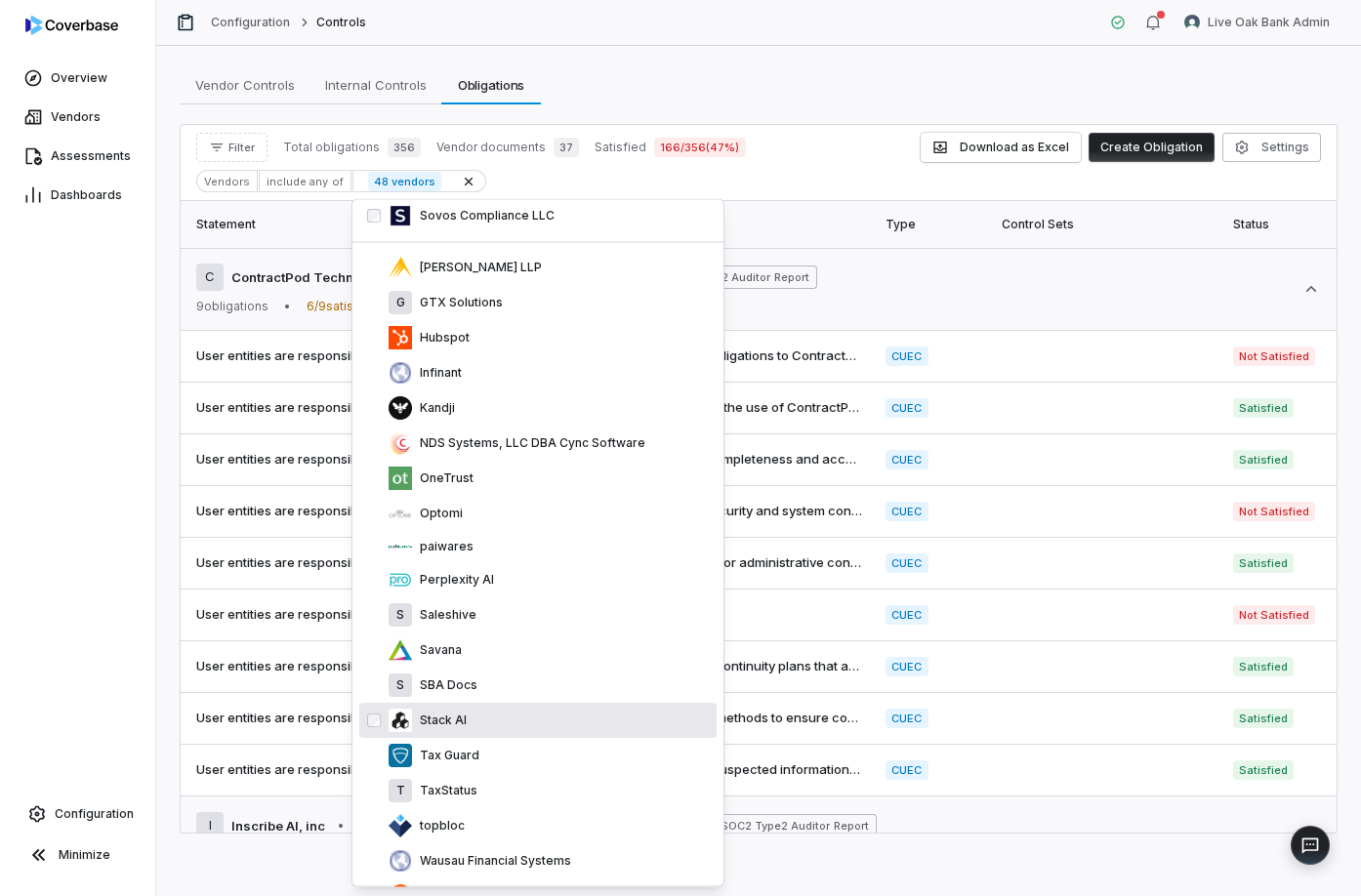
click at [500, 708] on div "Stack AI" at bounding box center [538, 722] width 358 height 35
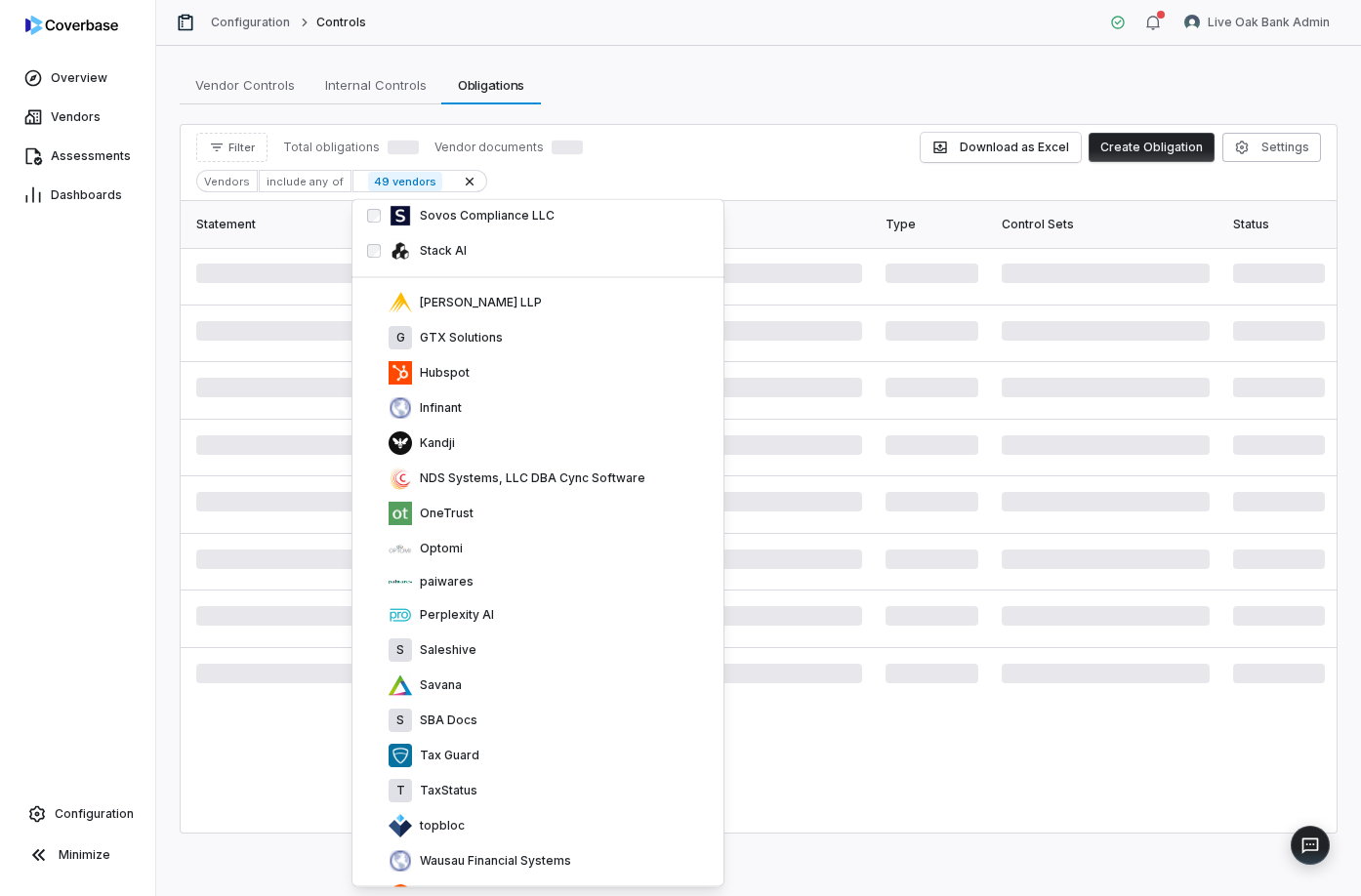
click at [500, 708] on div "S SBA Docs" at bounding box center [538, 722] width 358 height 35
click at [500, 708] on div "Tax Guard" at bounding box center [538, 722] width 358 height 35
click at [500, 704] on div "Savana" at bounding box center [538, 686] width 358 height 35
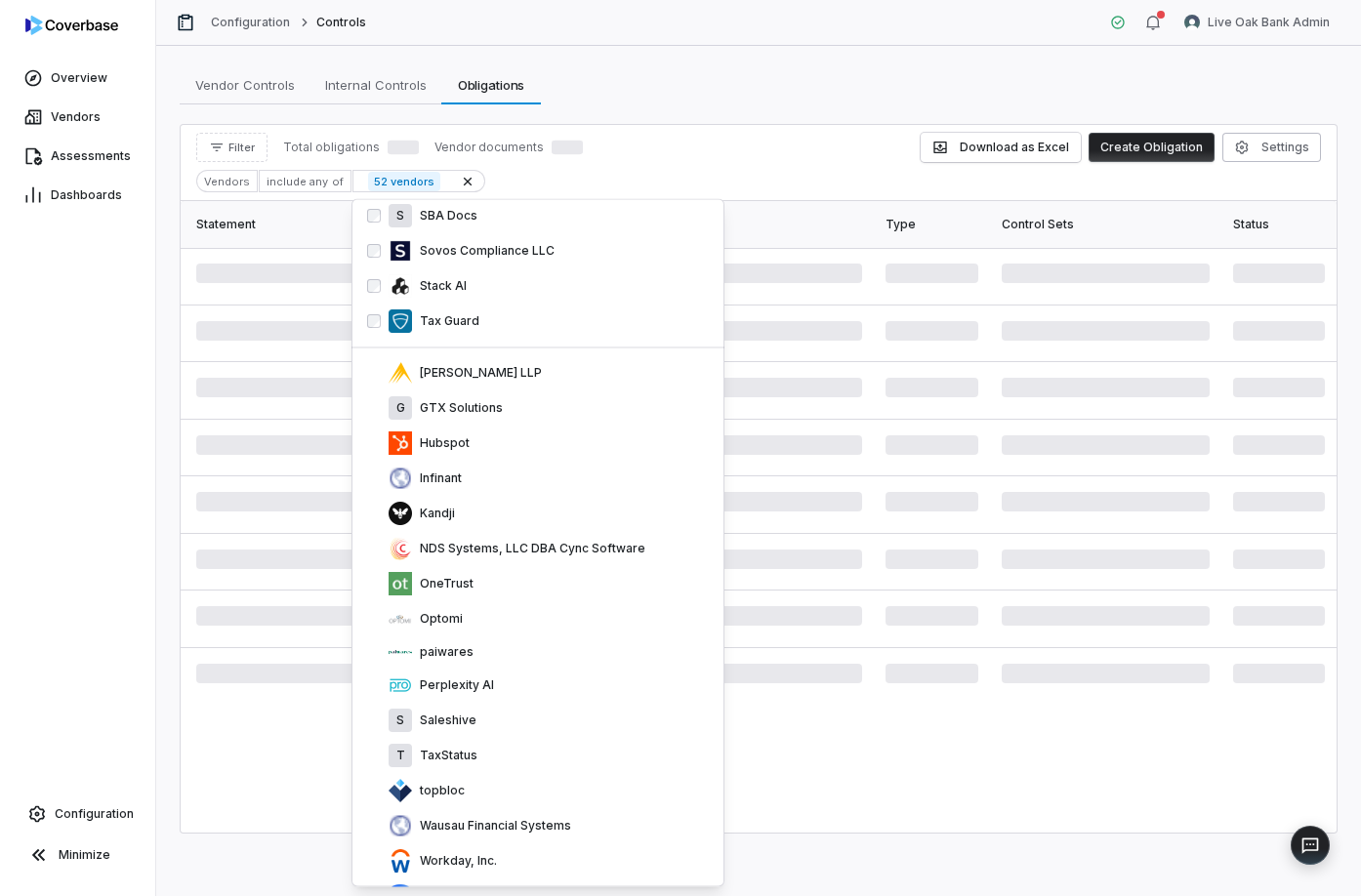
scroll to position [1774, 0]
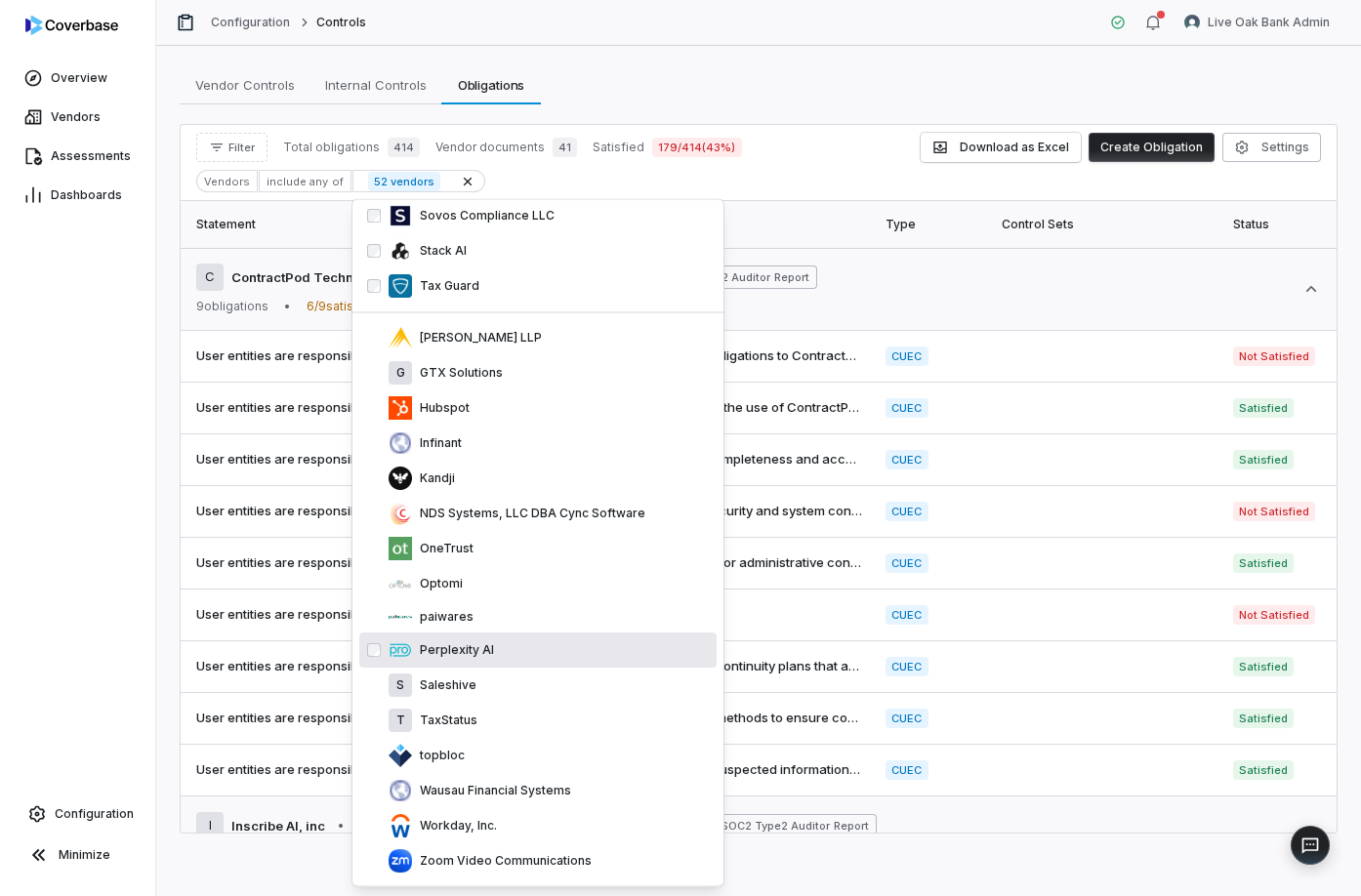
click at [520, 639] on div "Perplexity AI" at bounding box center [548, 651] width 321 height 24
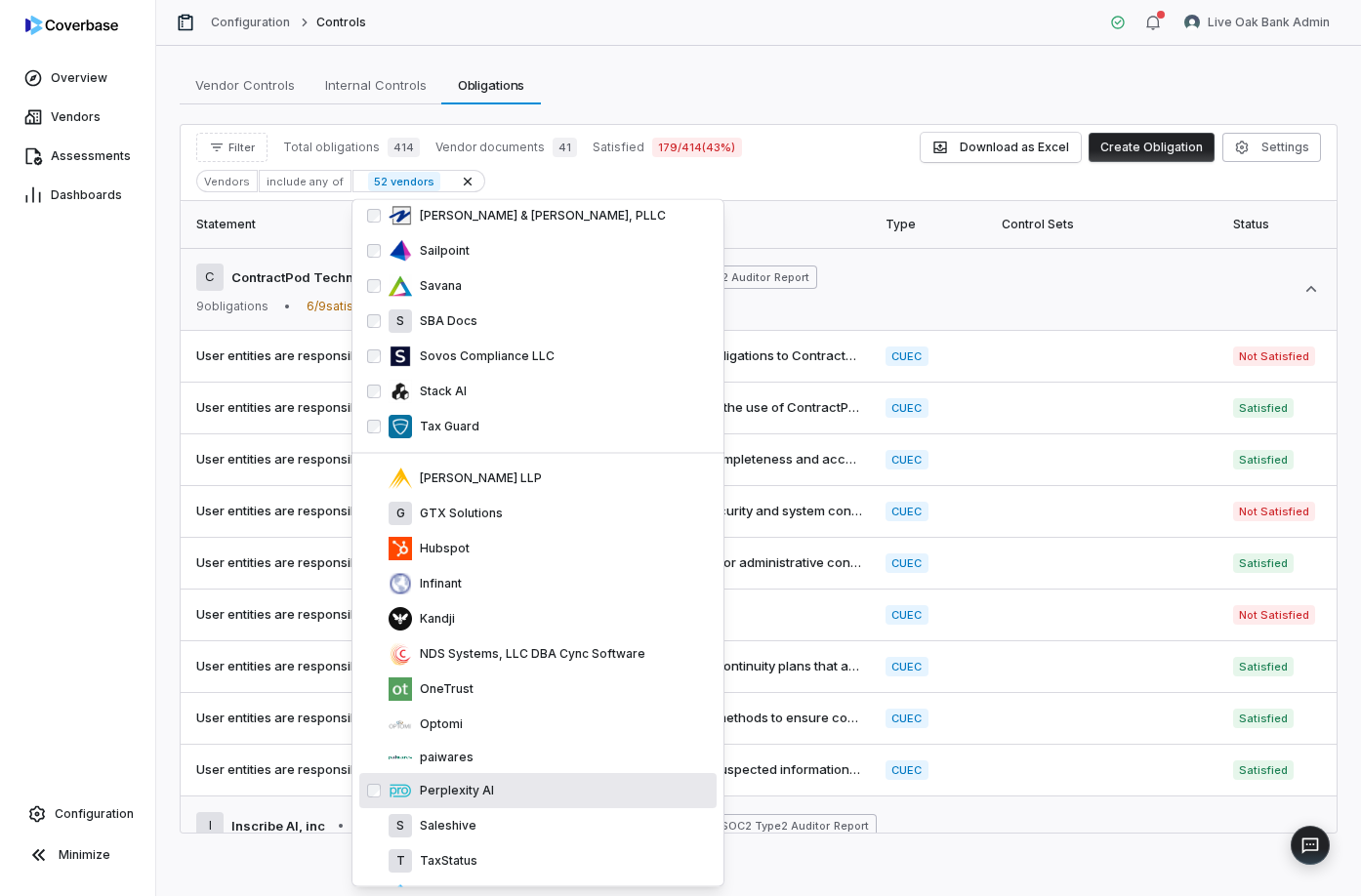
click at [520, 637] on div "Kandji" at bounding box center [538, 621] width 358 height 35
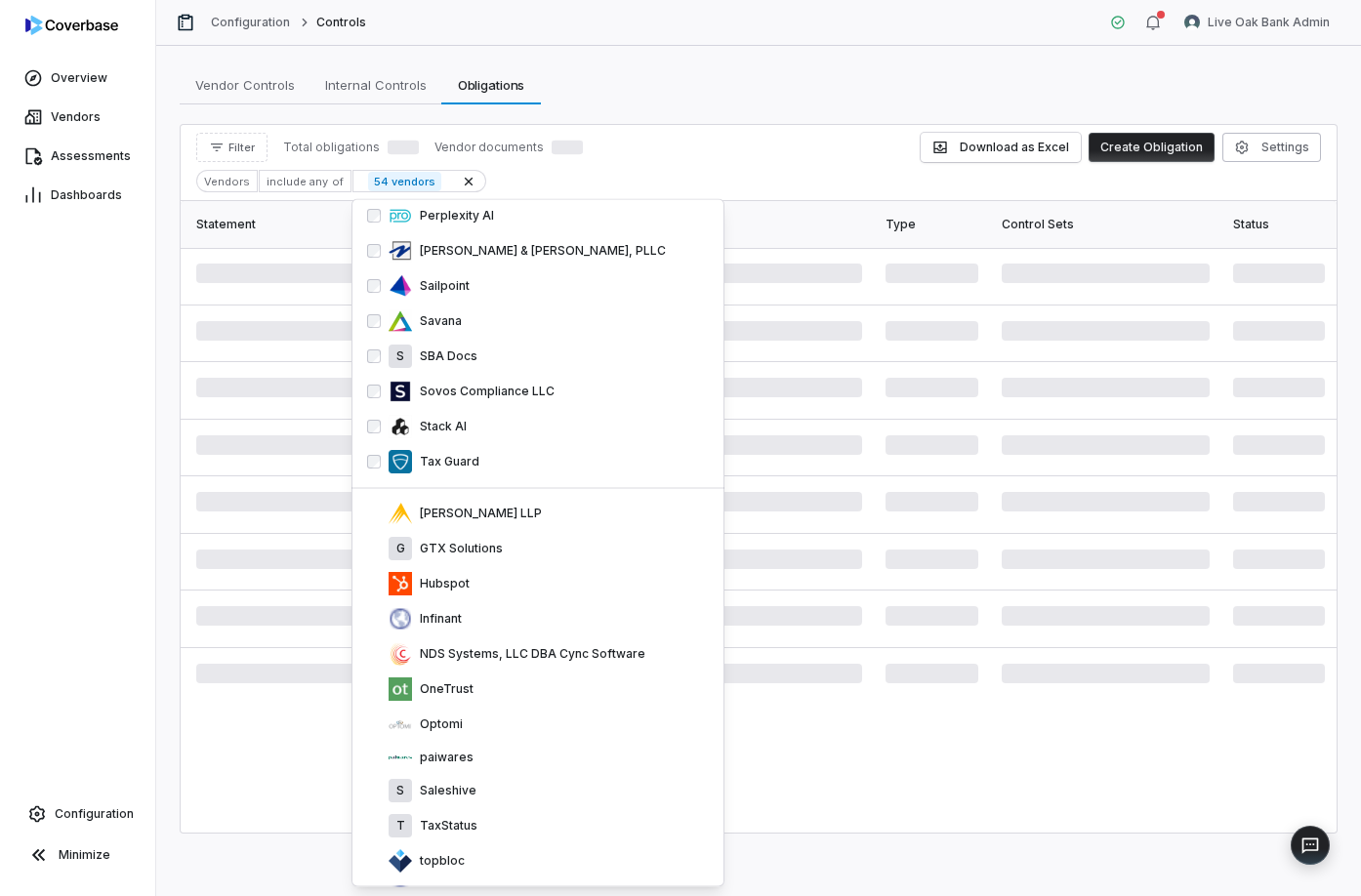
click at [520, 639] on div "NDS Systems, LLC DBA Cync Software" at bounding box center [538, 655] width 358 height 35
click at [504, 762] on div "S Saleshive" at bounding box center [548, 757] width 321 height 24
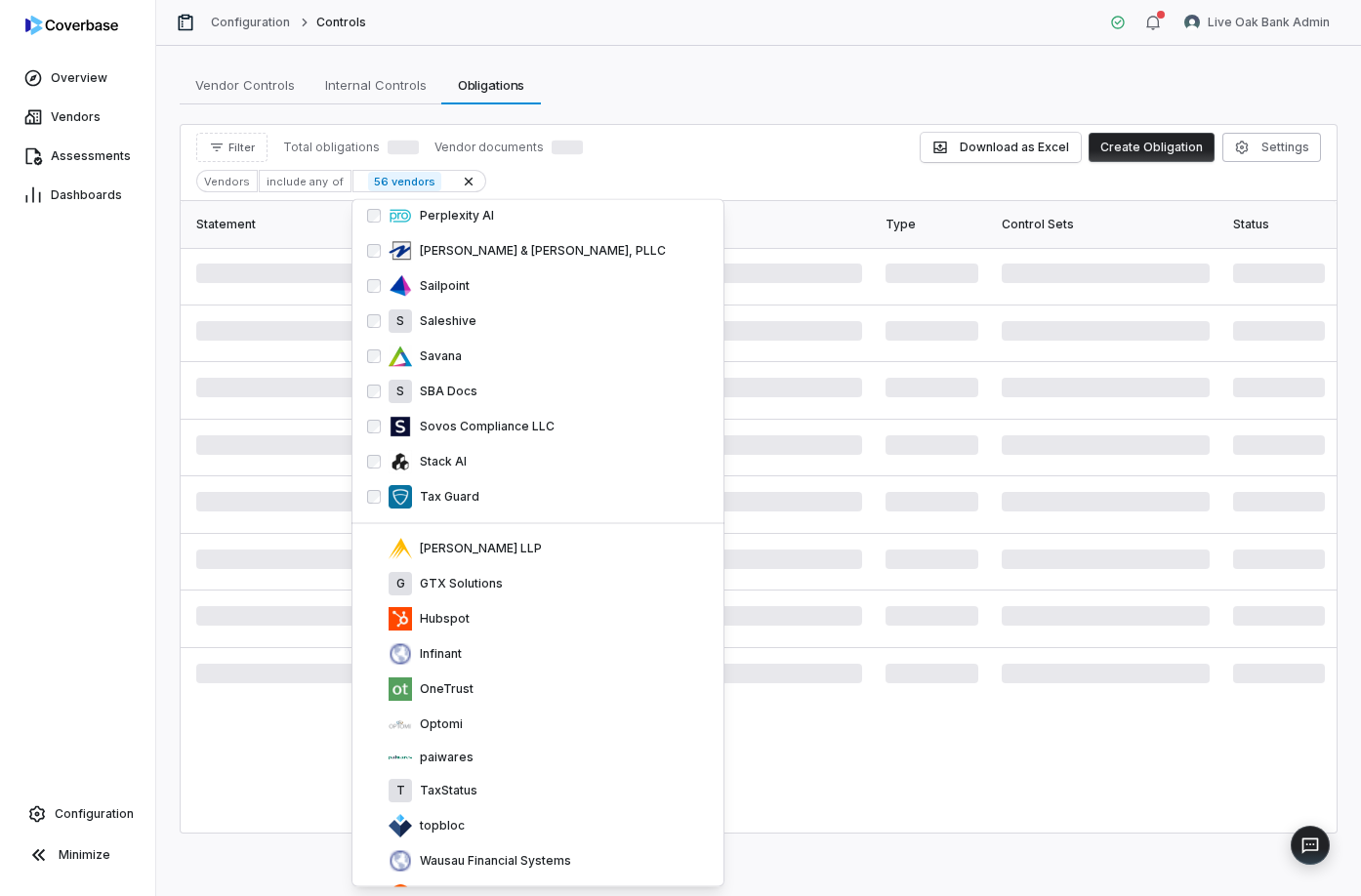
click at [504, 762] on div "paiwares" at bounding box center [548, 759] width 321 height 16
click at [504, 762] on div "T TaxStatus" at bounding box center [548, 761] width 321 height 24
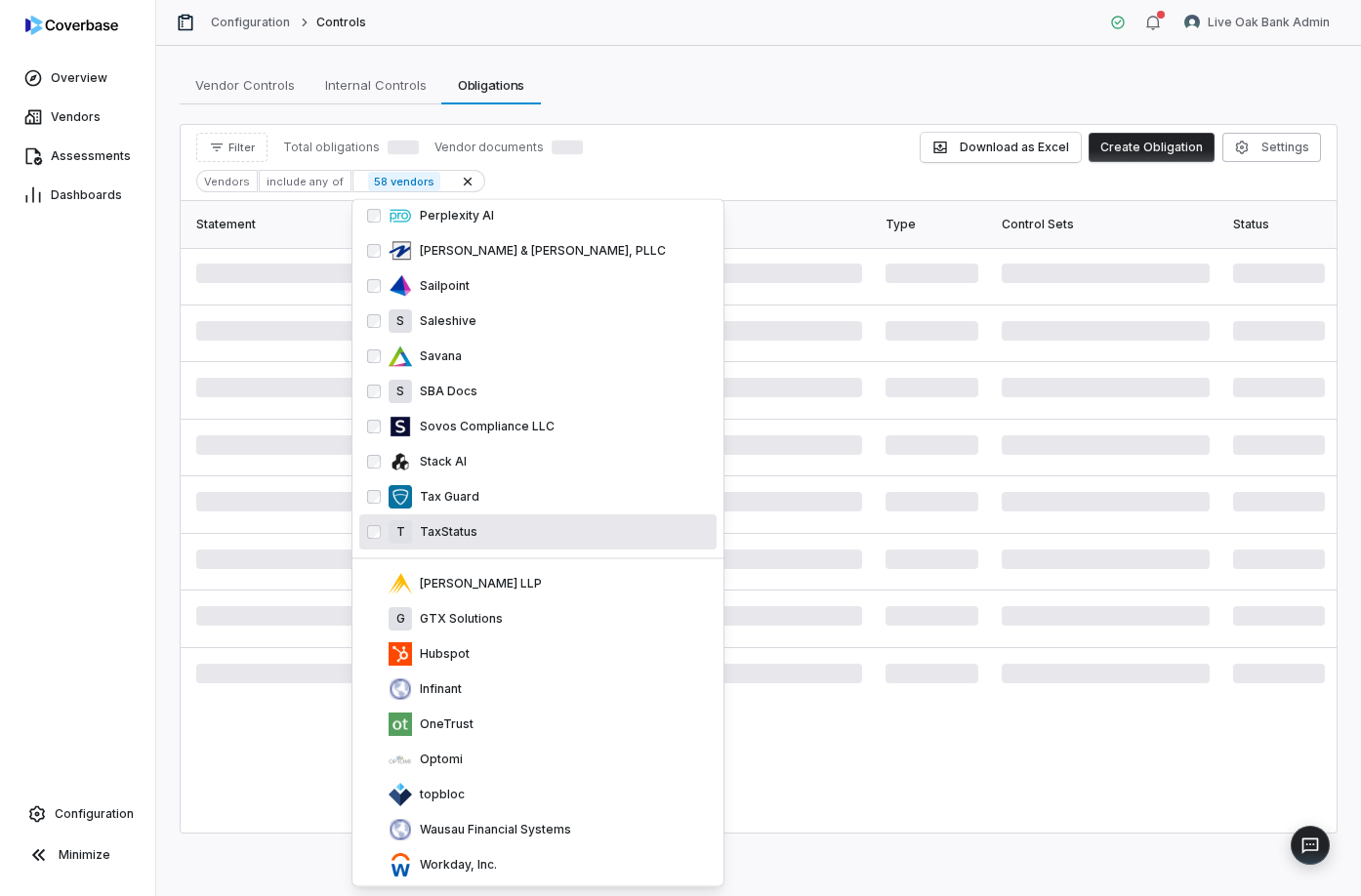
click at [504, 762] on div "Optomi" at bounding box center [548, 761] width 321 height 24
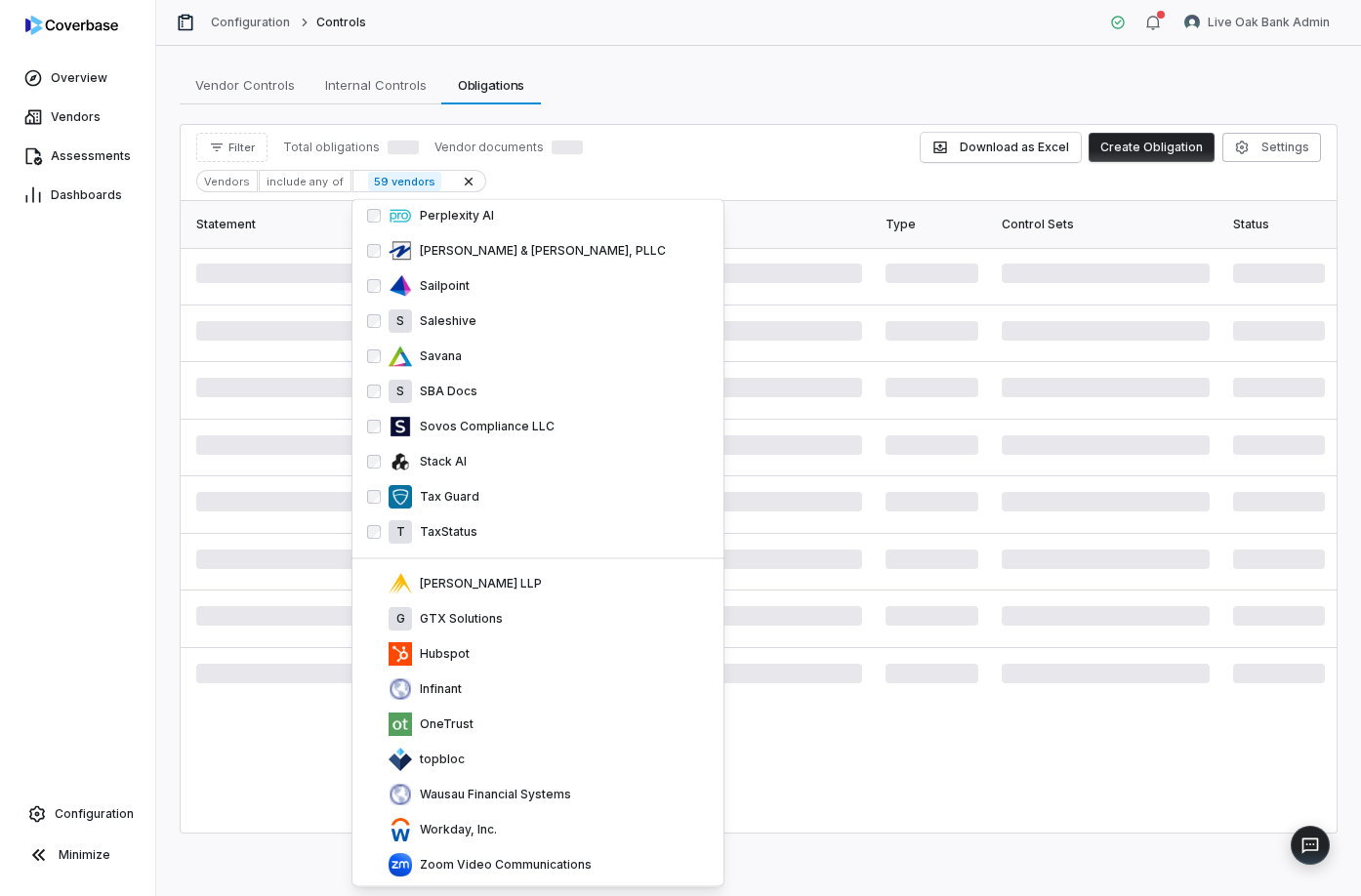
click at [504, 762] on div "topbloc" at bounding box center [548, 761] width 321 height 24
click at [504, 737] on div "OneTrust" at bounding box center [548, 725] width 321 height 24
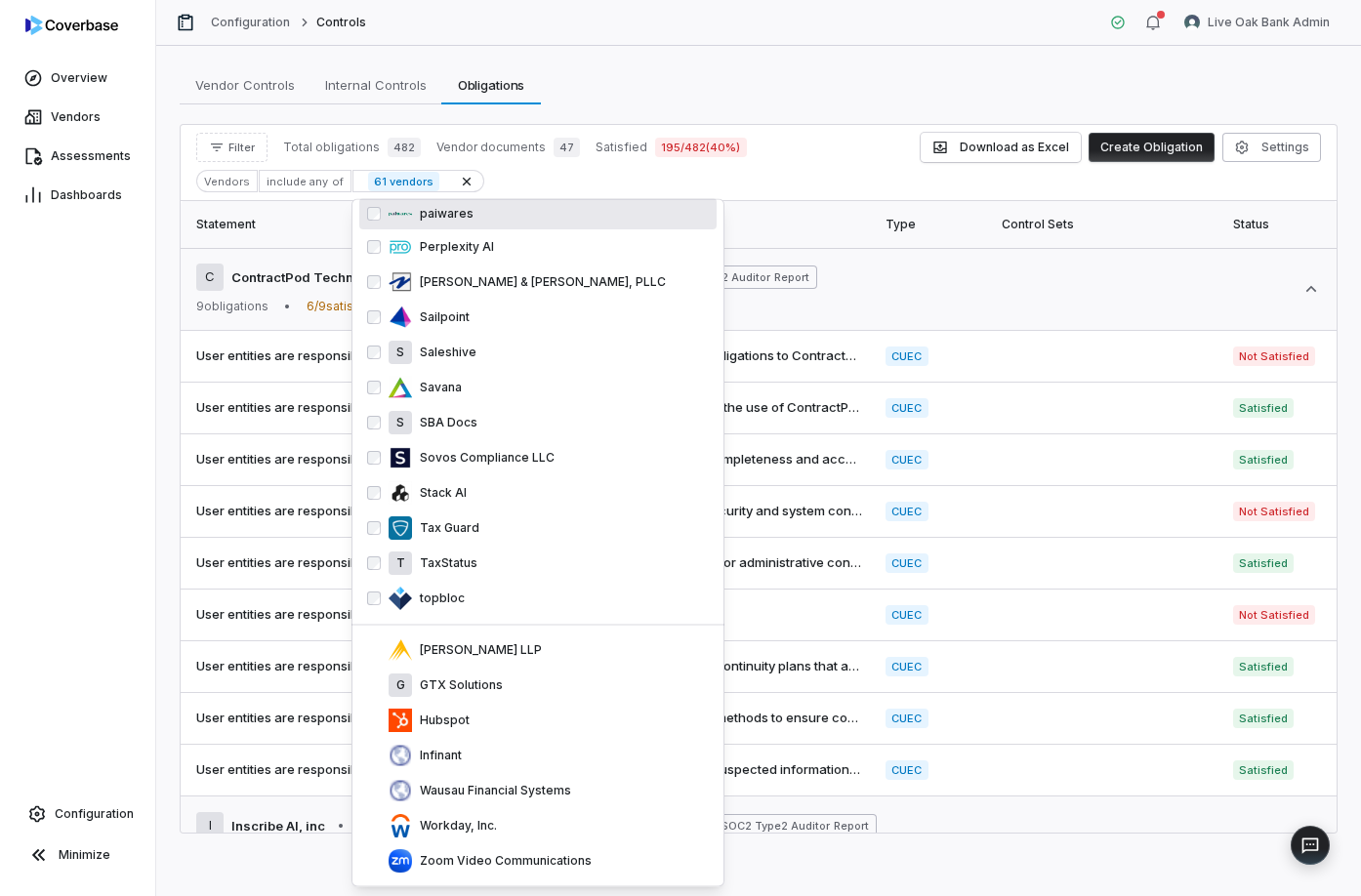
click at [711, 105] on div "Vendor Controls Vendor Controls Internal Controls Internal Controls Obligations…" at bounding box center [758, 472] width 1205 height 851
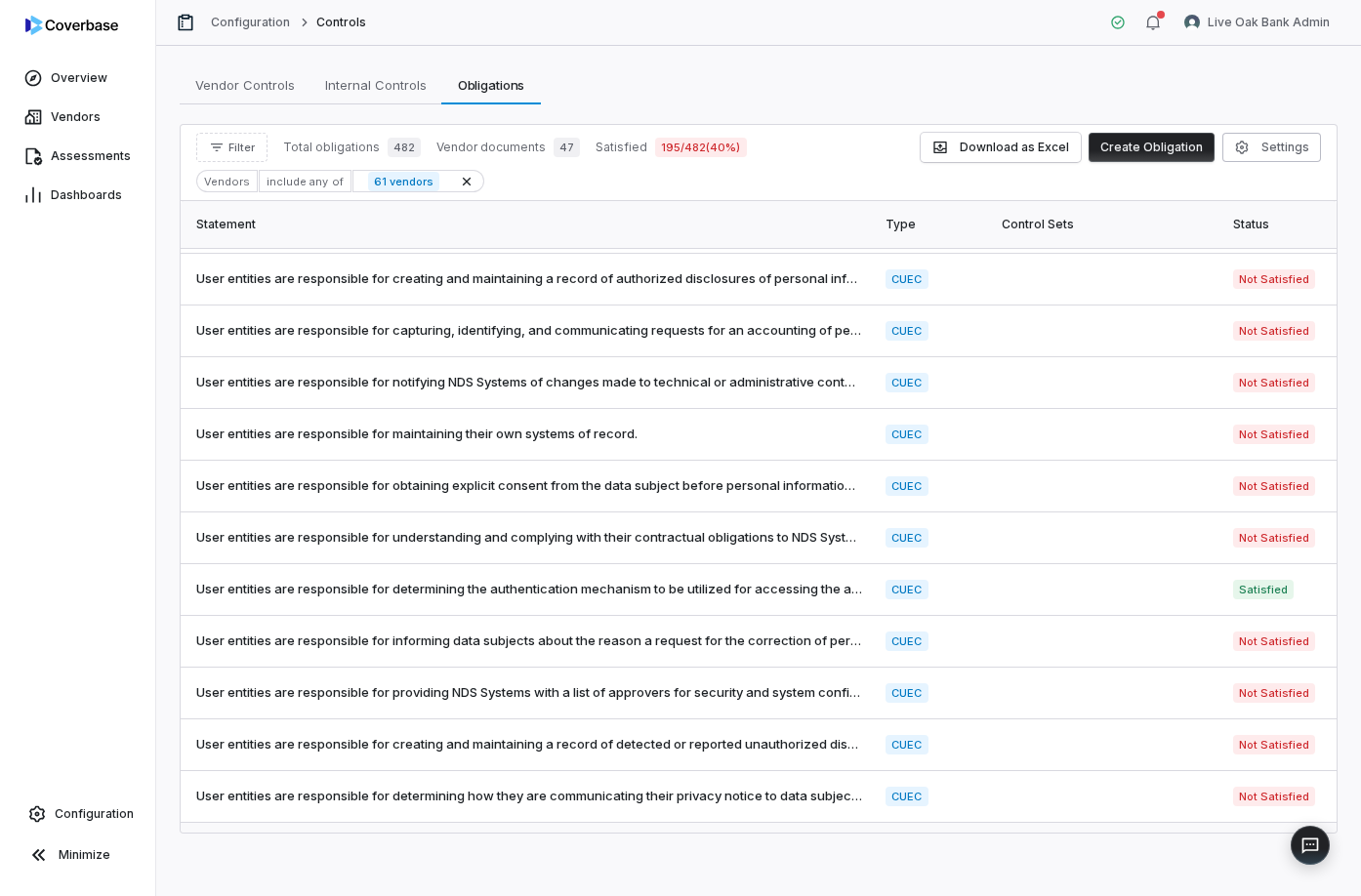
scroll to position [10948, 0]
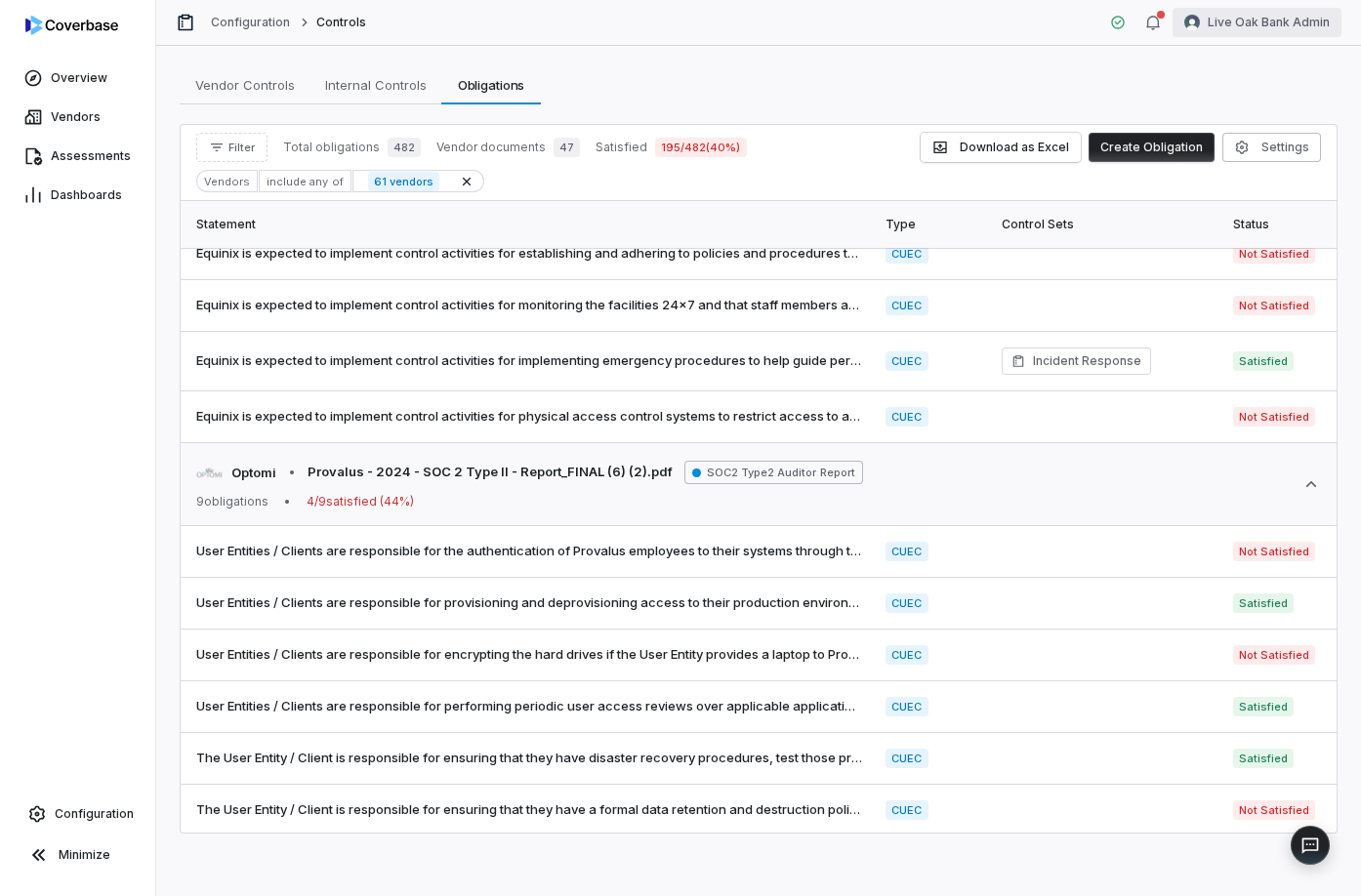
click at [1249, 25] on html "Overview Vendors Assessments Dashboards Configuration Minimize Configuration Co…" at bounding box center [680, 448] width 1361 height 896
click at [1209, 182] on icon at bounding box center [1204, 179] width 16 height 16
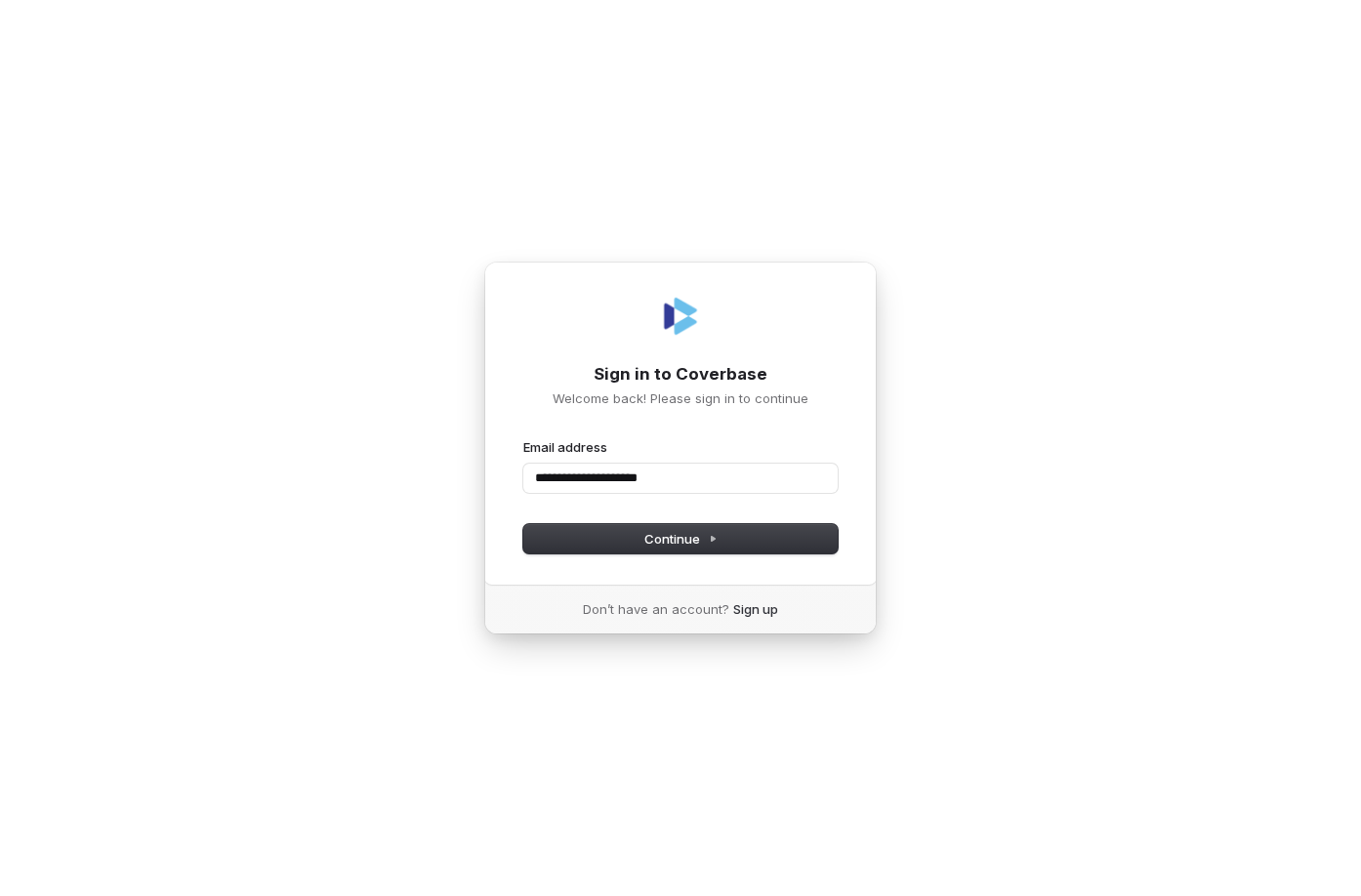
type input "**********"
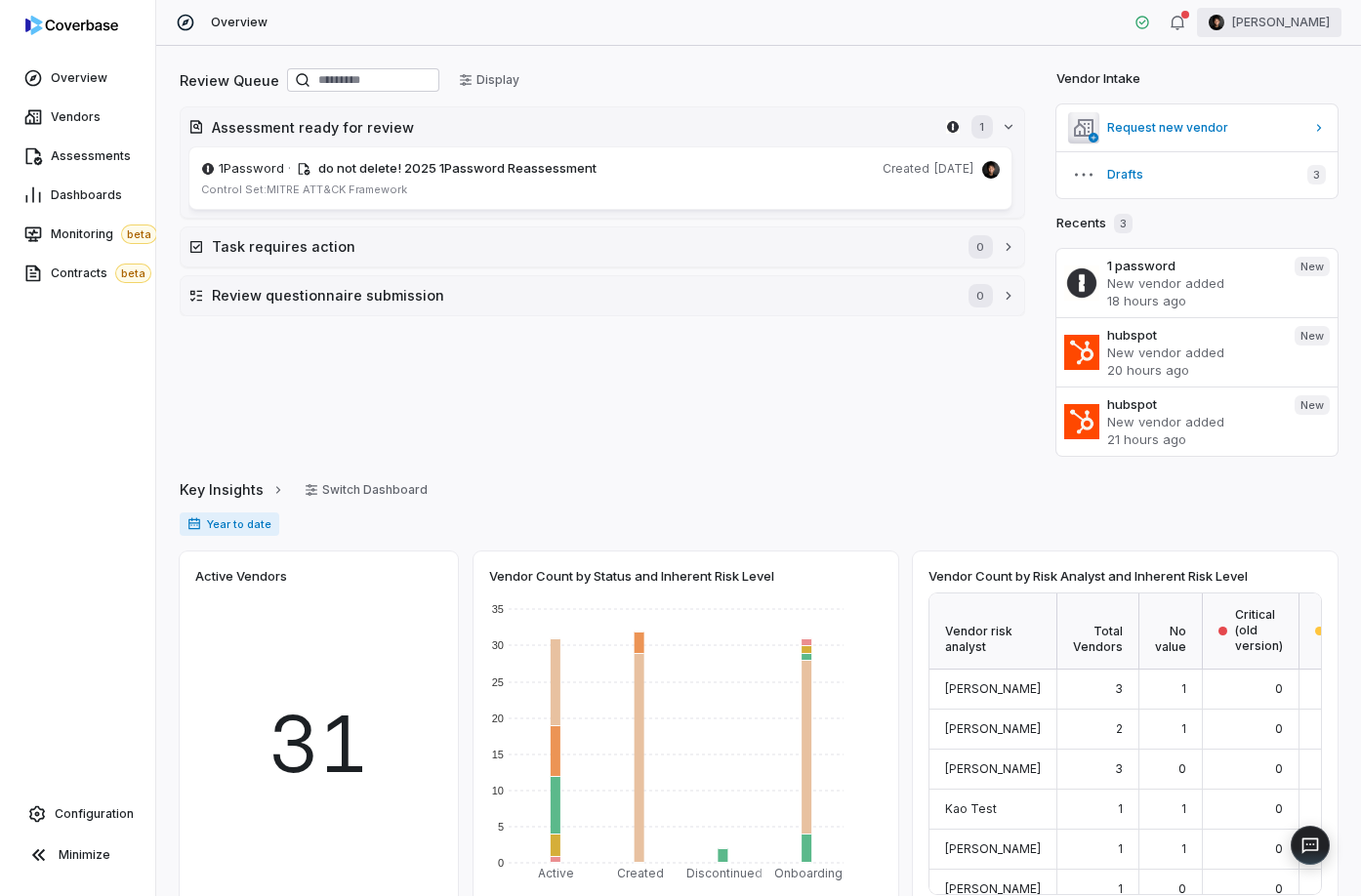
click at [1314, 21] on html "Overview Vendors Assessments Dashboards Monitoring beta Contracts beta Configur…" at bounding box center [680, 448] width 1361 height 896
click at [846, 71] on html "Overview Vendors Assessments Dashboards Monitoring beta Contracts beta Configur…" at bounding box center [680, 448] width 1361 height 896
